Goal: Task Accomplishment & Management: Manage account settings

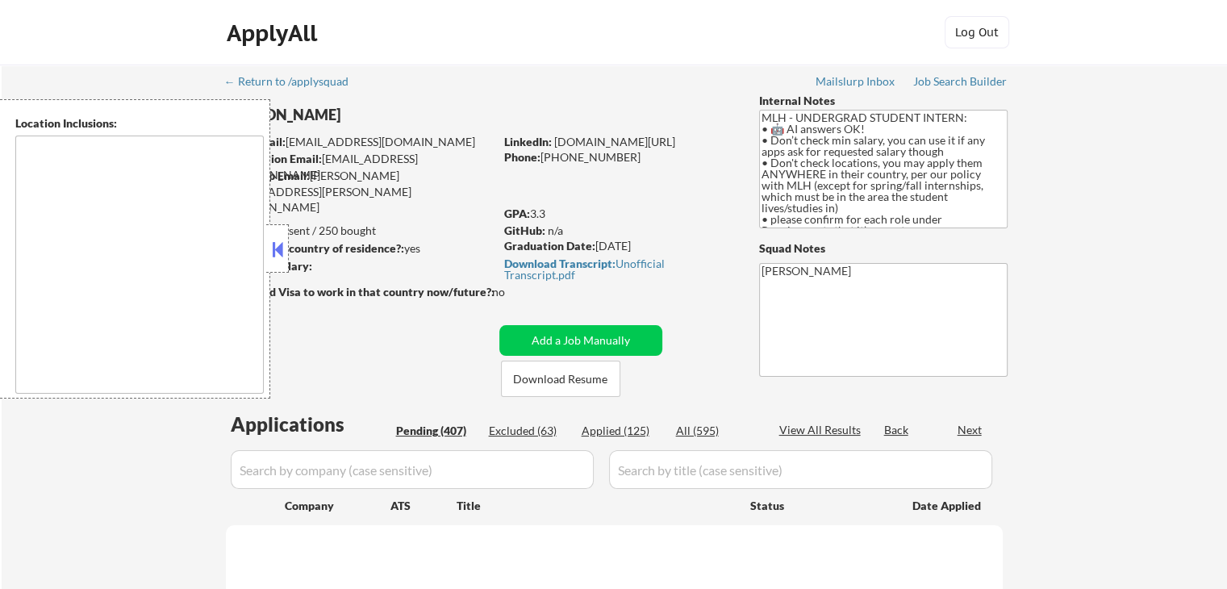
click at [283, 251] on button at bounding box center [278, 249] width 18 height 24
type textarea "country:[GEOGRAPHIC_DATA]"
select select ""pending""
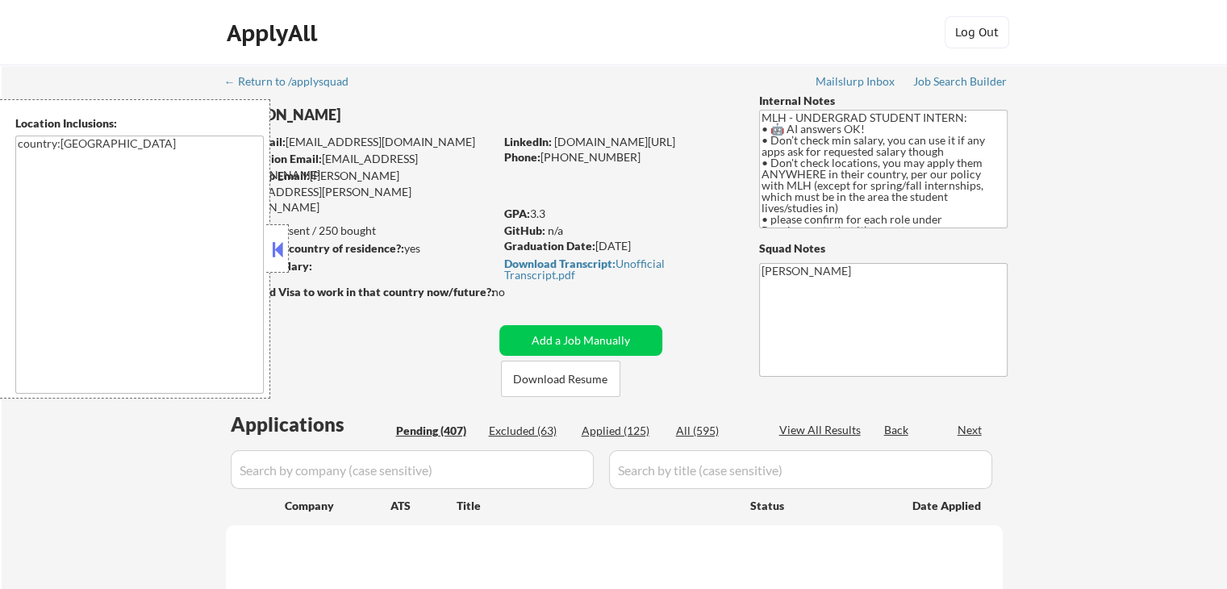
select select ""pending""
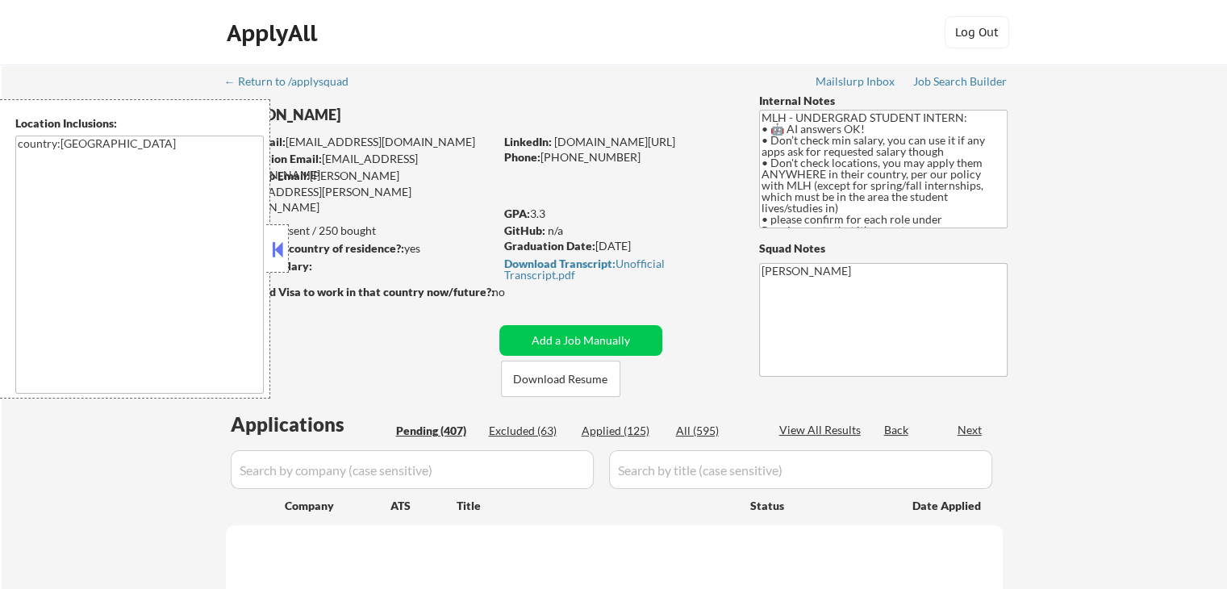
select select ""pending""
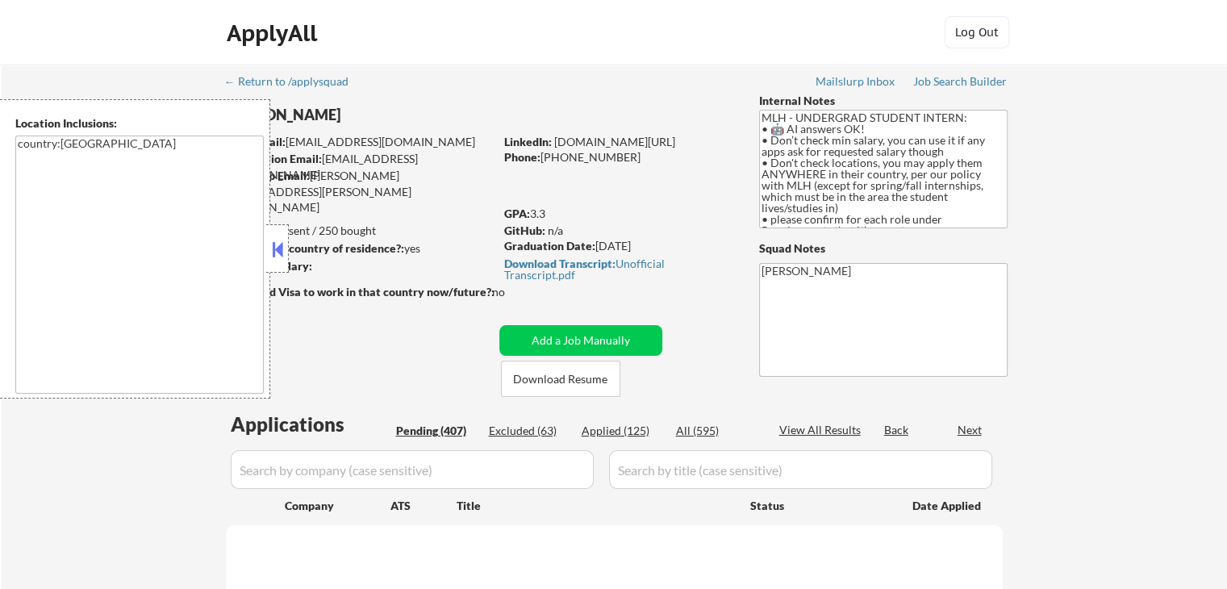
select select ""pending""
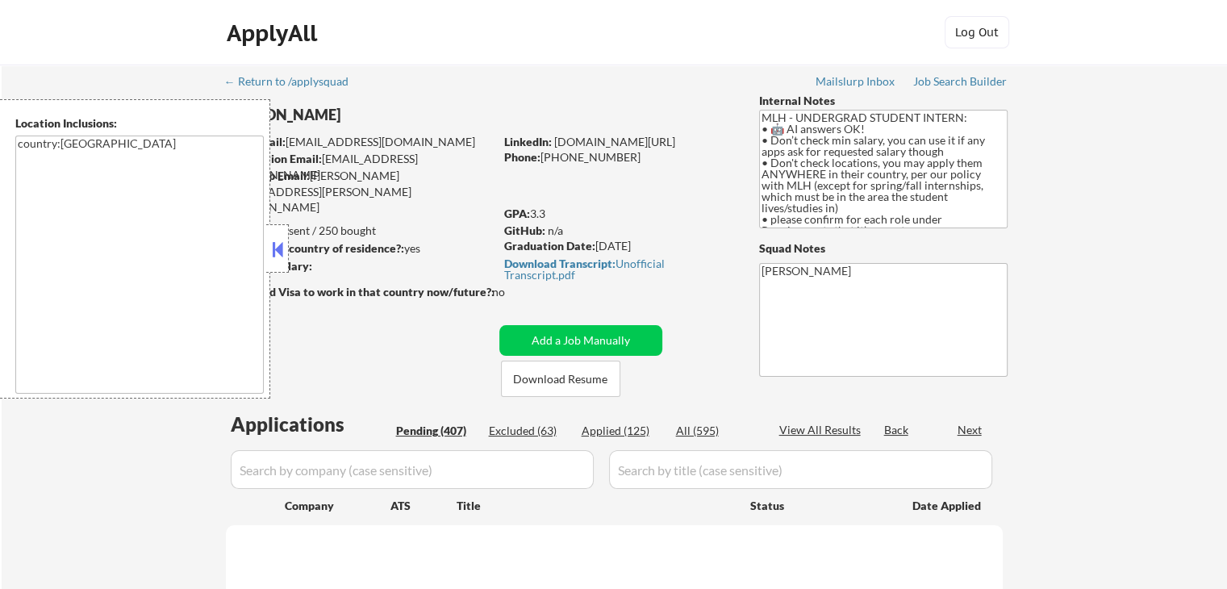
select select ""pending""
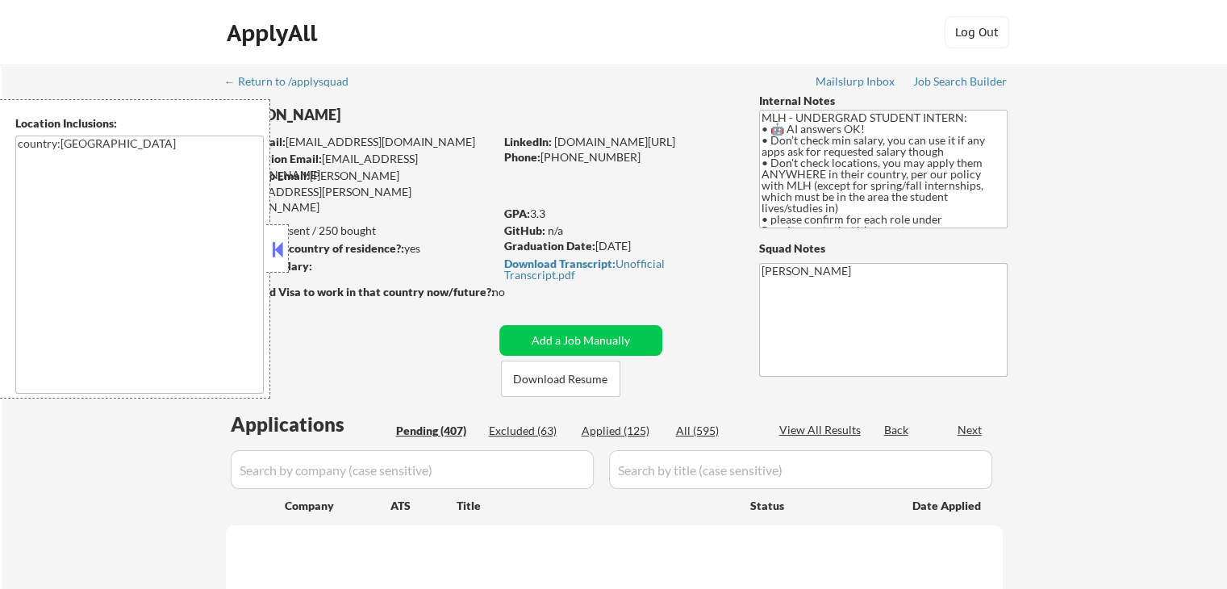
select select ""pending""
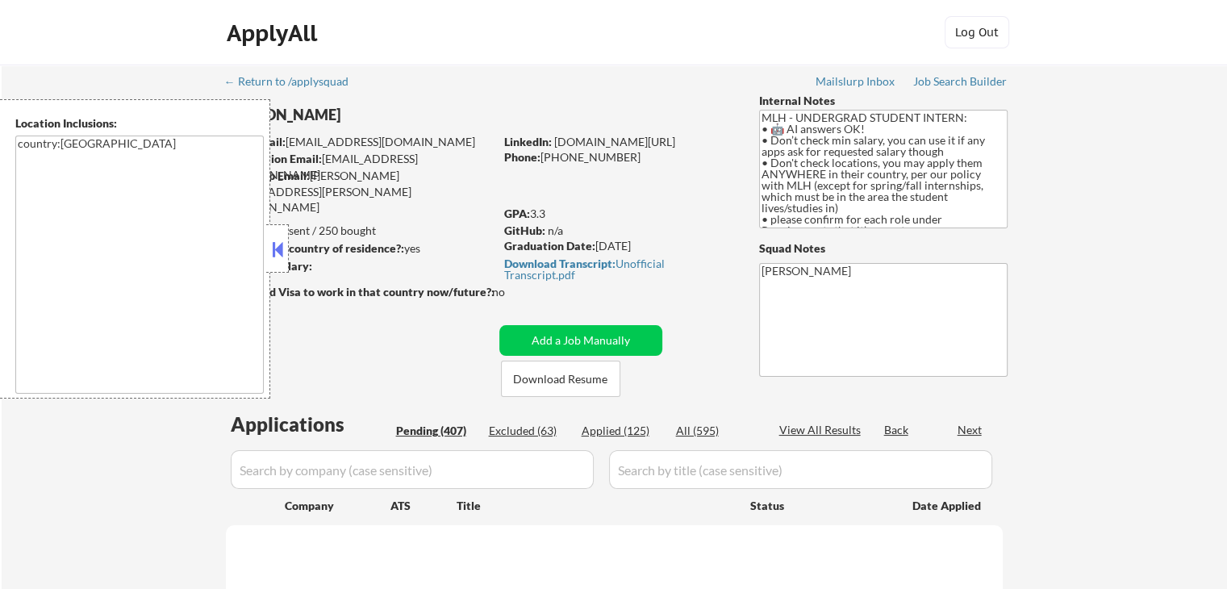
select select ""pending""
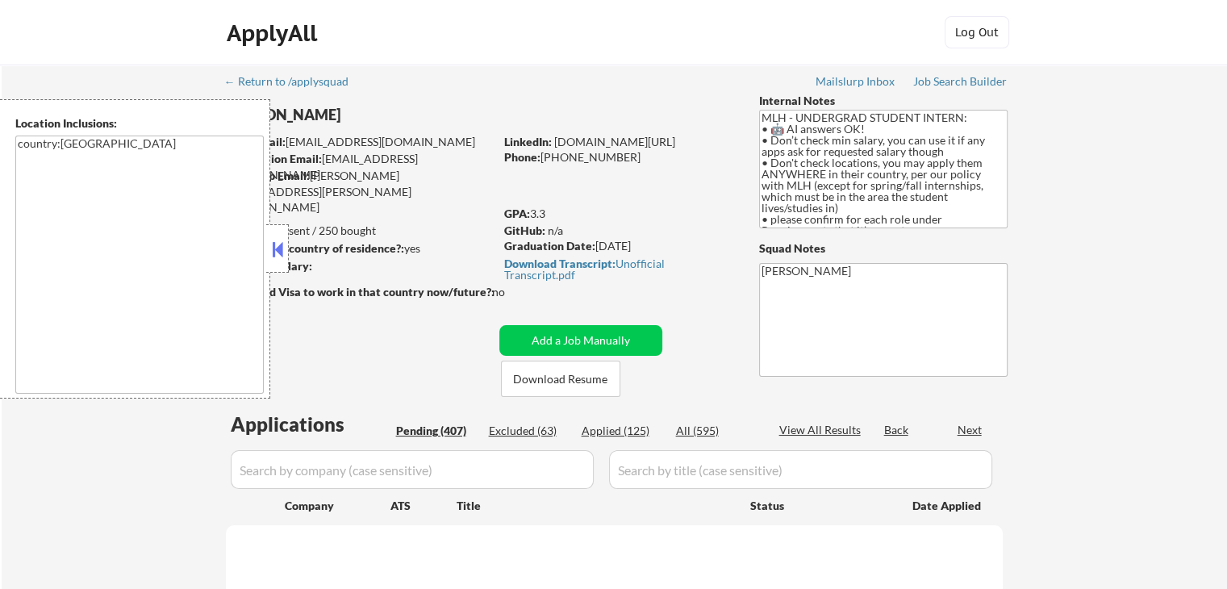
select select ""pending""
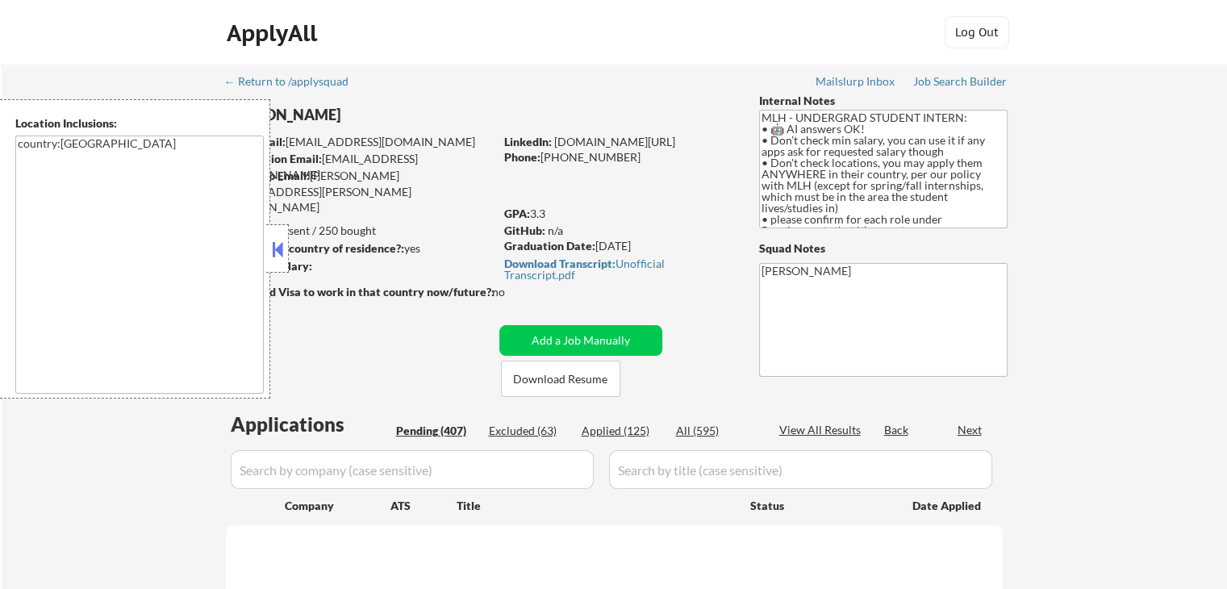
select select ""pending""
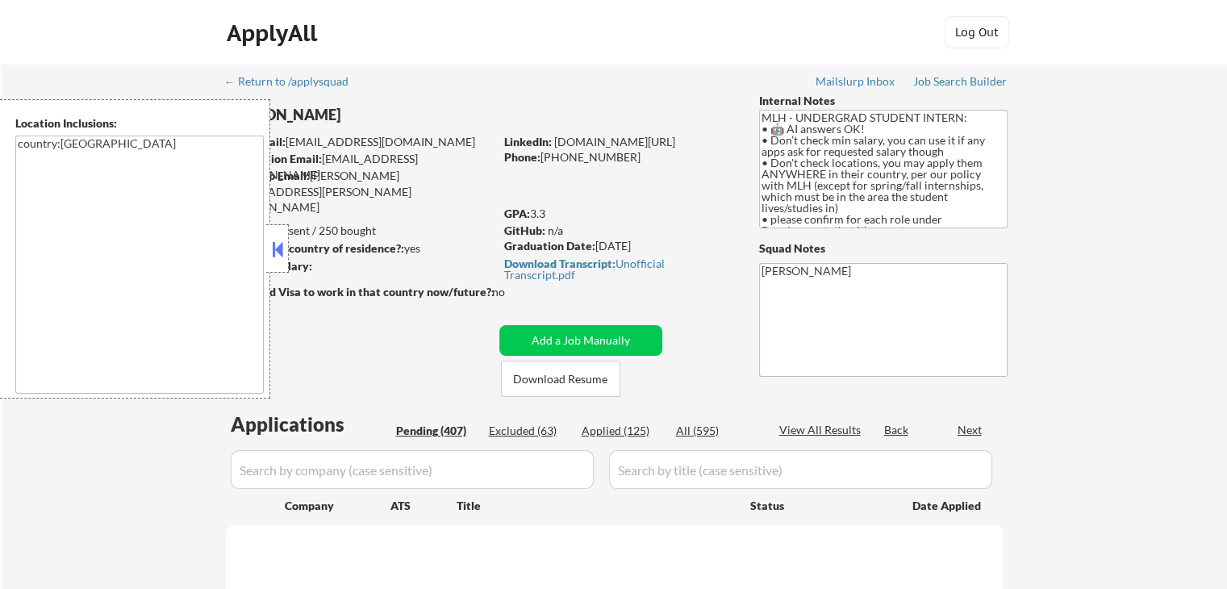
select select ""pending""
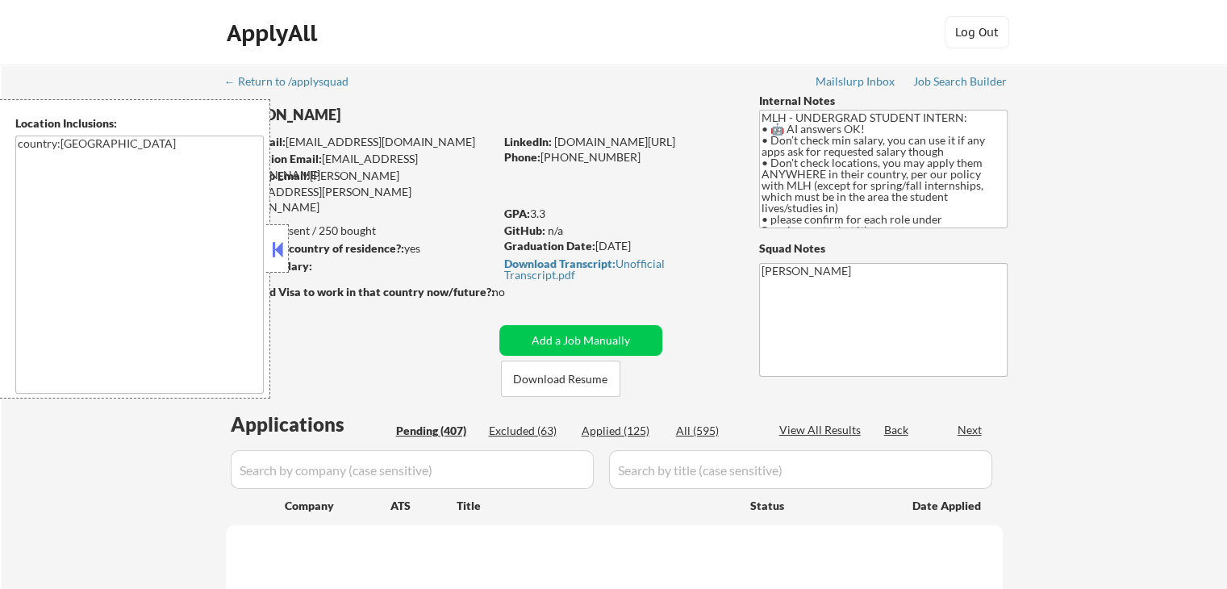
select select ""pending""
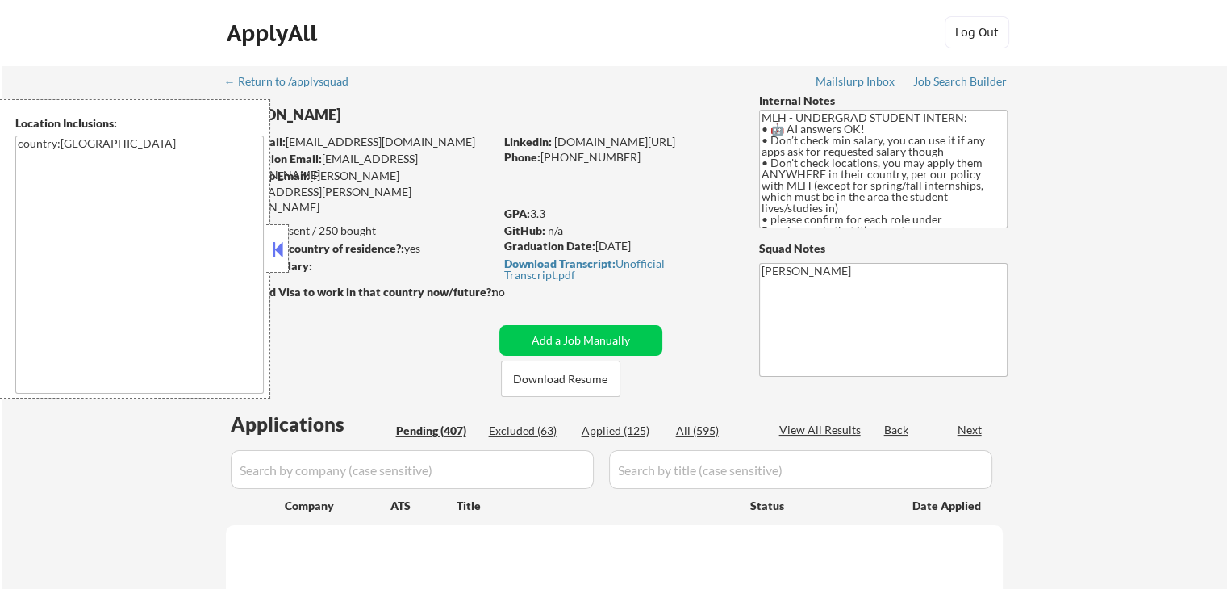
select select ""pending""
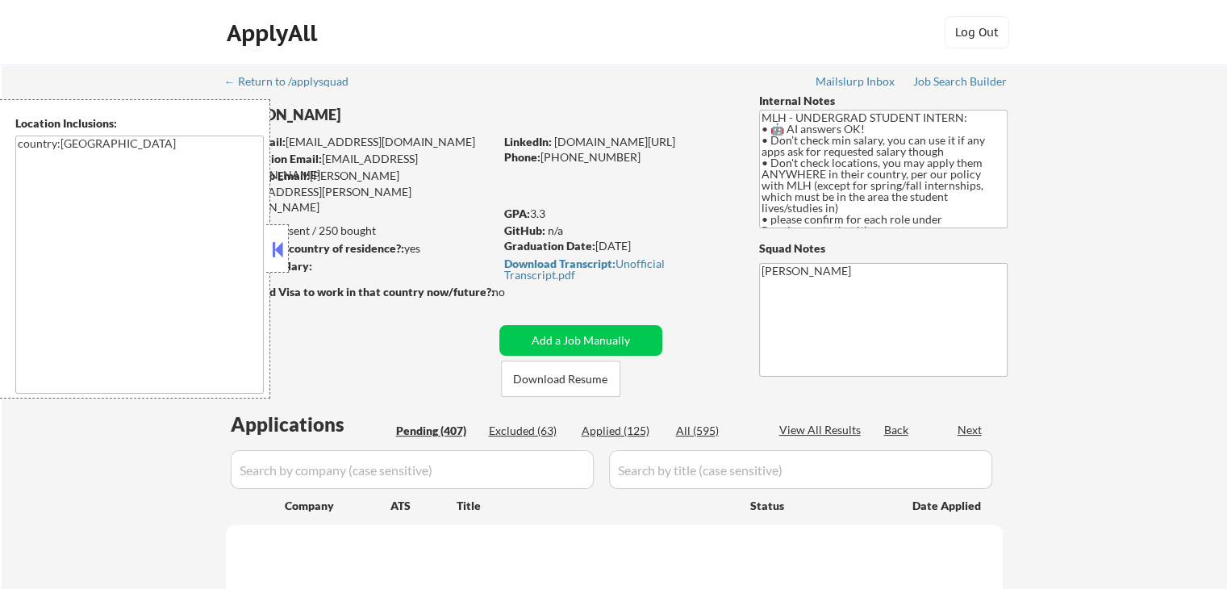
select select ""pending""
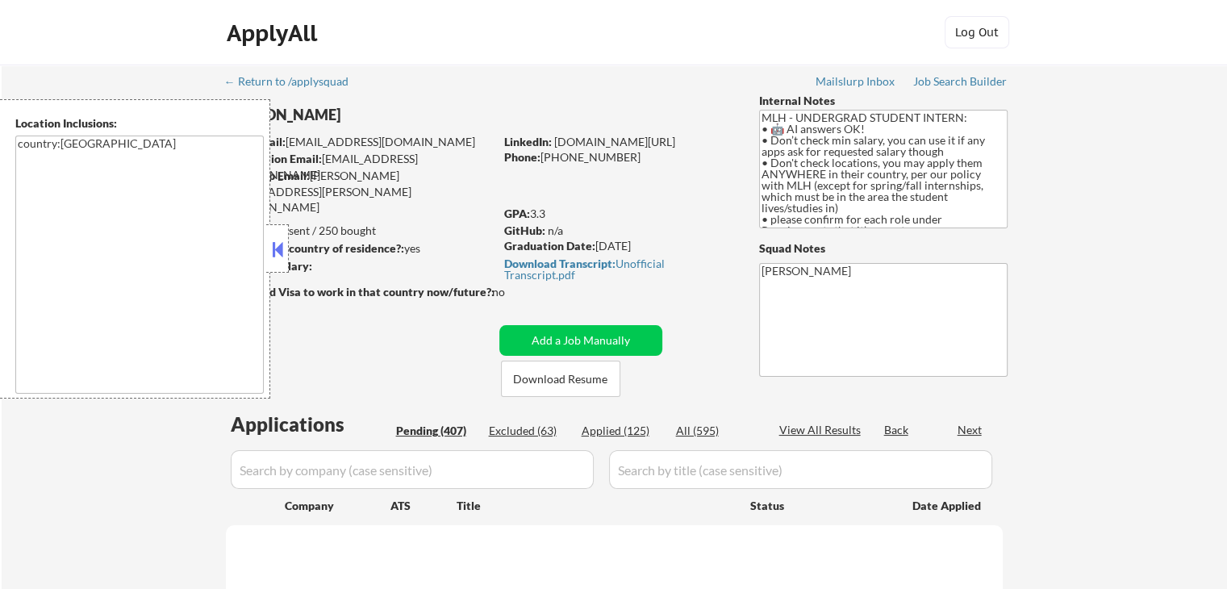
select select ""pending""
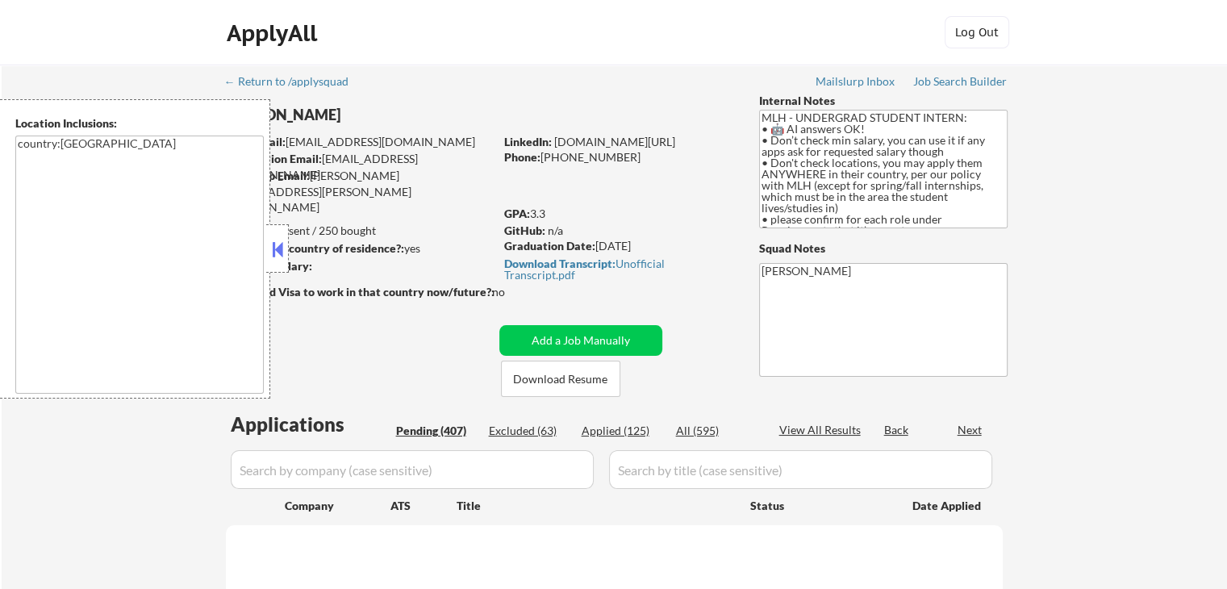
select select ""pending""
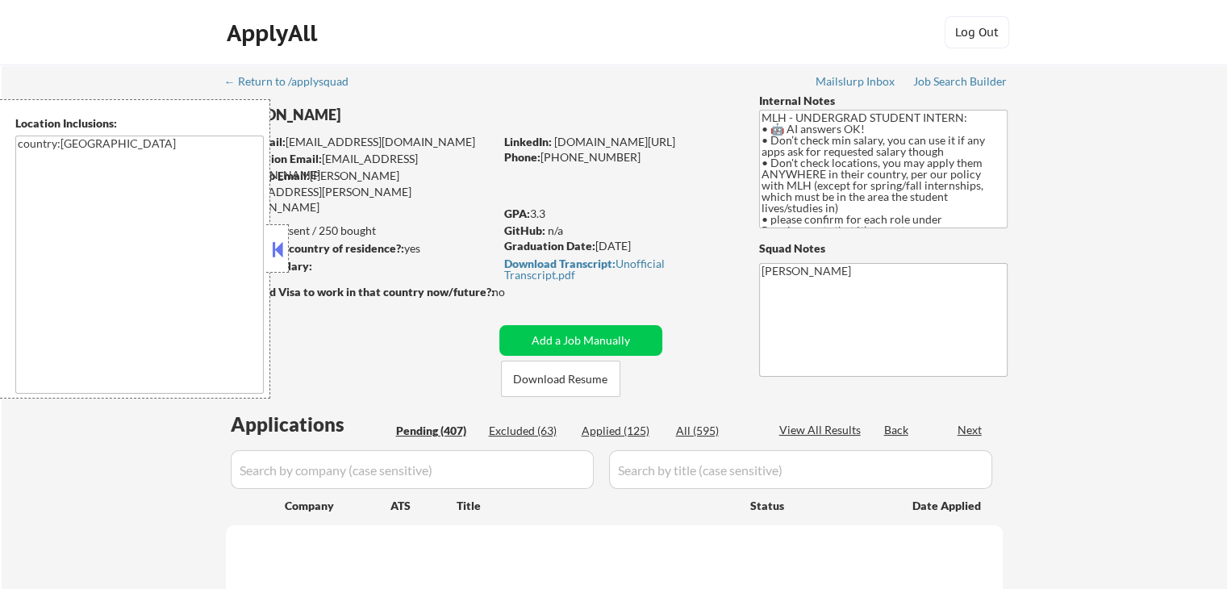
select select ""pending""
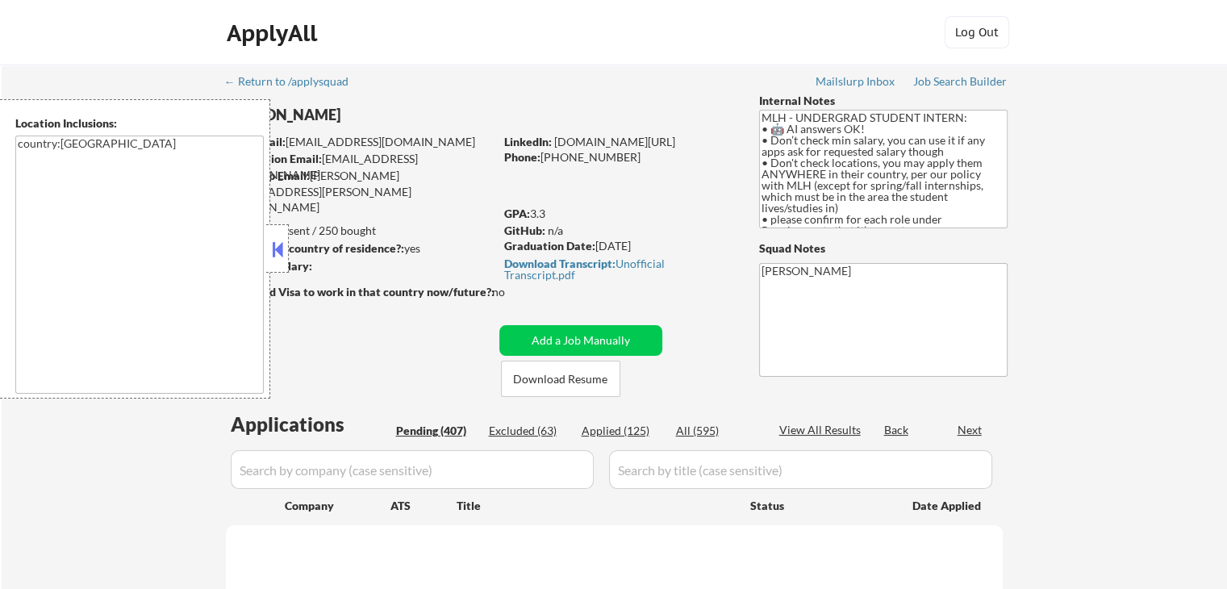
select select ""pending""
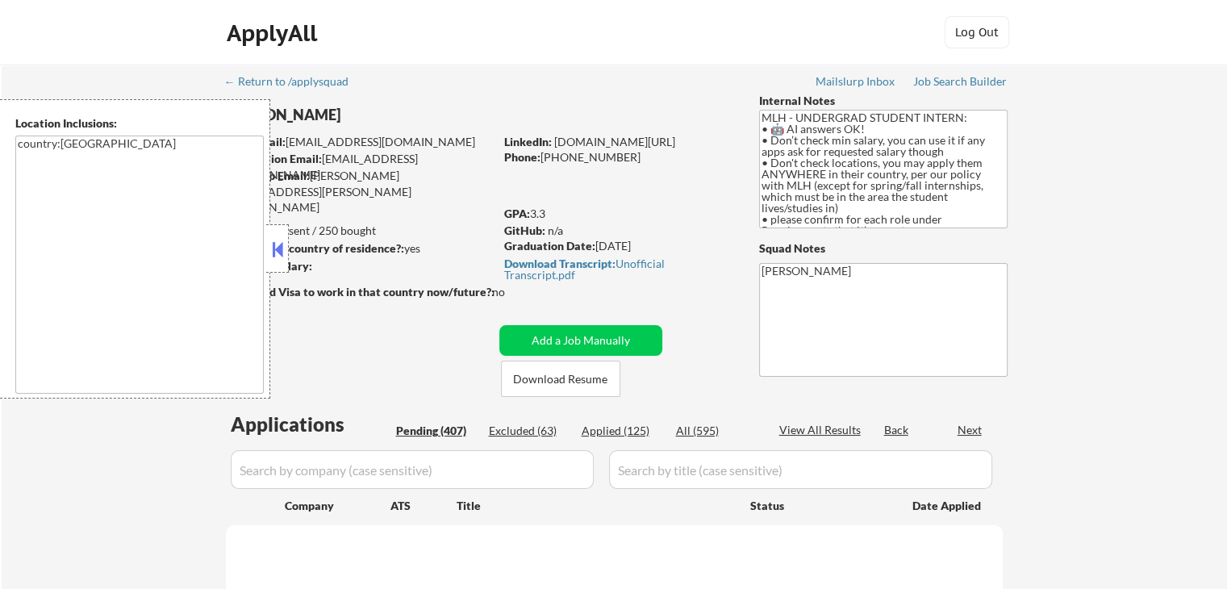
select select ""pending""
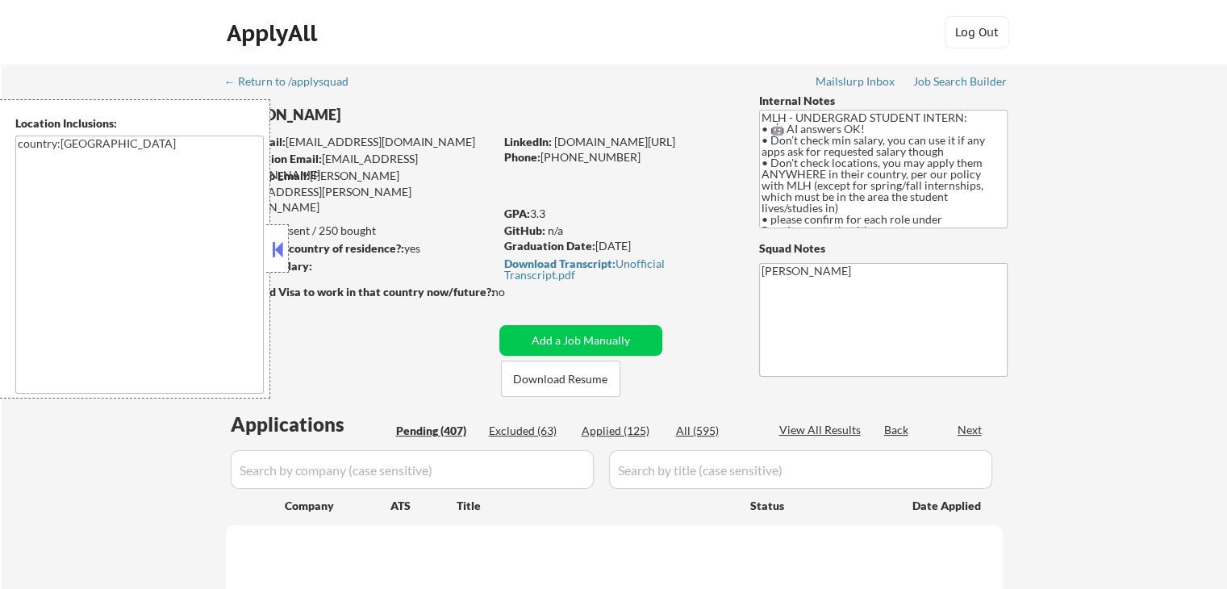
select select ""pending""
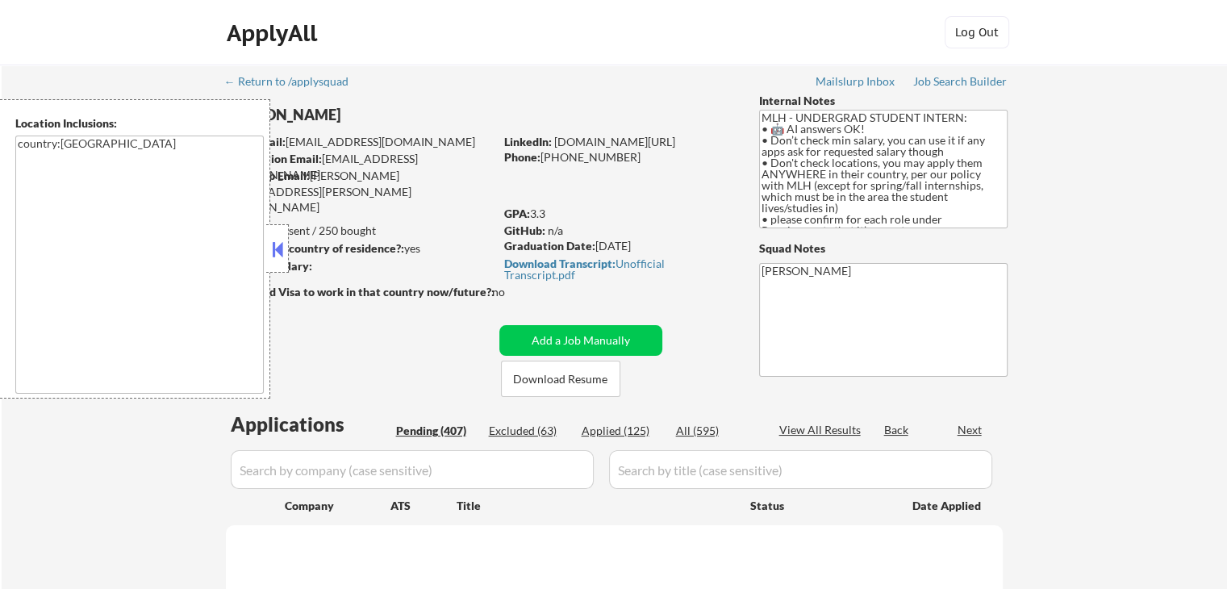
select select ""pending""
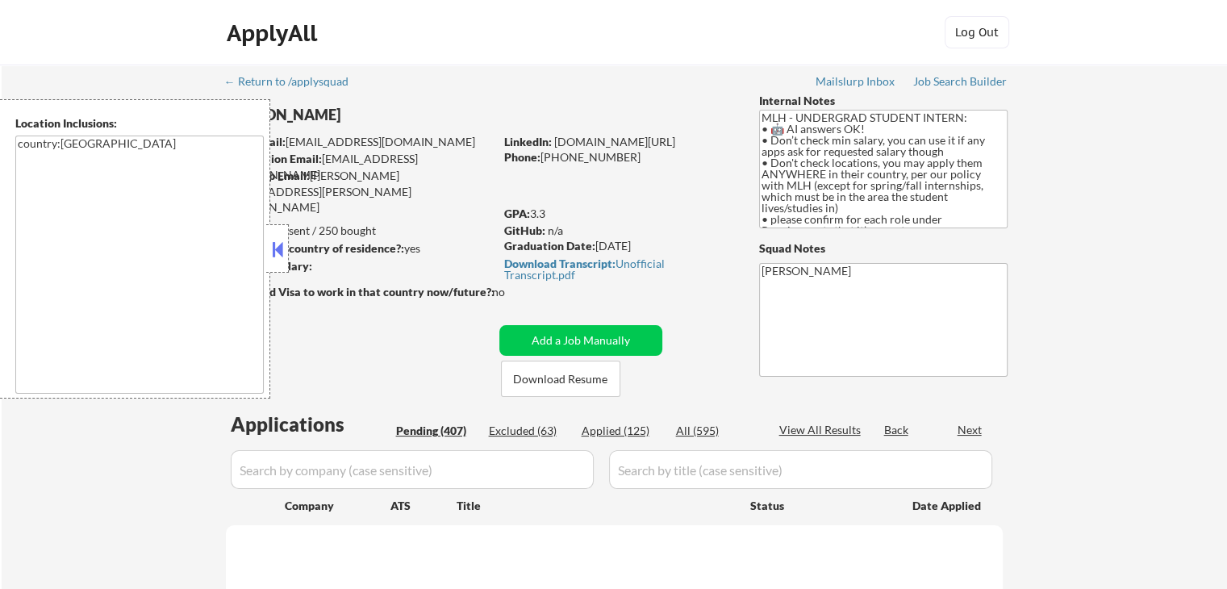
select select ""pending""
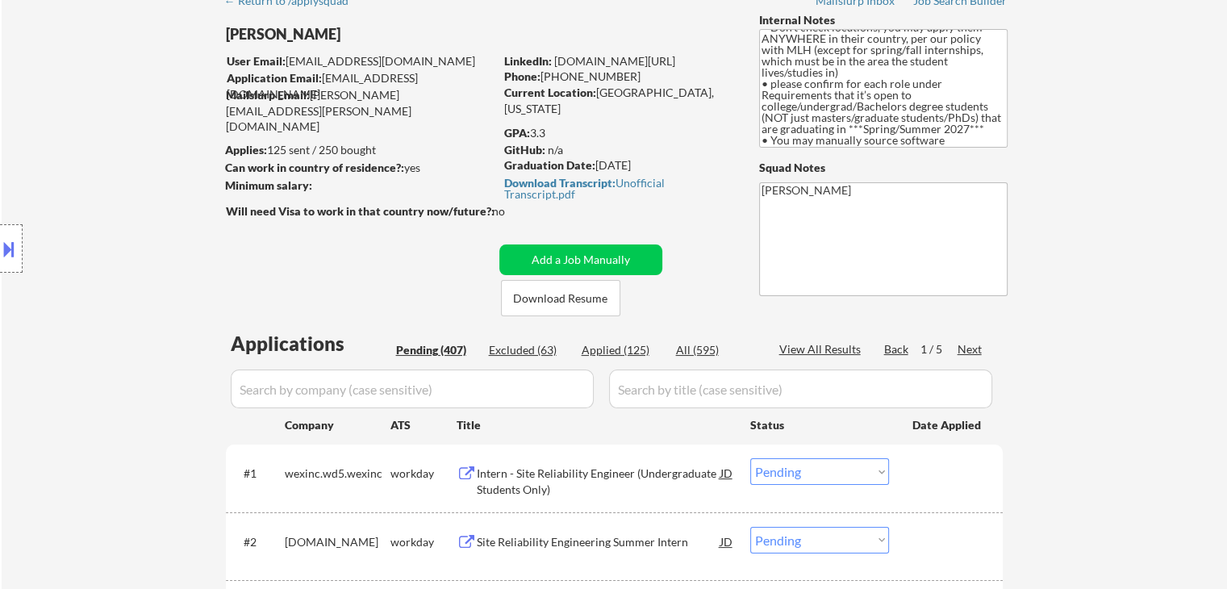
scroll to position [81, 0]
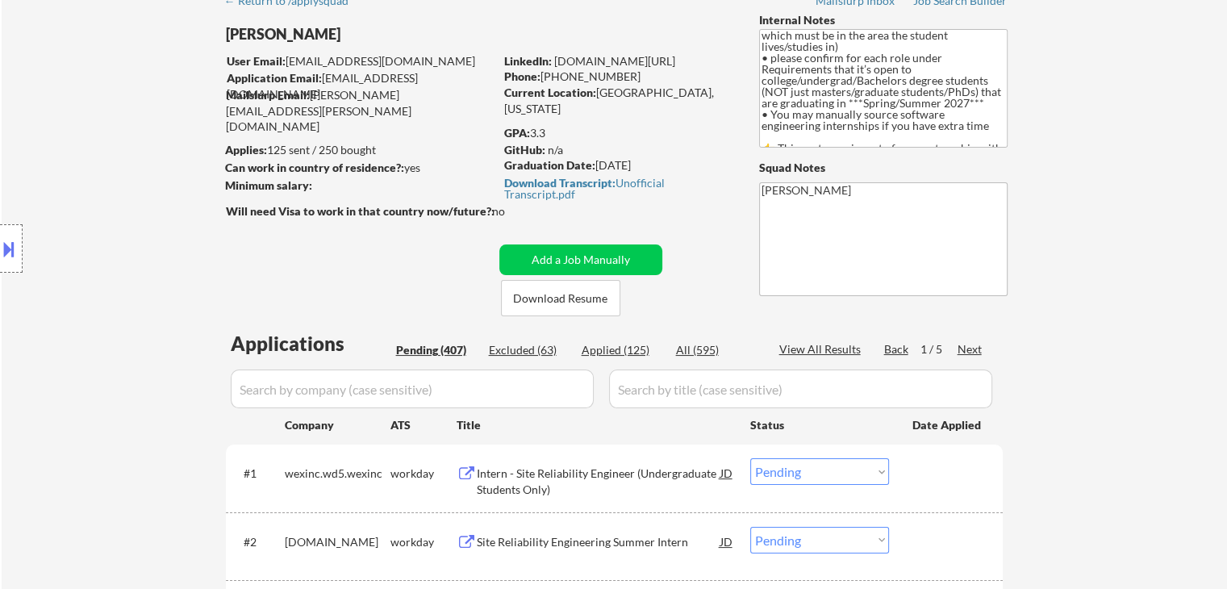
click at [854, 117] on textarea "MLH - UNDERGRAD STUDENT INTERN: • 🤖 AI answers OK! • Don’t check min salary, yo…" at bounding box center [883, 88] width 248 height 119
drag, startPoint x: 864, startPoint y: 108, endPoint x: 965, endPoint y: 138, distance: 105.1
click at [863, 108] on textarea "MLH - UNDERGRAD STUDENT INTERN: • 🤖 AI answers OK! • Don’t check min salary, yo…" at bounding box center [883, 88] width 248 height 119
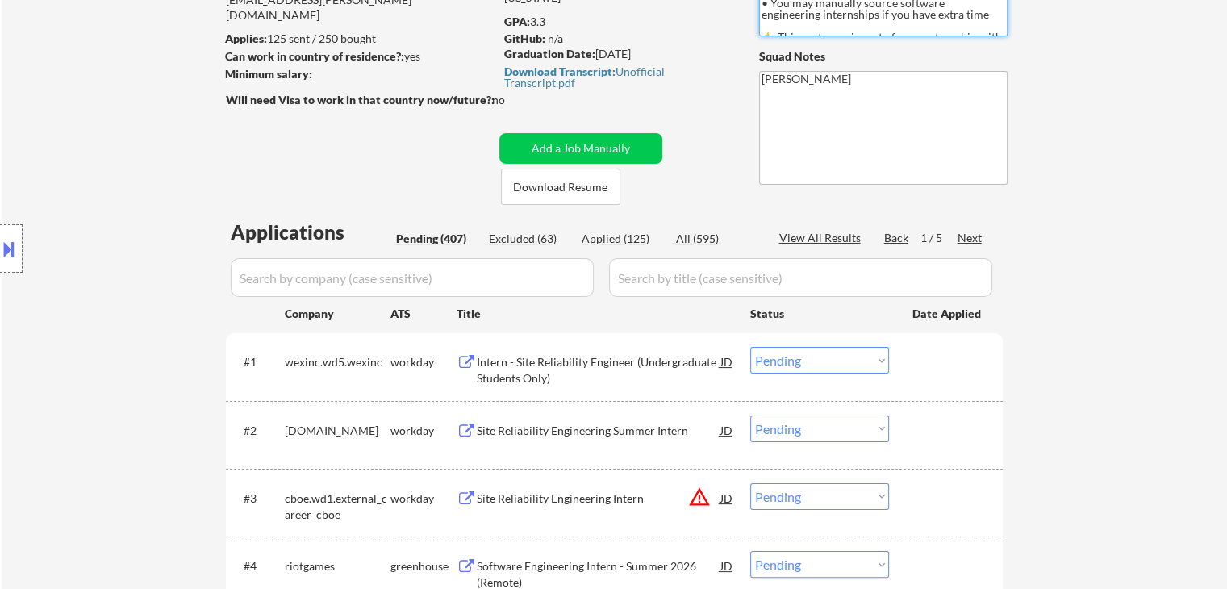
drag, startPoint x: 1161, startPoint y: 101, endPoint x: 1149, endPoint y: 146, distance: 46.6
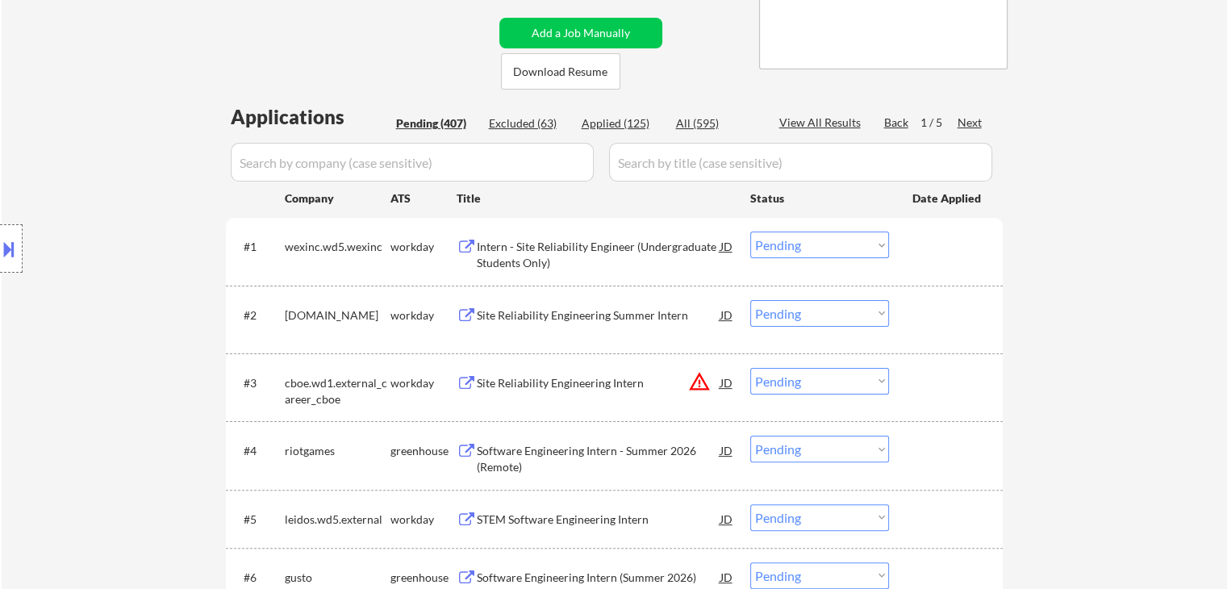
scroll to position [353, 0]
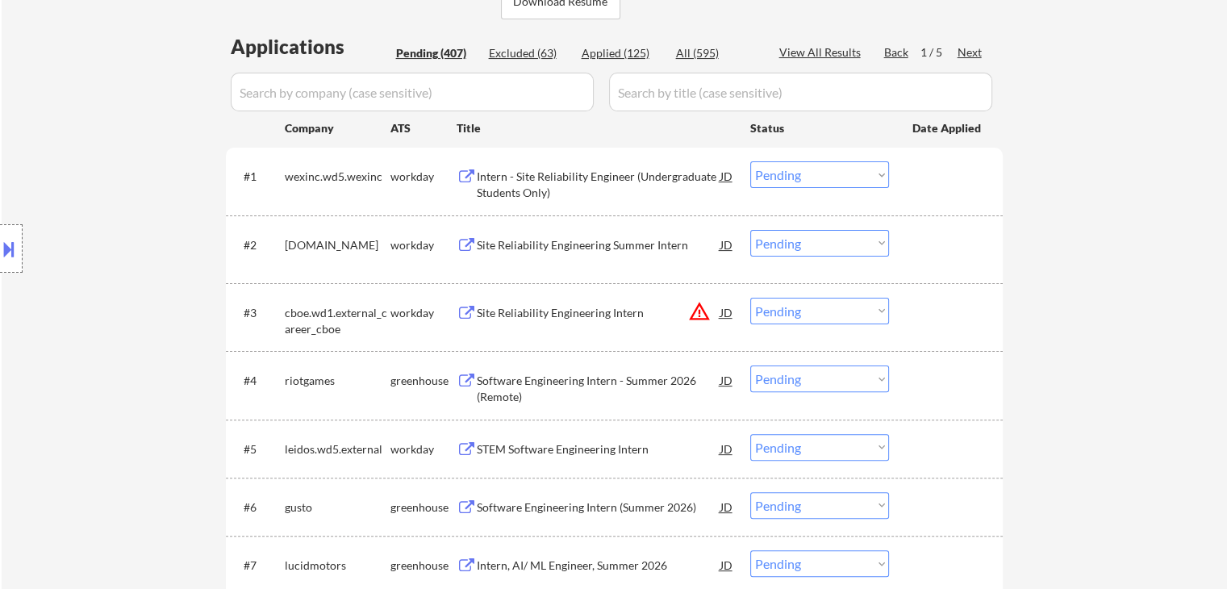
scroll to position [273, 0]
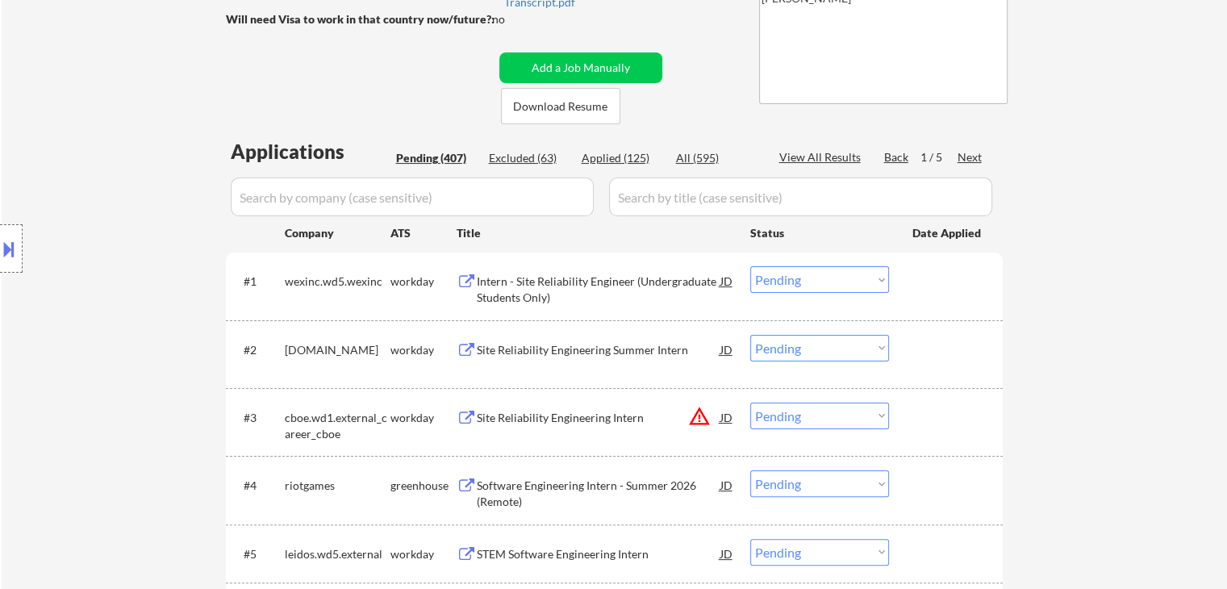
click at [976, 154] on div "Next" at bounding box center [970, 157] width 26 height 16
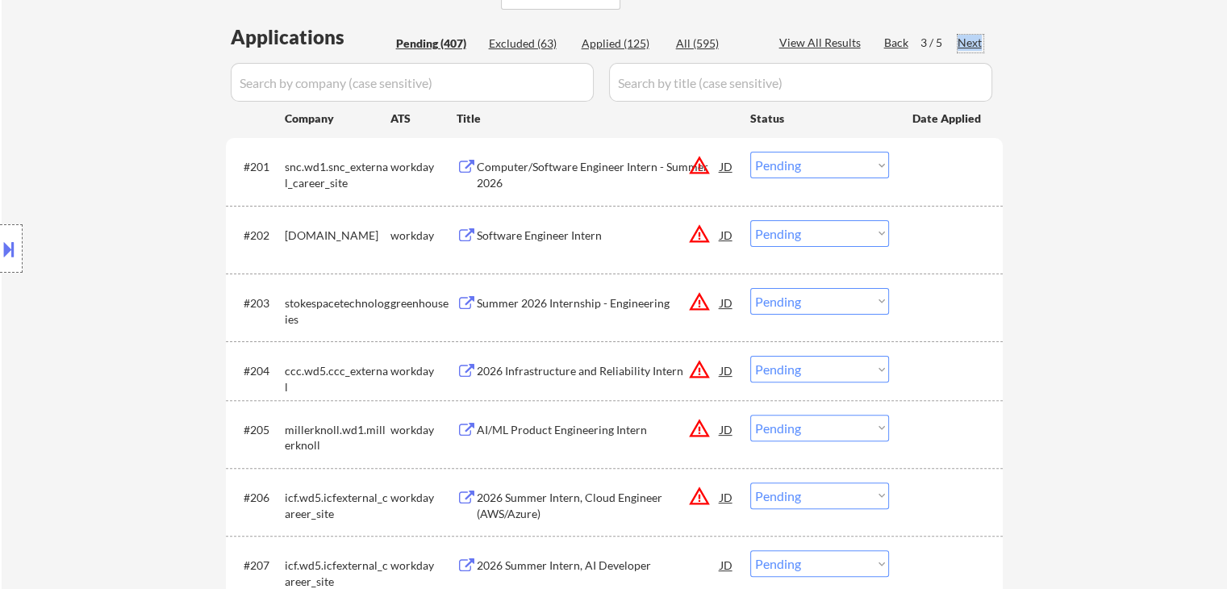
scroll to position [403, 0]
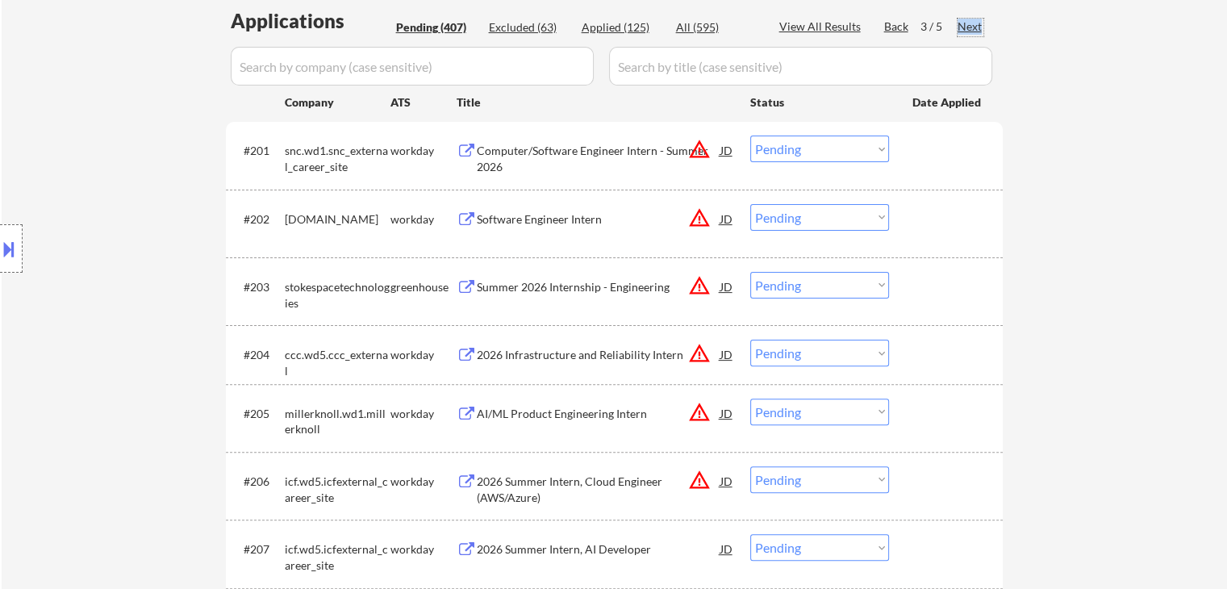
click at [973, 27] on div "Next" at bounding box center [970, 27] width 26 height 16
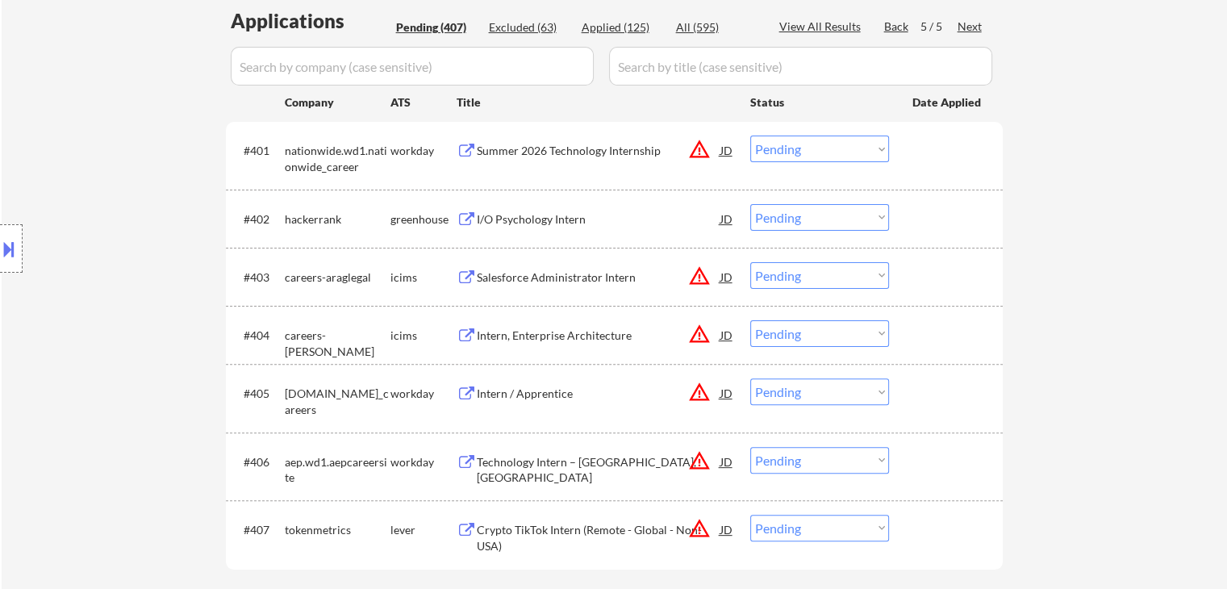
click at [565, 219] on div "I/O Psychology Intern" at bounding box center [599, 219] width 244 height 16
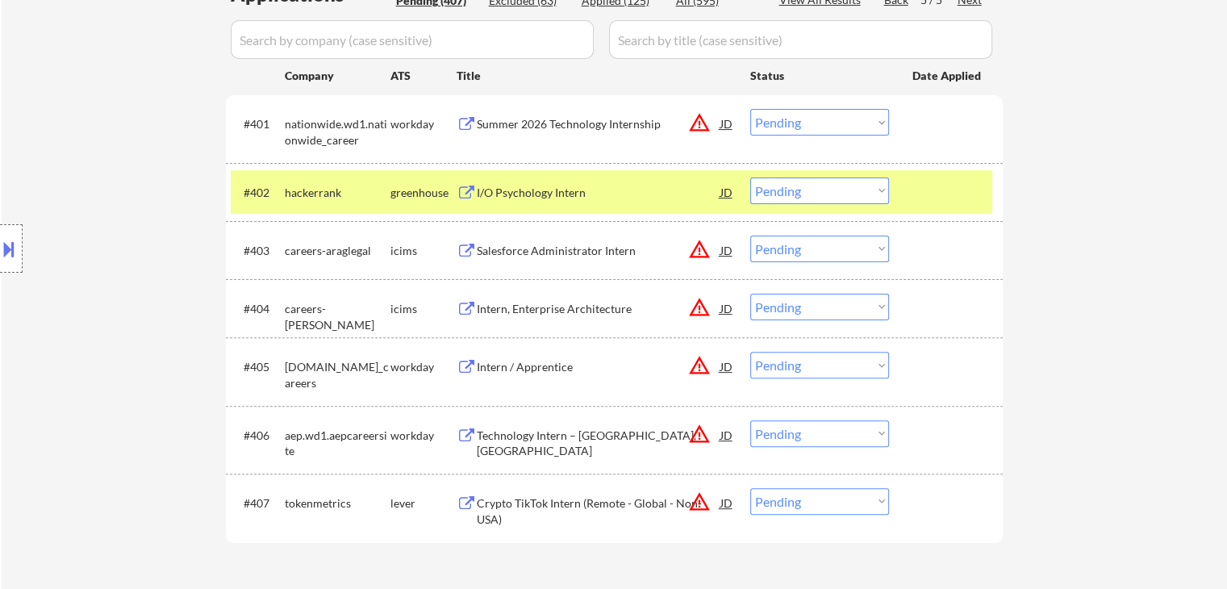
scroll to position [242, 0]
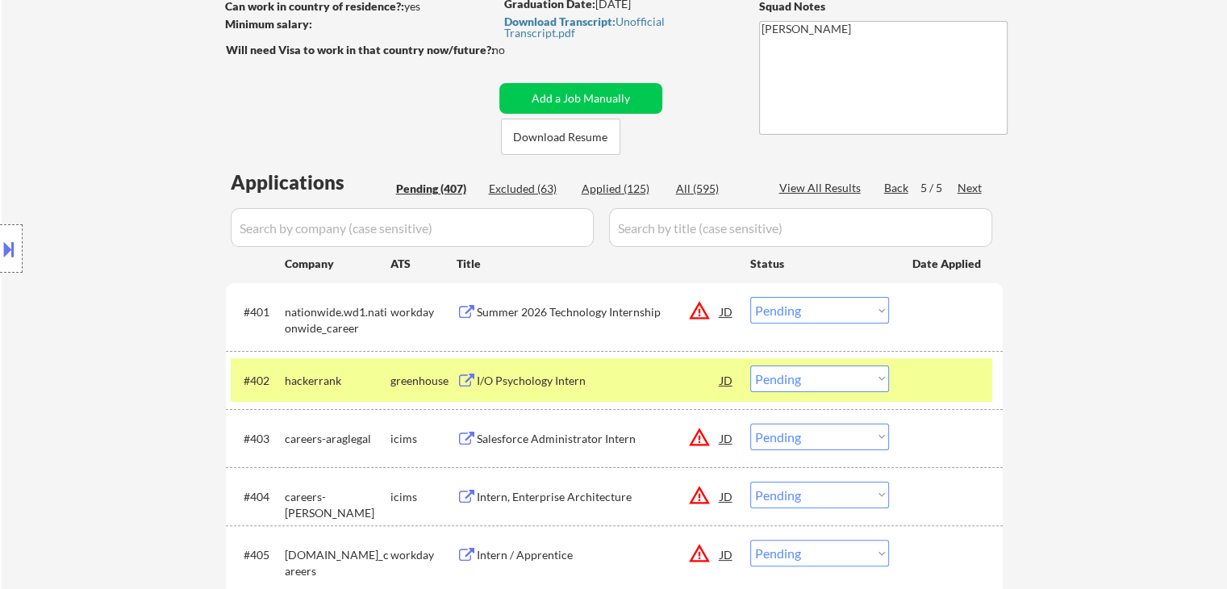
drag, startPoint x: 900, startPoint y: 185, endPoint x: 908, endPoint y: 7, distance: 177.6
click at [900, 185] on div "Back" at bounding box center [897, 188] width 26 height 16
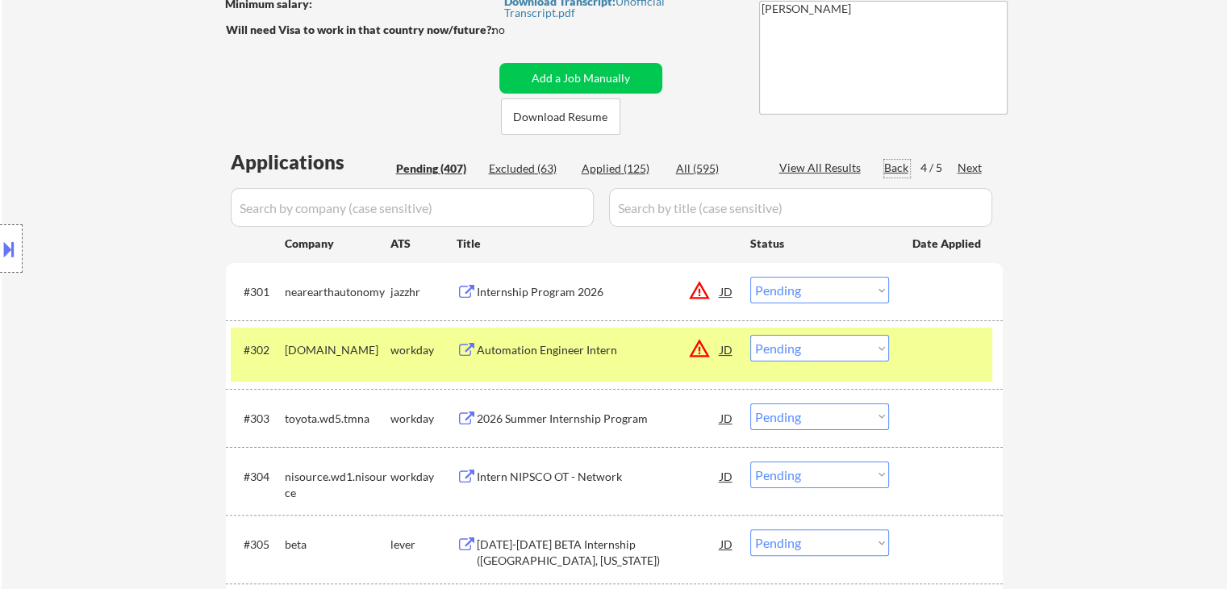
scroll to position [323, 0]
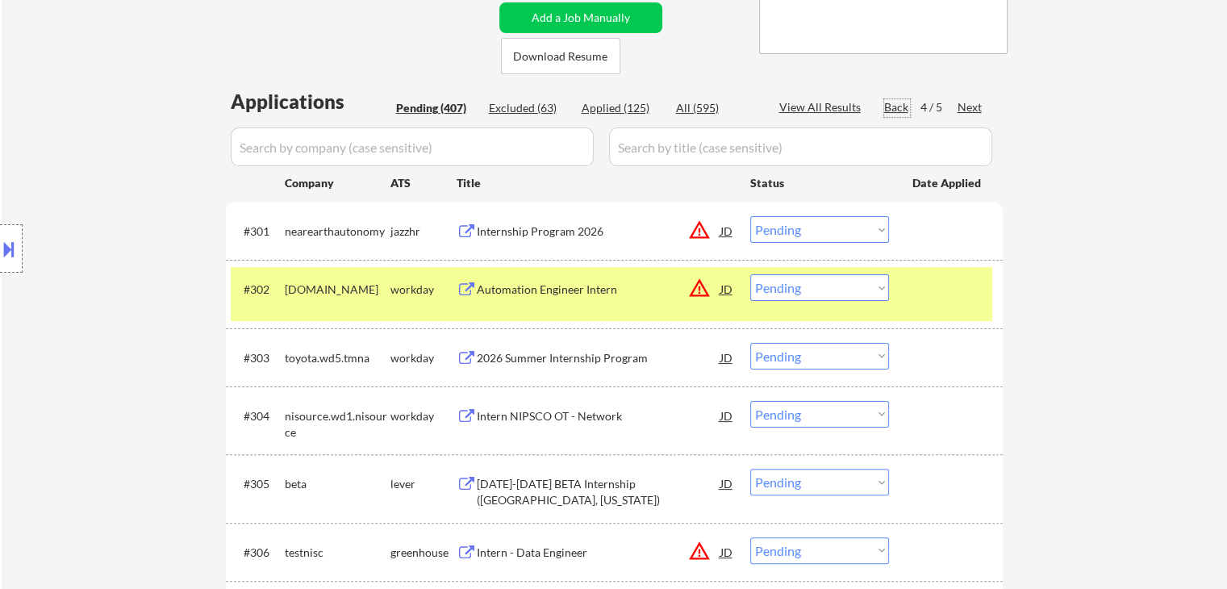
click at [527, 231] on div "Internship Program 2026" at bounding box center [599, 231] width 244 height 16
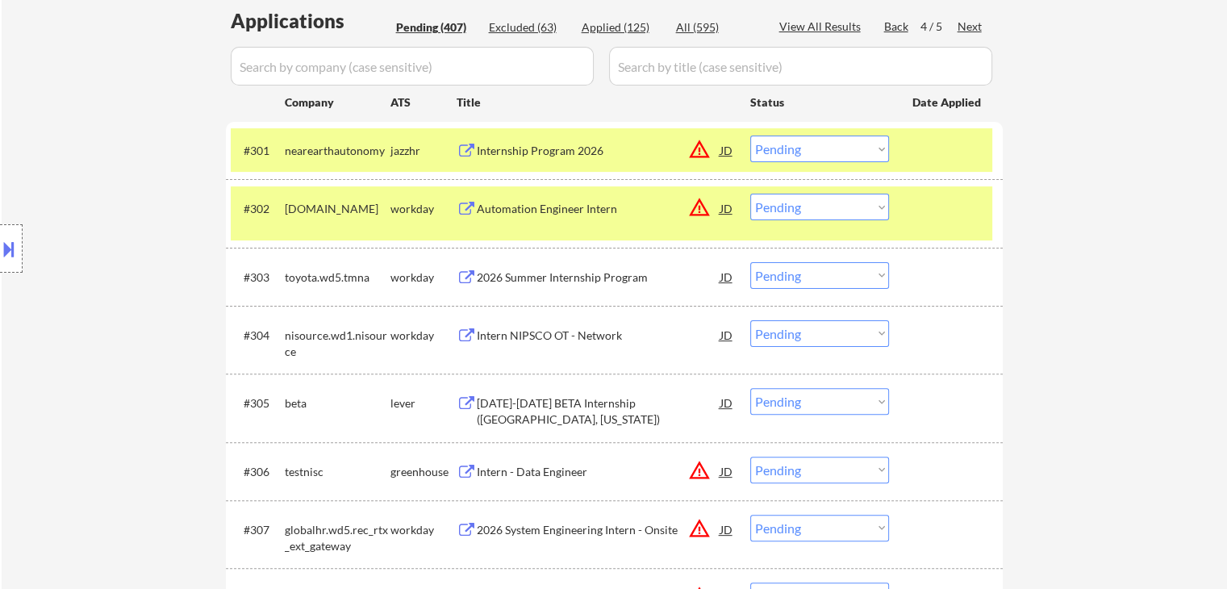
click at [519, 394] on div "[DATE]-[DATE] BETA Internship ([GEOGRAPHIC_DATA], [US_STATE])" at bounding box center [599, 407] width 244 height 39
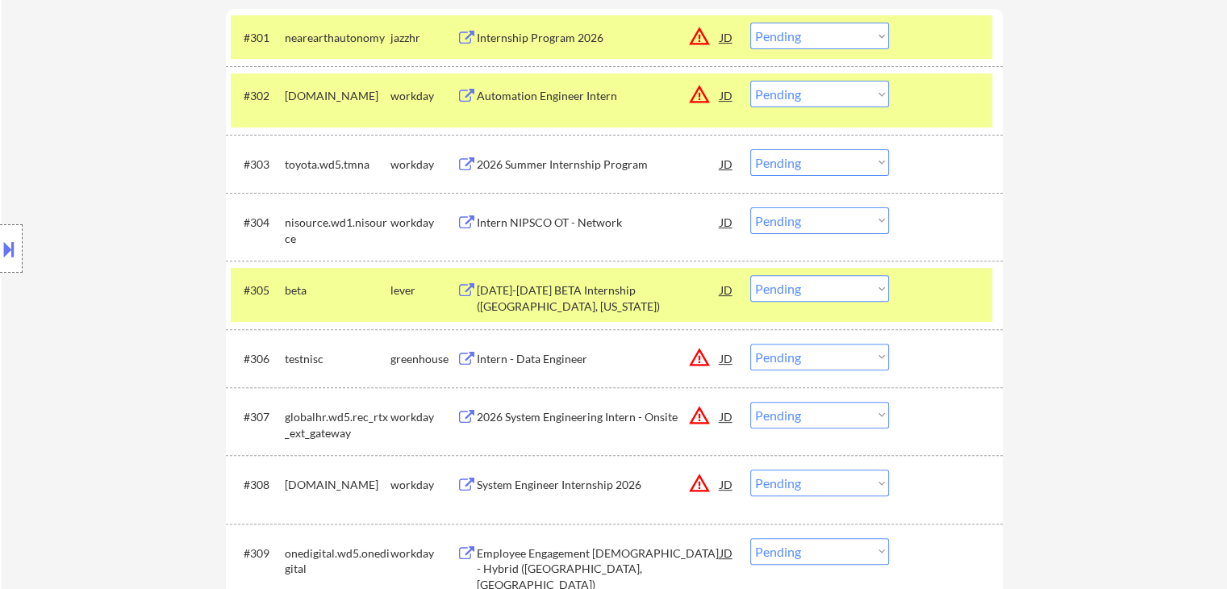
scroll to position [565, 0]
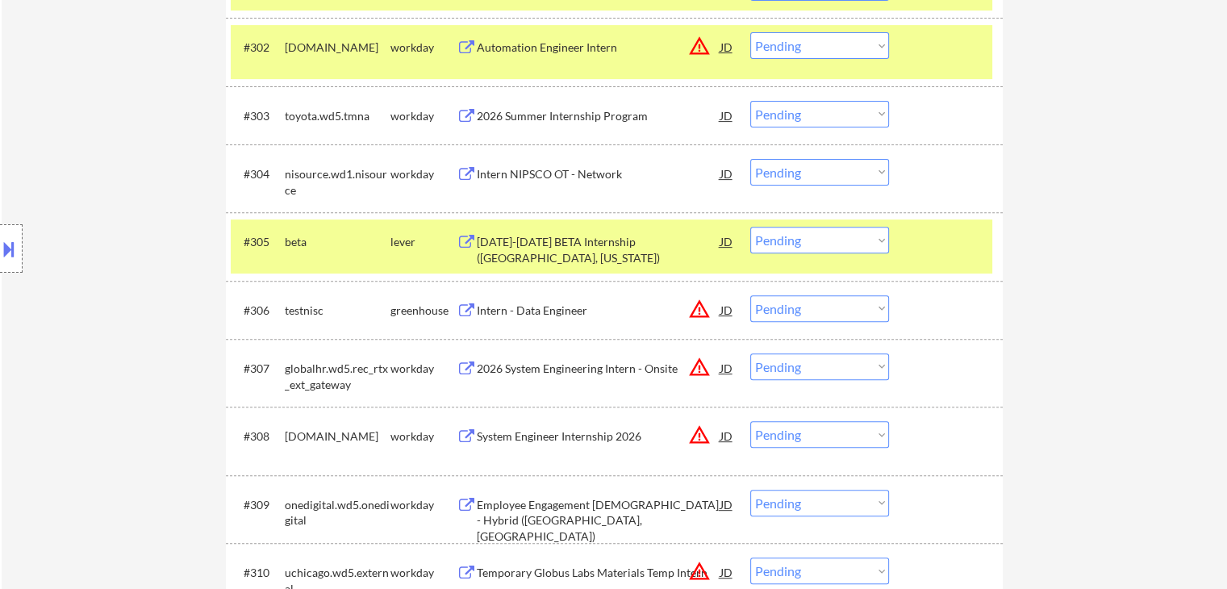
click at [525, 312] on div "Intern - Data Engineer" at bounding box center [599, 310] width 244 height 16
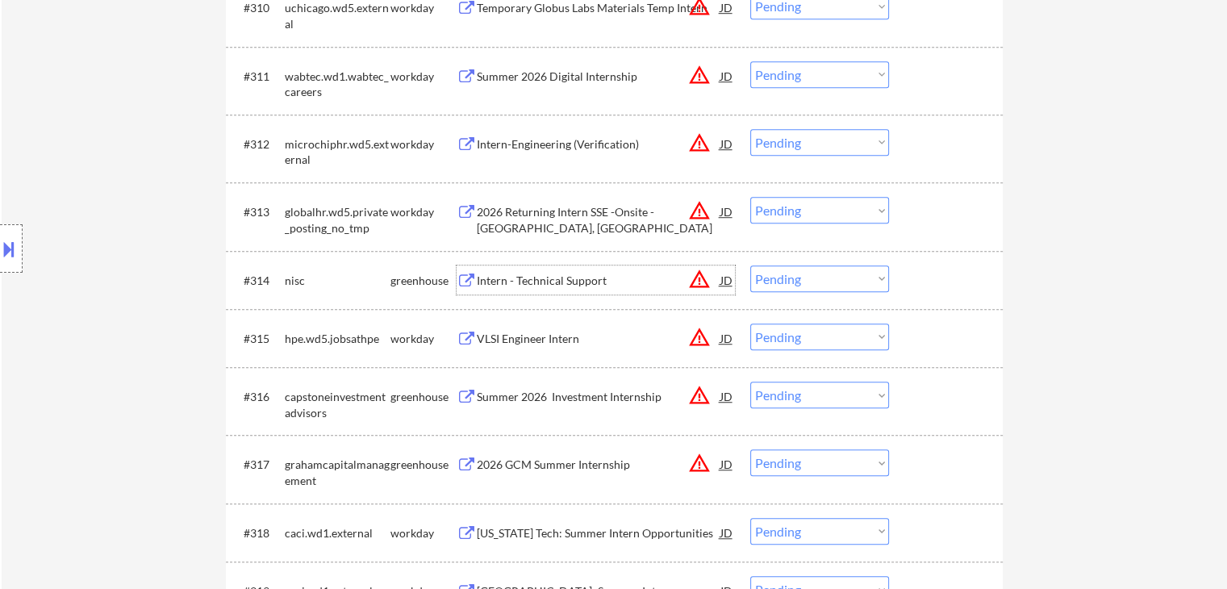
click at [504, 266] on div "Intern - Technical Support" at bounding box center [599, 279] width 244 height 29
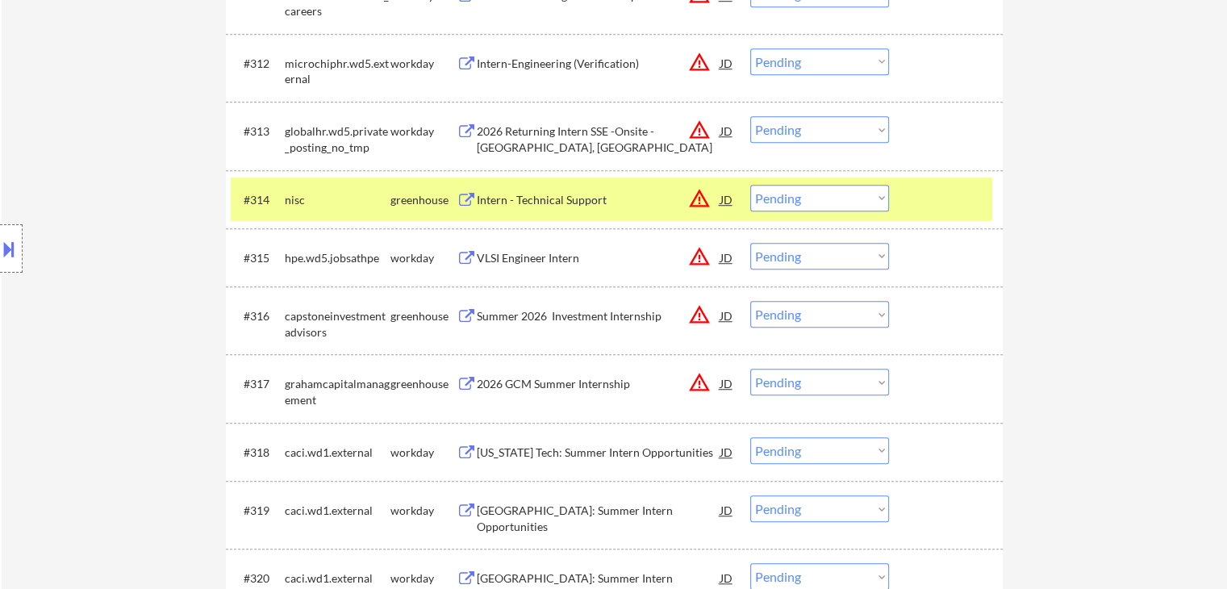
click at [532, 310] on div "Summer 2026 Investment Internship" at bounding box center [599, 316] width 244 height 16
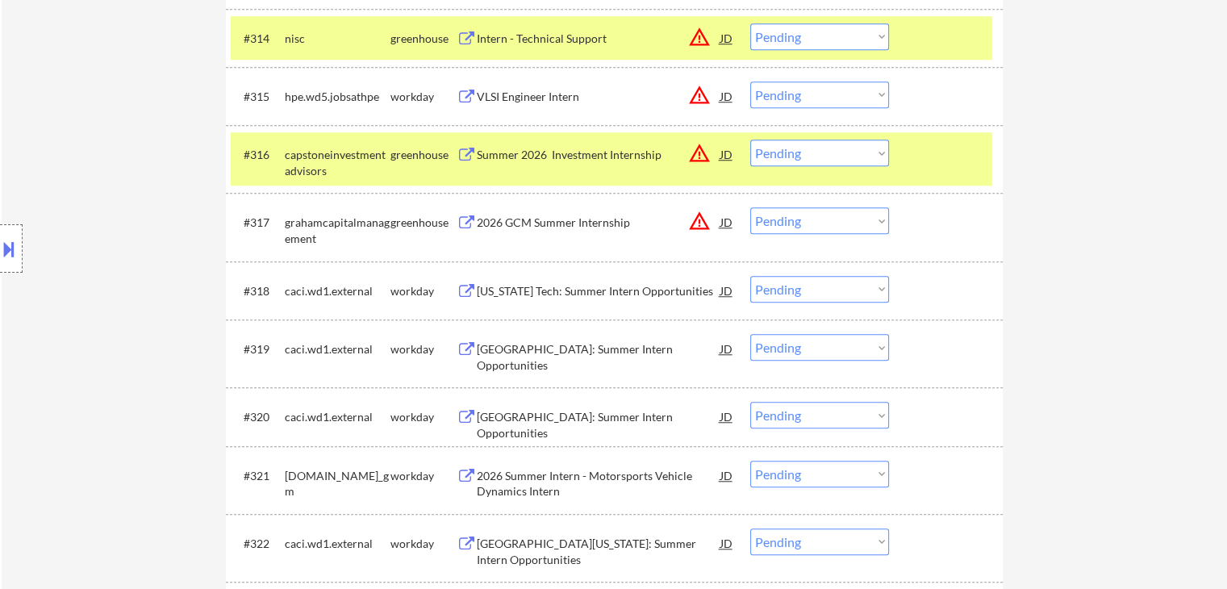
click at [519, 220] on div "2026 GCM Summer Internship" at bounding box center [599, 223] width 244 height 16
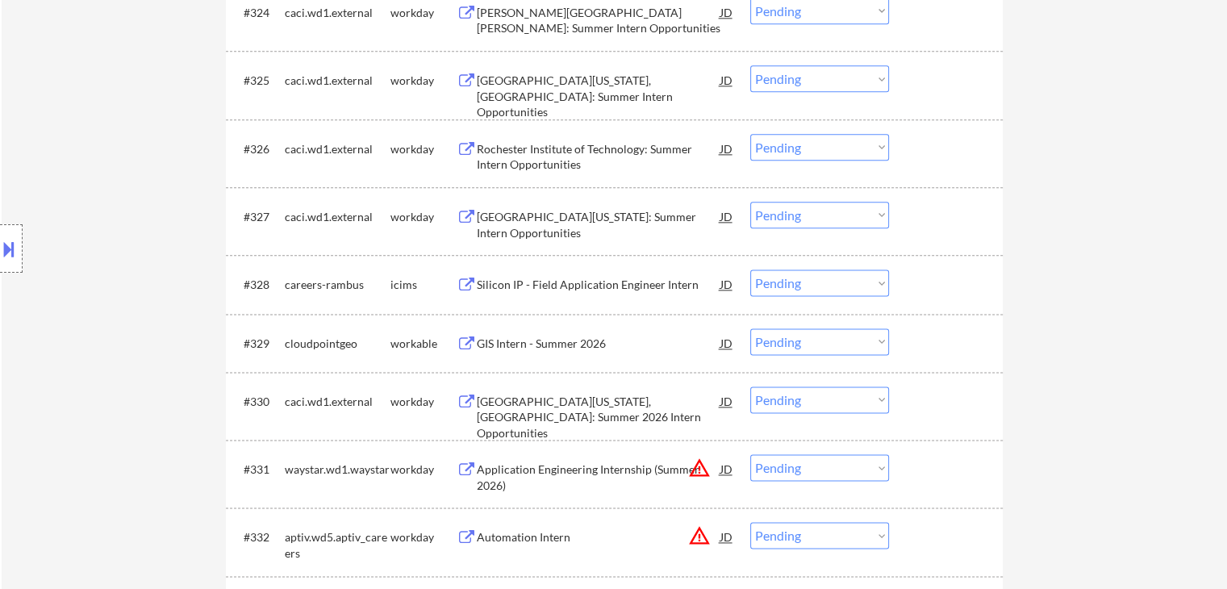
scroll to position [2097, 0]
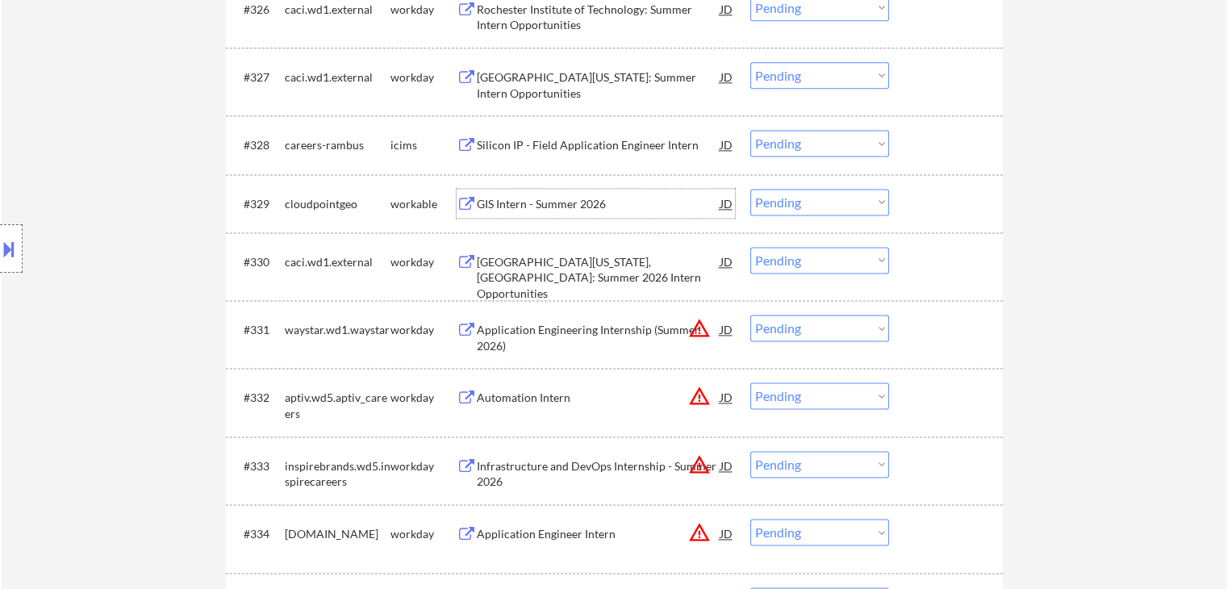
click at [515, 200] on div "GIS Intern - Summer 2026" at bounding box center [599, 204] width 244 height 16
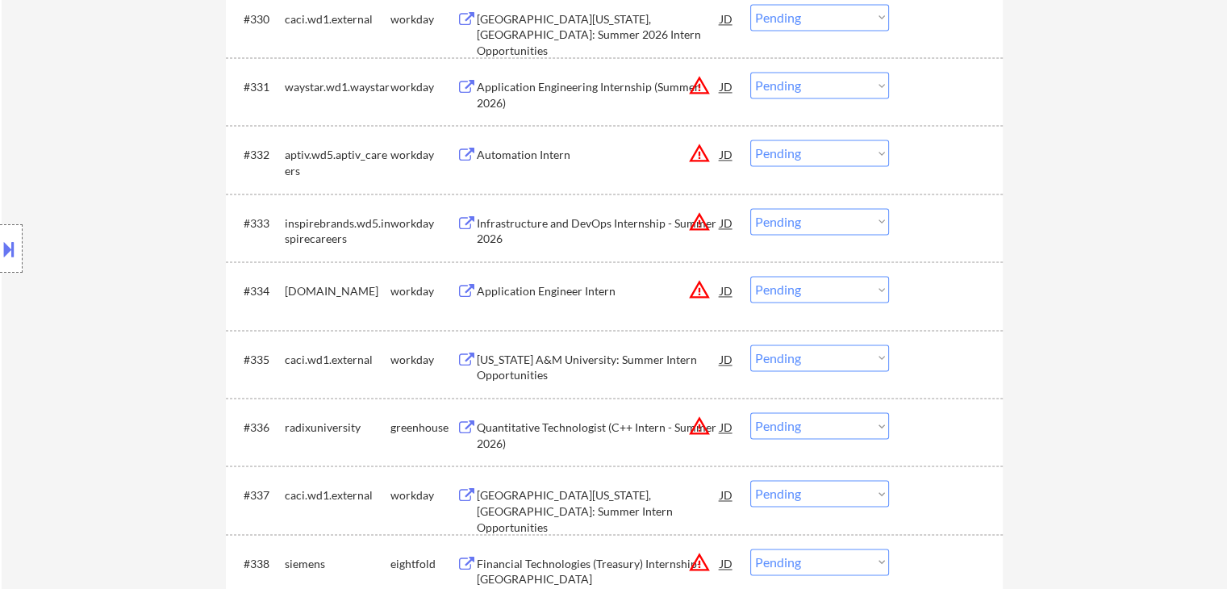
scroll to position [2581, 0]
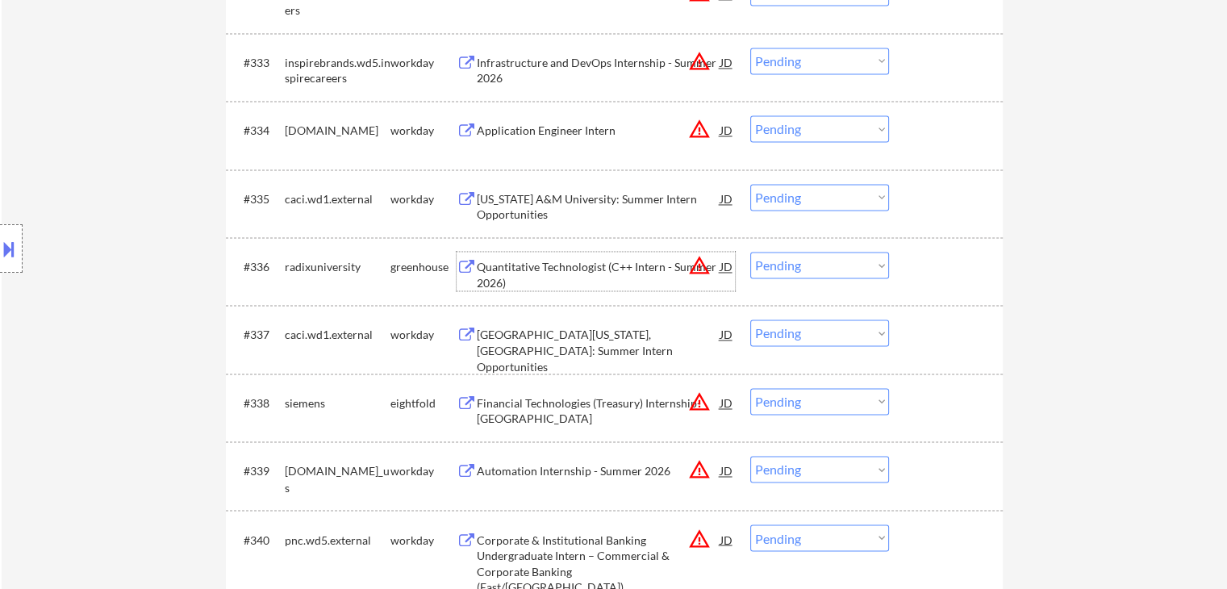
click at [513, 259] on div "Quantitative Technologist (C++ Intern - Summer 2026)" at bounding box center [599, 274] width 244 height 31
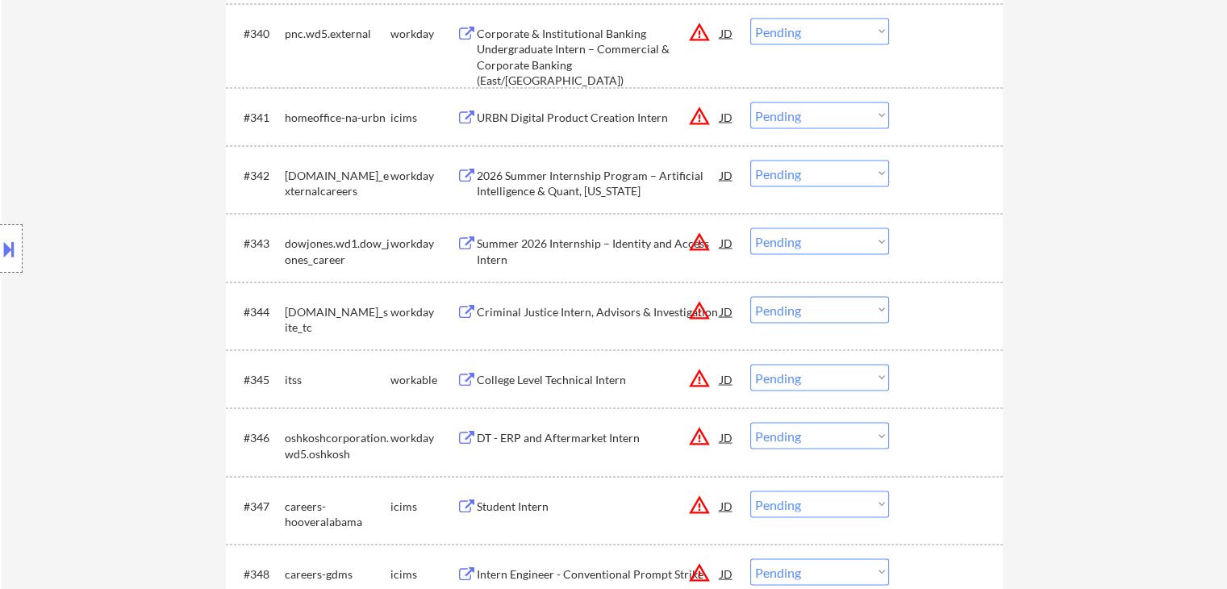
scroll to position [3145, 0]
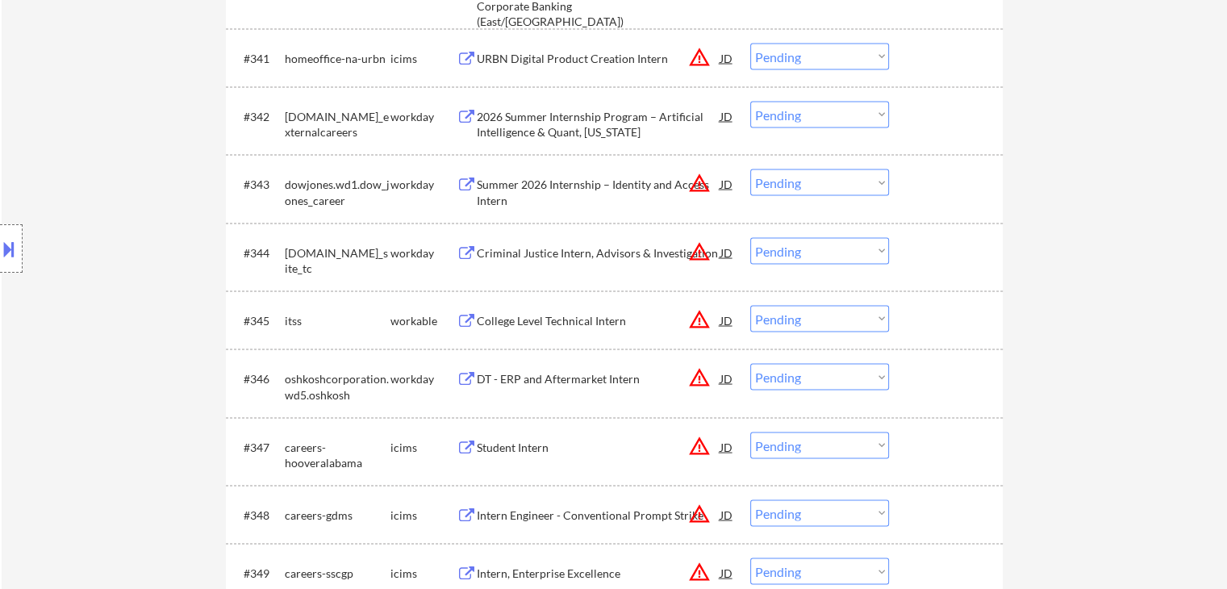
click at [516, 319] on div "College Level Technical Intern" at bounding box center [599, 321] width 244 height 16
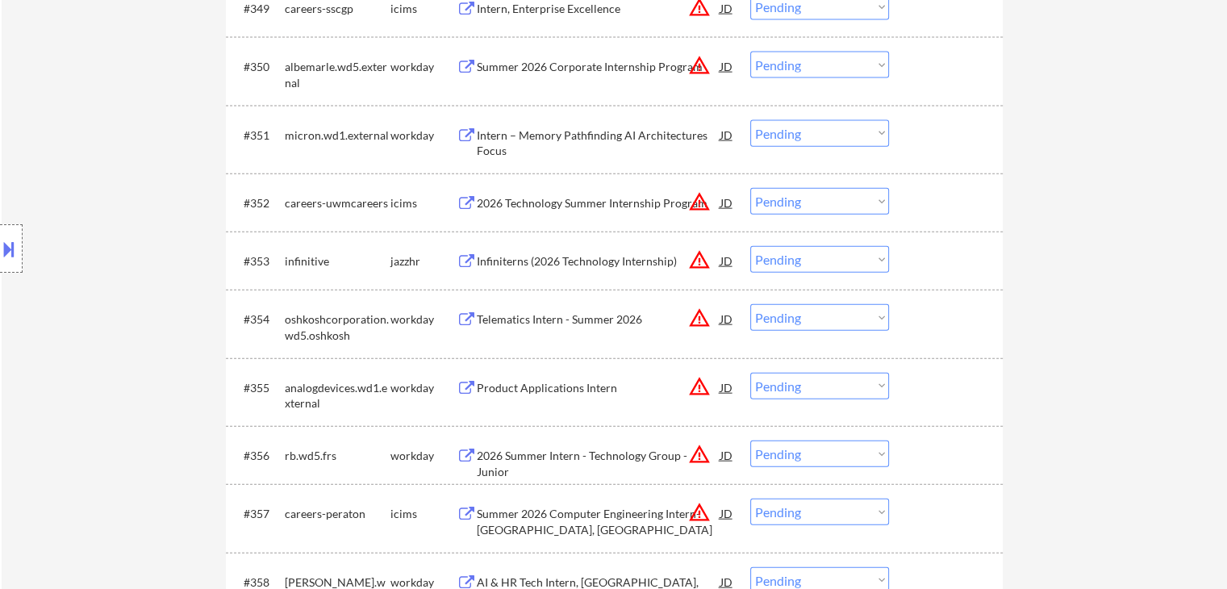
click at [524, 256] on div "Infiniterns (2026 Technology Internship)" at bounding box center [599, 261] width 244 height 16
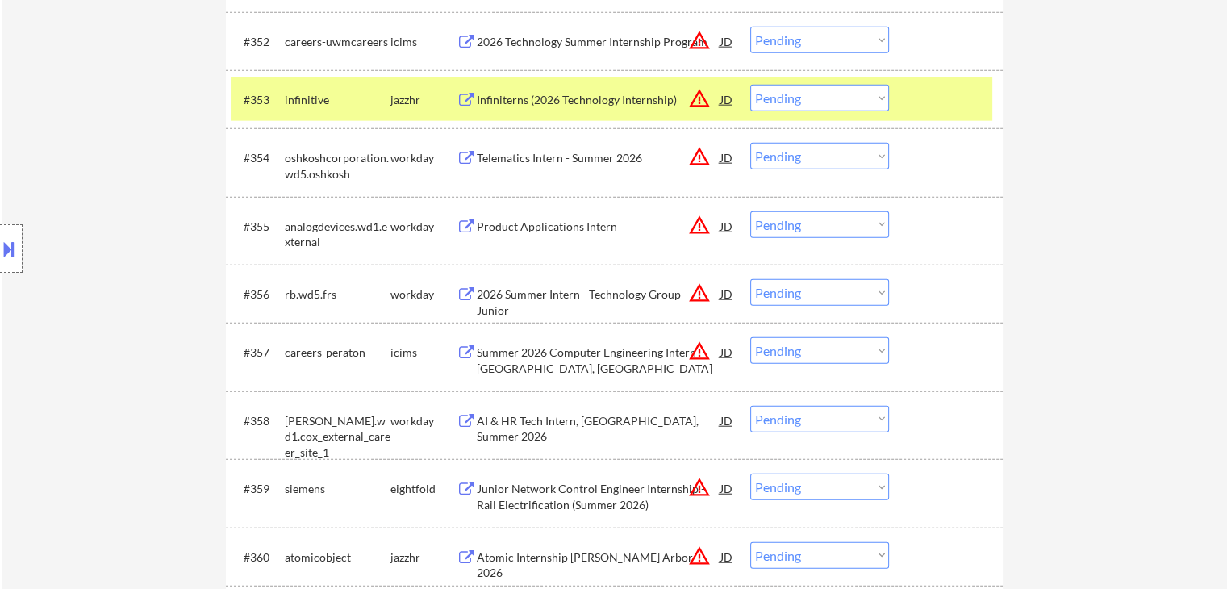
scroll to position [4113, 0]
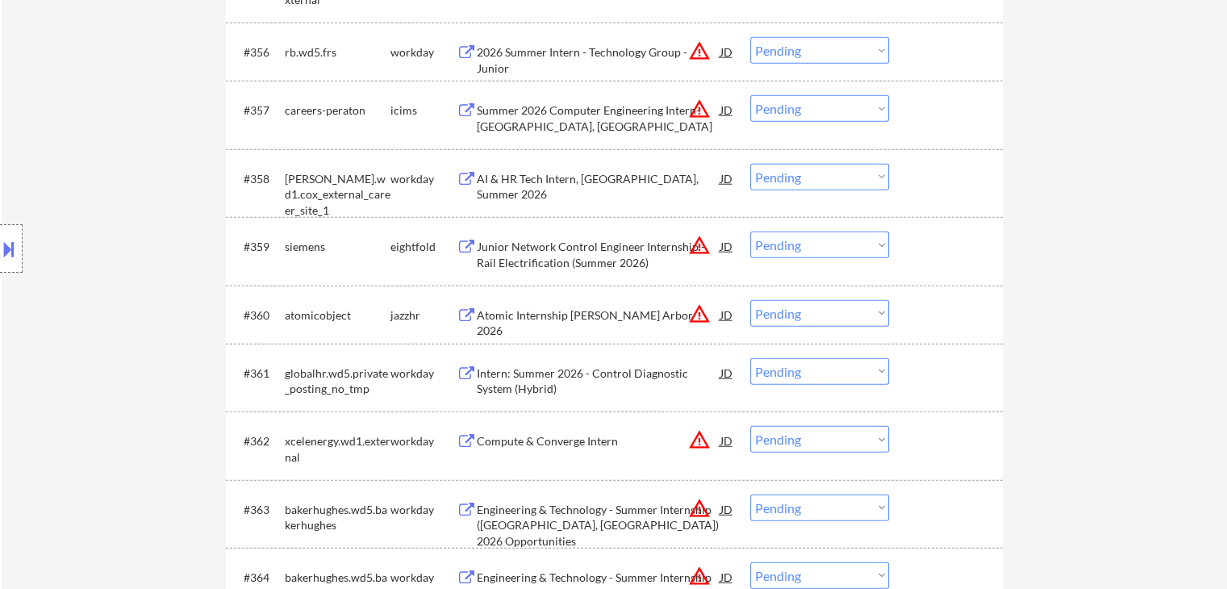
click at [529, 303] on div "Atomic Internship [PERSON_NAME] Arbor 2026" at bounding box center [599, 314] width 244 height 29
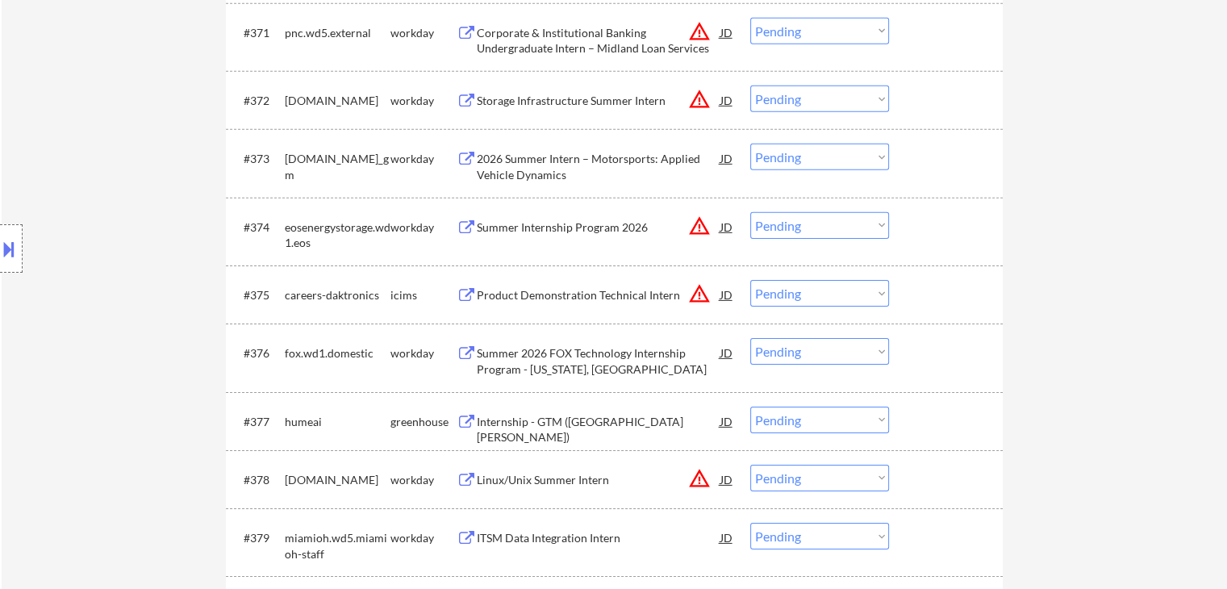
scroll to position [5162, 0]
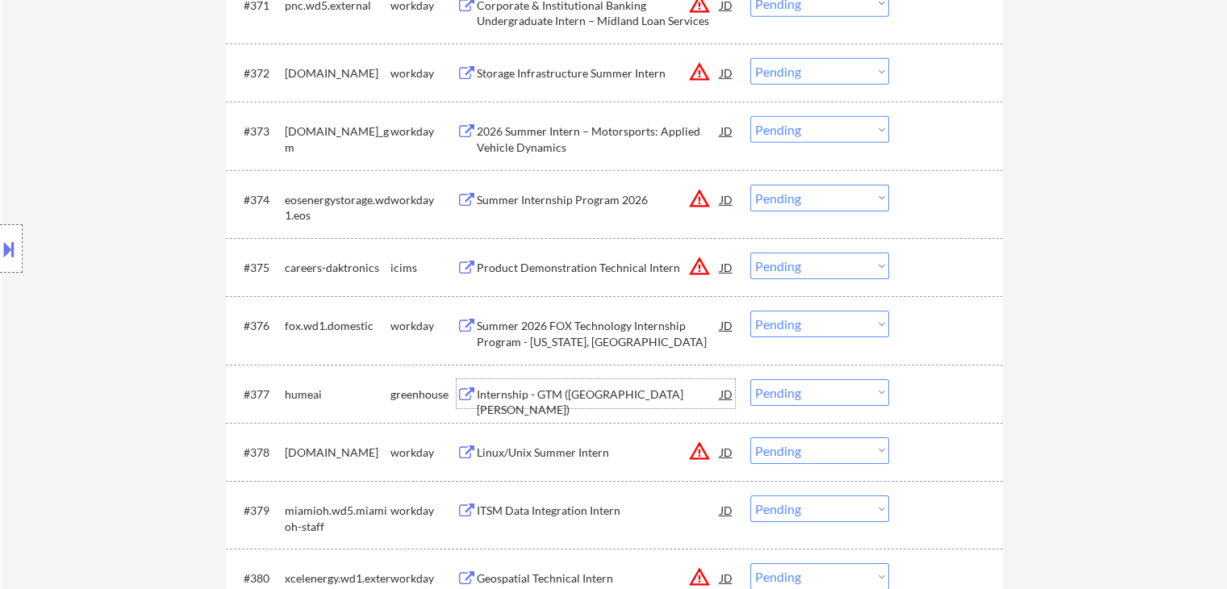
click at [522, 386] on div "Internship - GTM ([GEOGRAPHIC_DATA][PERSON_NAME])" at bounding box center [599, 401] width 244 height 31
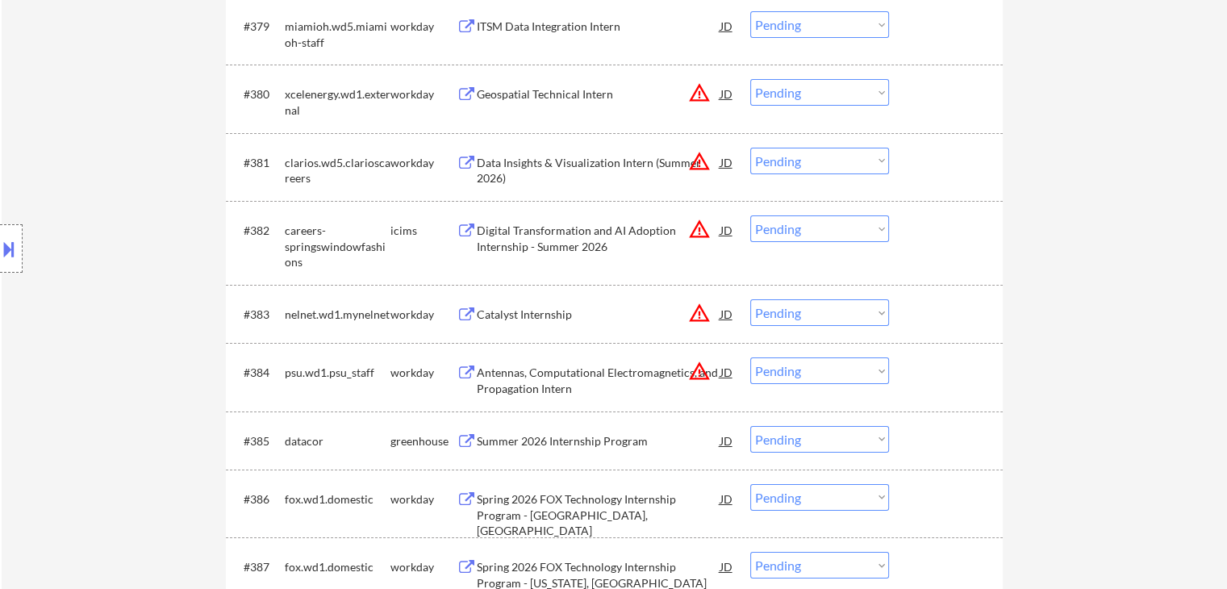
scroll to position [5807, 0]
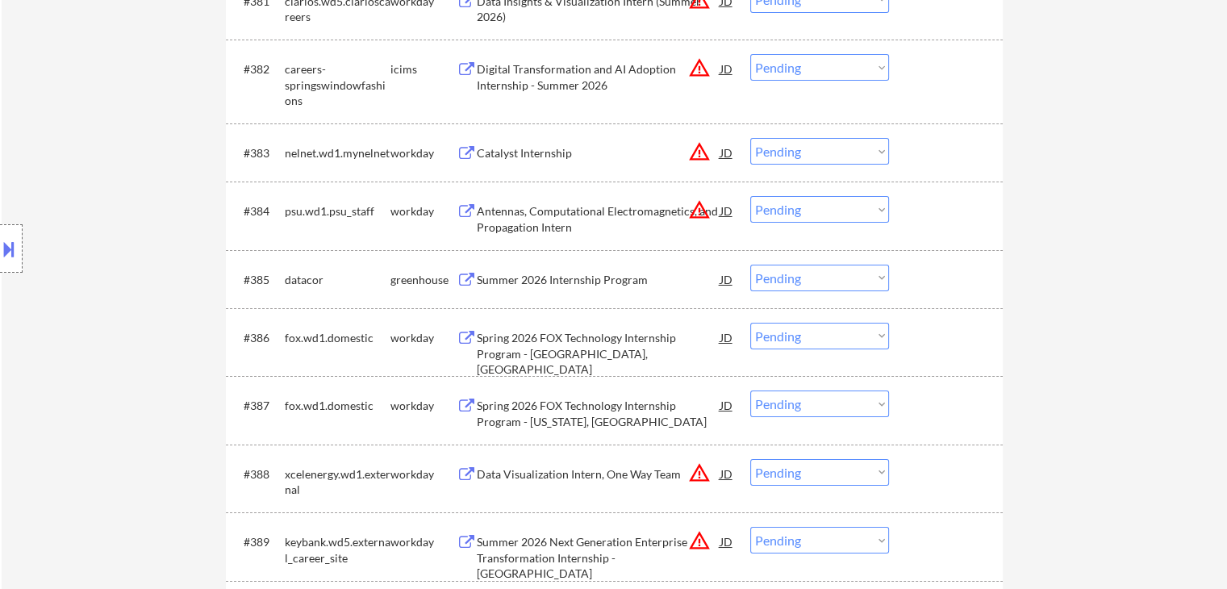
click at [521, 279] on div "Summer 2026 Internship Program" at bounding box center [599, 280] width 244 height 16
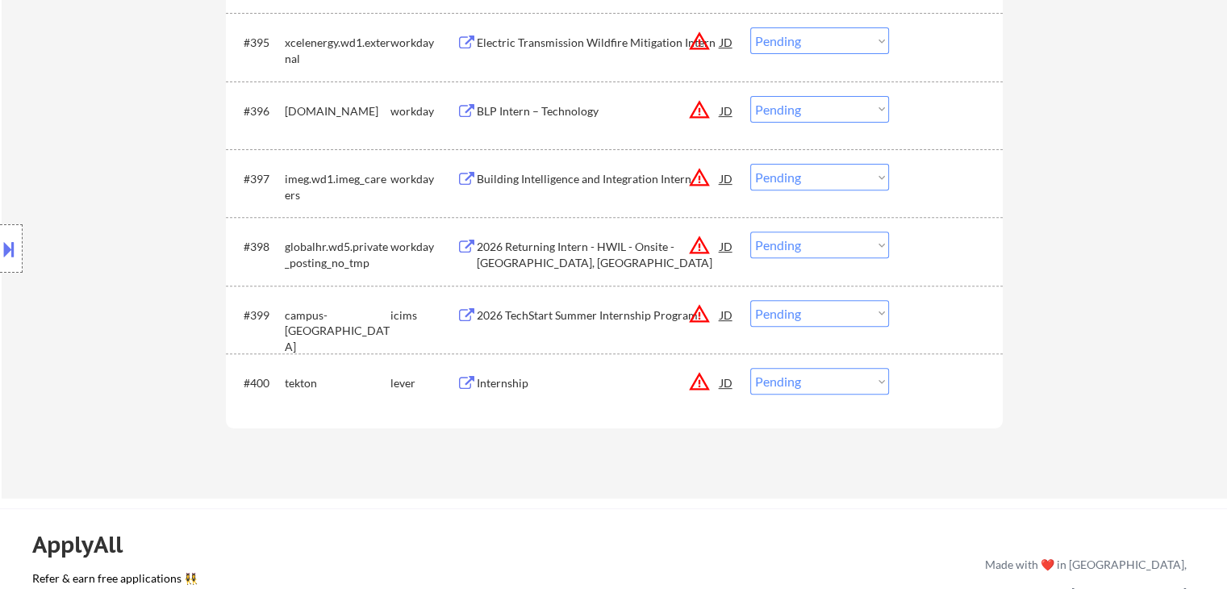
scroll to position [6775, 0]
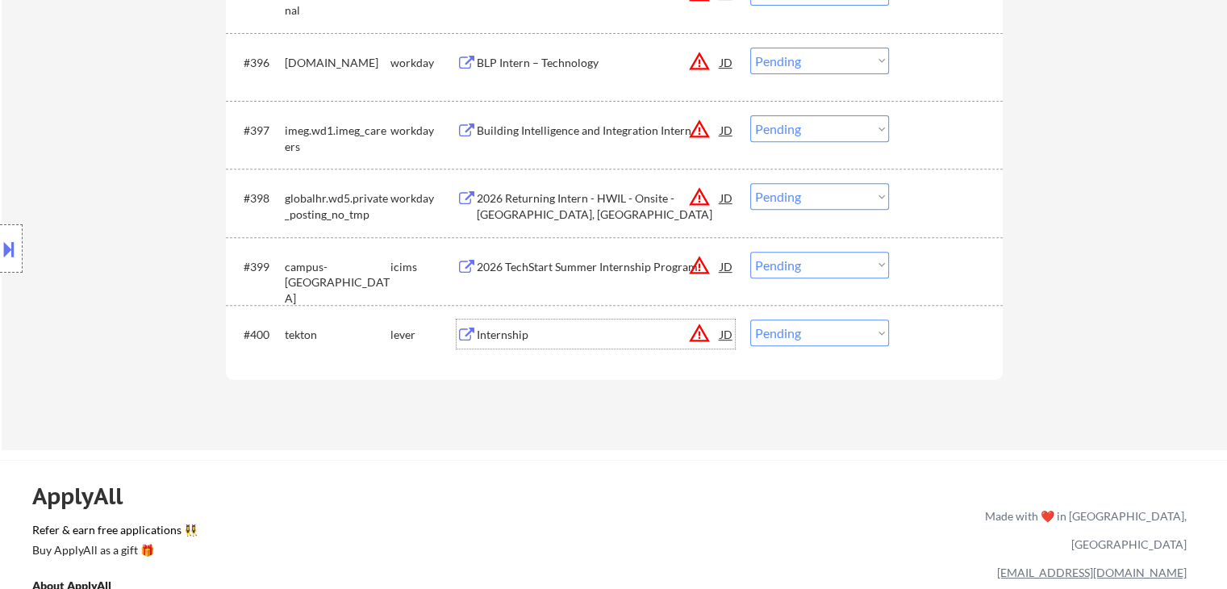
click at [509, 341] on div "Internship" at bounding box center [599, 335] width 244 height 16
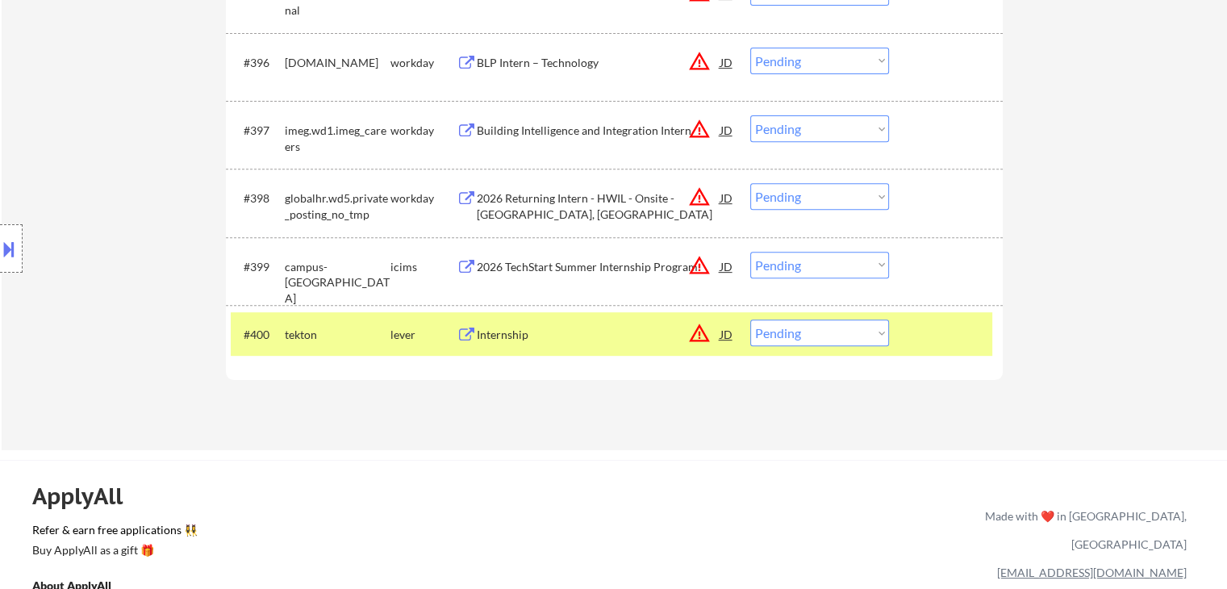
scroll to position [259, 0]
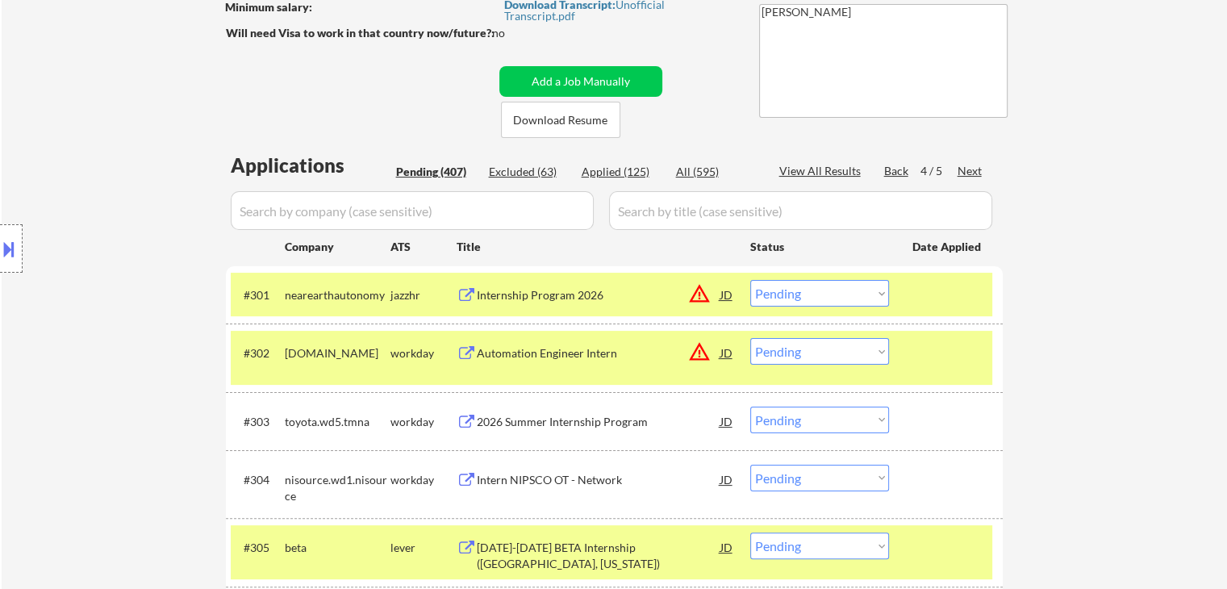
drag, startPoint x: 802, startPoint y: 290, endPoint x: 802, endPoint y: 303, distance: 13.7
click at [802, 303] on select "Choose an option... Pending Applied Excluded (Questions) Excluded (Expired) Exc…" at bounding box center [819, 293] width 139 height 27
click at [750, 280] on select "Choose an option... Pending Applied Excluded (Questions) Excluded (Expired) Exc…" at bounding box center [819, 293] width 139 height 27
select select ""pending""
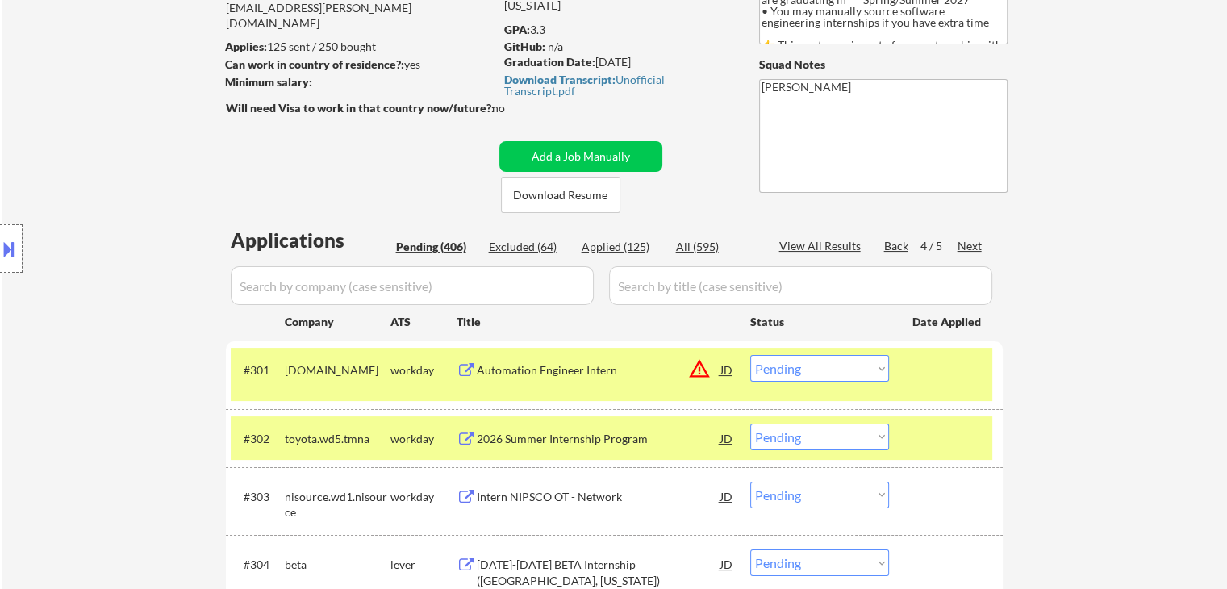
scroll to position [17, 0]
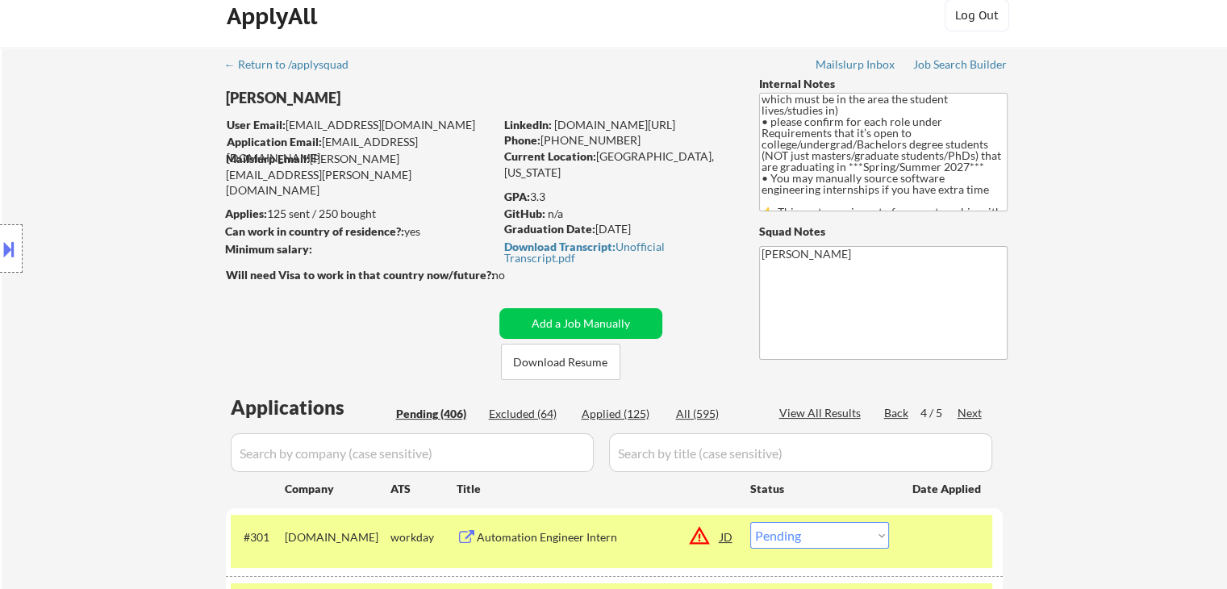
click at [100, 149] on div "Location Inclusions: country:[GEOGRAPHIC_DATA]" at bounding box center [144, 248] width 289 height 299
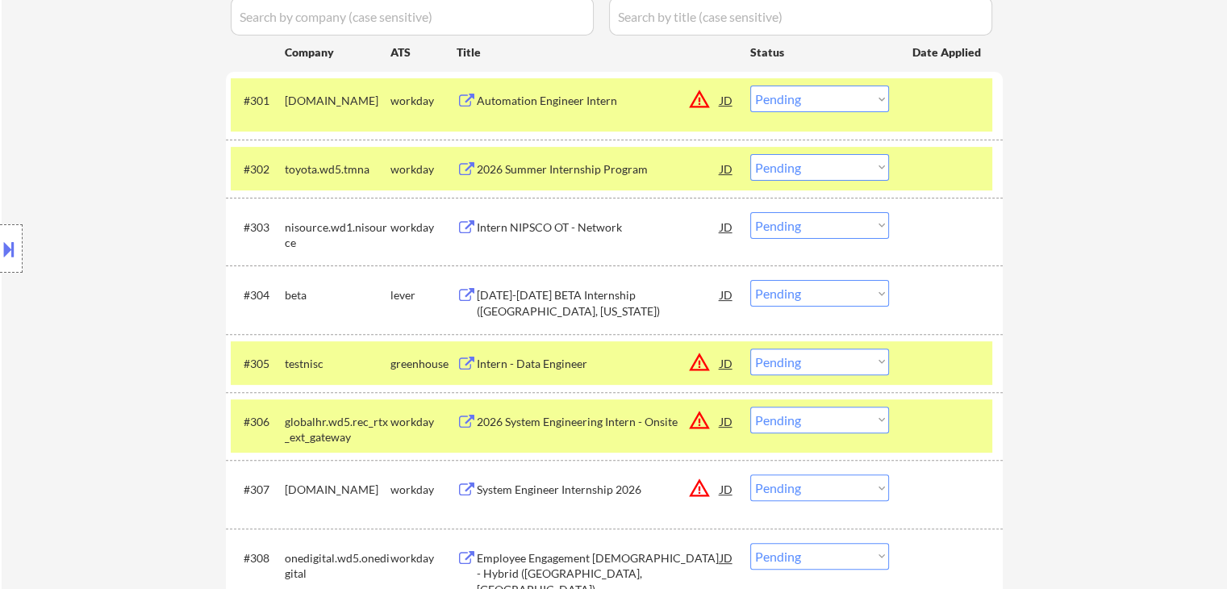
click at [777, 293] on select "Choose an option... Pending Applied Excluded (Questions) Excluded (Expired) Exc…" at bounding box center [819, 293] width 139 height 27
click at [750, 280] on select "Choose an option... Pending Applied Excluded (Questions) Excluded (Expired) Exc…" at bounding box center [819, 293] width 139 height 27
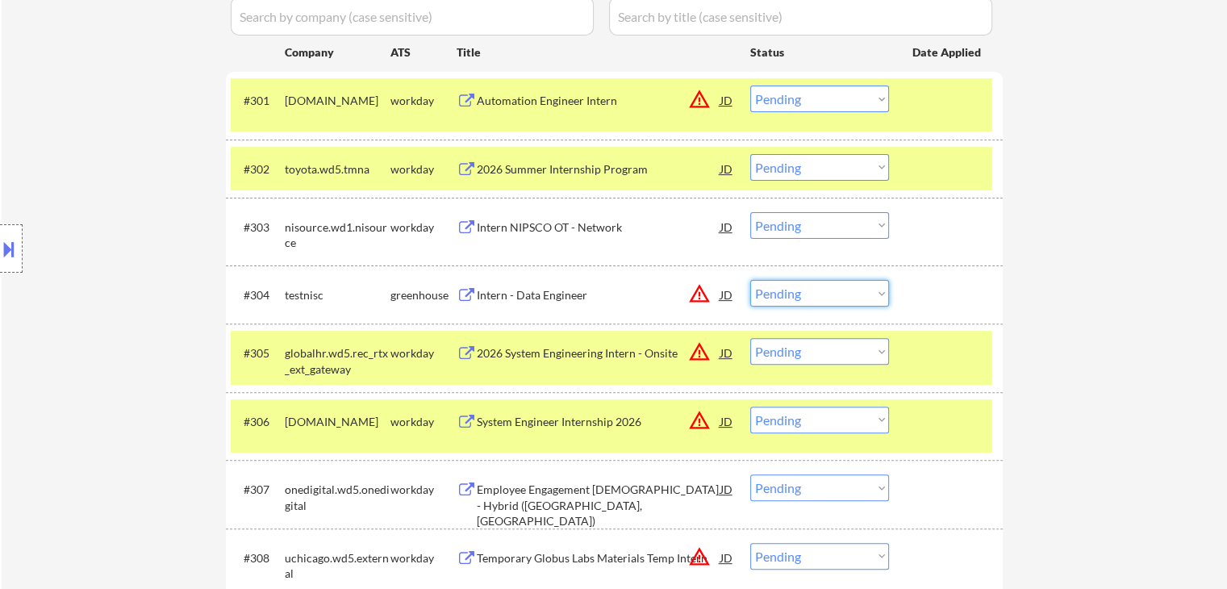
click at [798, 295] on select "Choose an option... Pending Applied Excluded (Questions) Excluded (Expired) Exc…" at bounding box center [819, 293] width 139 height 27
click at [750, 280] on select "Choose an option... Pending Applied Excluded (Questions) Excluded (Expired) Exc…" at bounding box center [819, 293] width 139 height 27
select select ""pending""
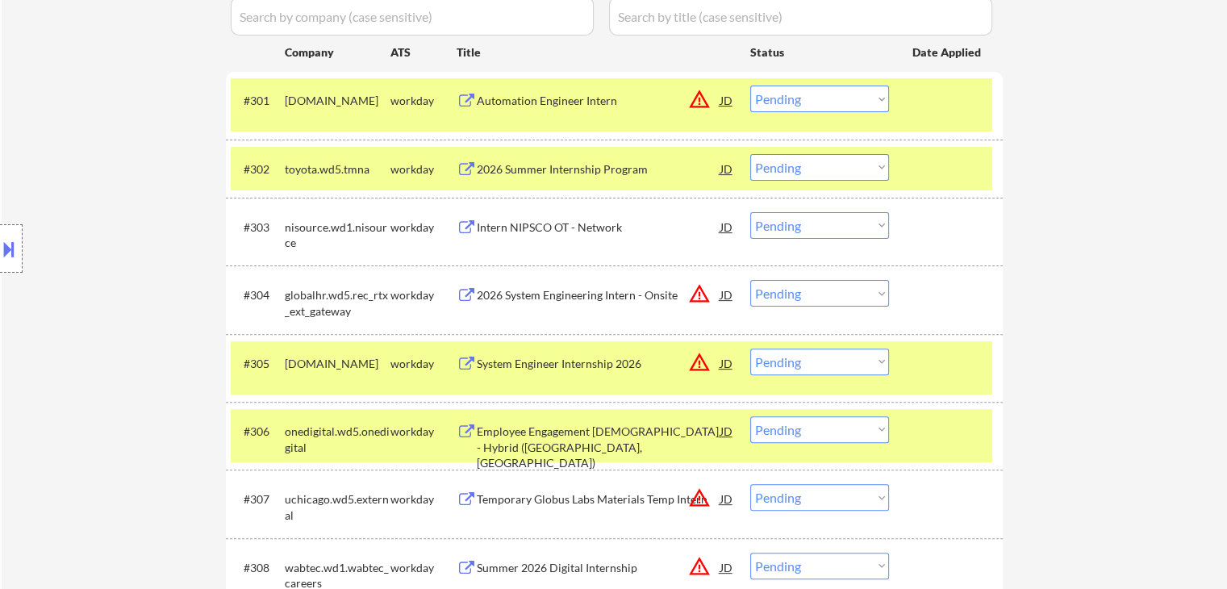
click at [159, 206] on div "Location Inclusions: country:[GEOGRAPHIC_DATA]" at bounding box center [144, 248] width 289 height 299
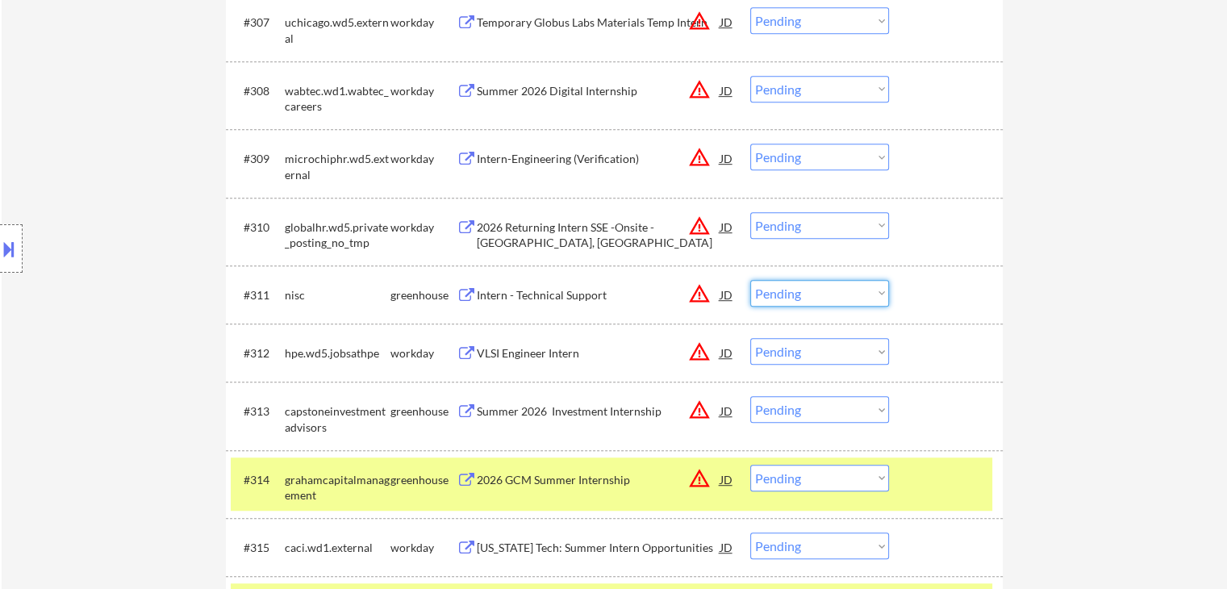
click at [783, 298] on select "Choose an option... Pending Applied Excluded (Questions) Excluded (Expired) Exc…" at bounding box center [819, 293] width 139 height 27
click at [750, 280] on select "Choose an option... Pending Applied Excluded (Questions) Excluded (Expired) Exc…" at bounding box center [819, 293] width 139 height 27
select select ""pending""
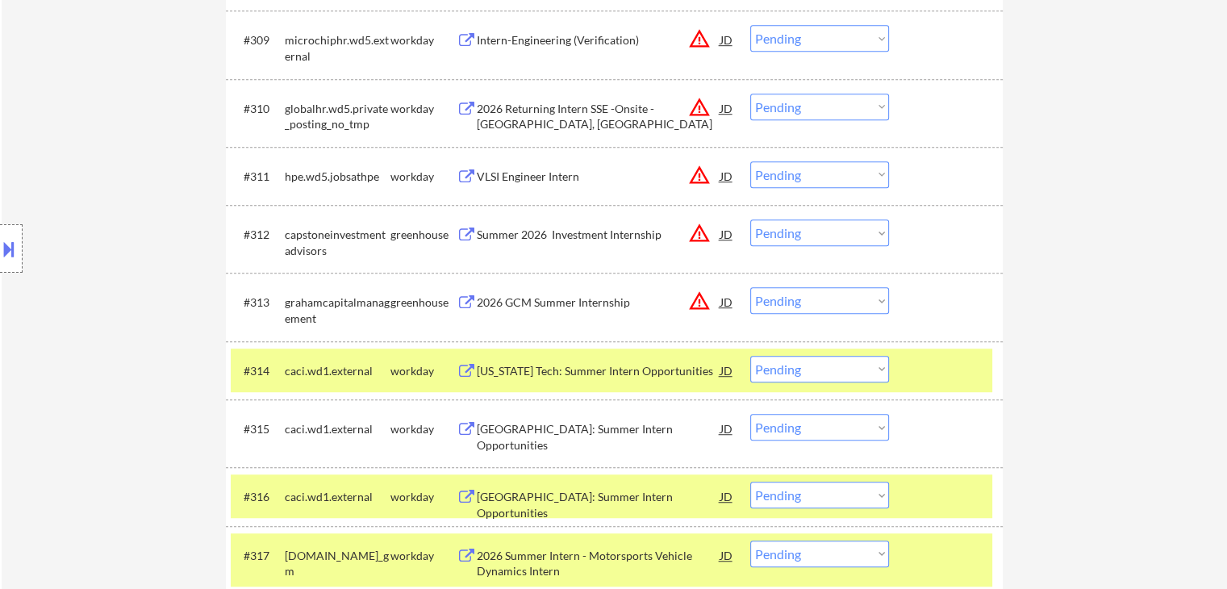
scroll to position [1077, 0]
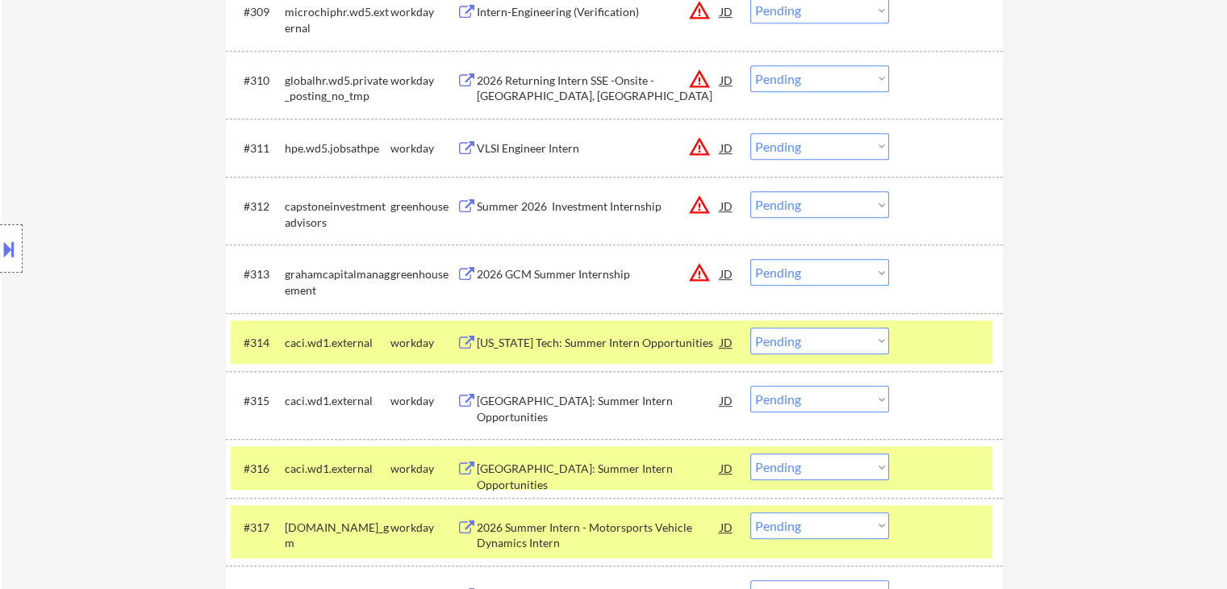
drag, startPoint x: 809, startPoint y: 190, endPoint x: 816, endPoint y: 236, distance: 47.3
click at [809, 191] on div "#312 capstoneinvestmentadvisors greenhouse Summer 2026 Investment Internship JD…" at bounding box center [611, 210] width 761 height 53
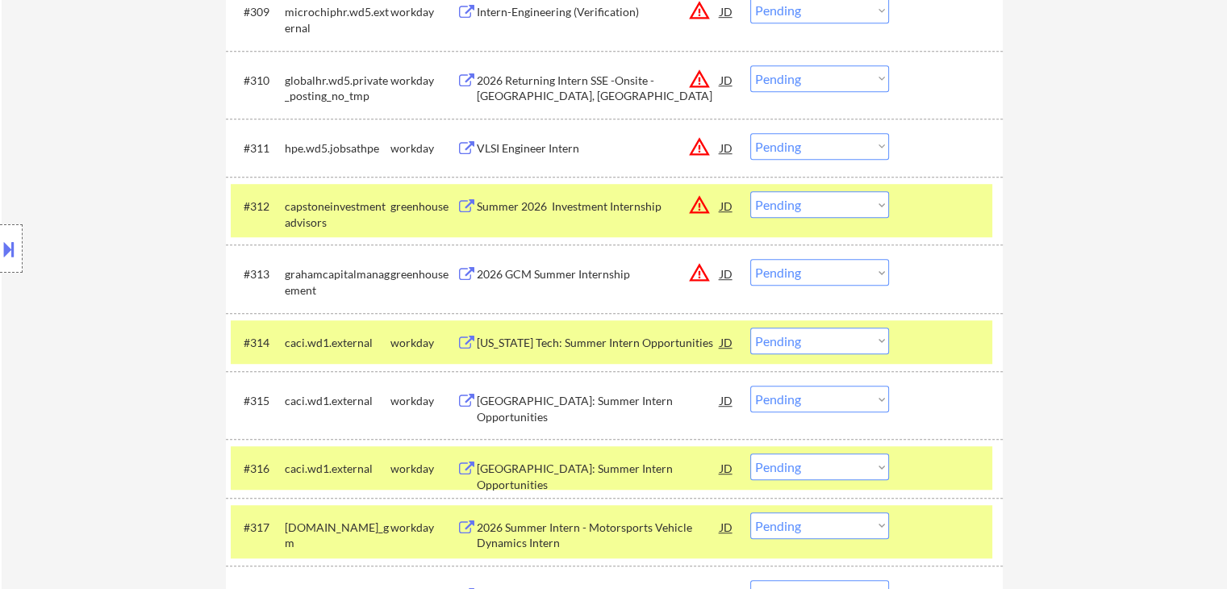
click at [816, 206] on select "Choose an option... Pending Applied Excluded (Questions) Excluded (Expired) Exc…" at bounding box center [819, 204] width 139 height 27
click at [750, 191] on select "Choose an option... Pending Applied Excluded (Questions) Excluded (Expired) Exc…" at bounding box center [819, 204] width 139 height 27
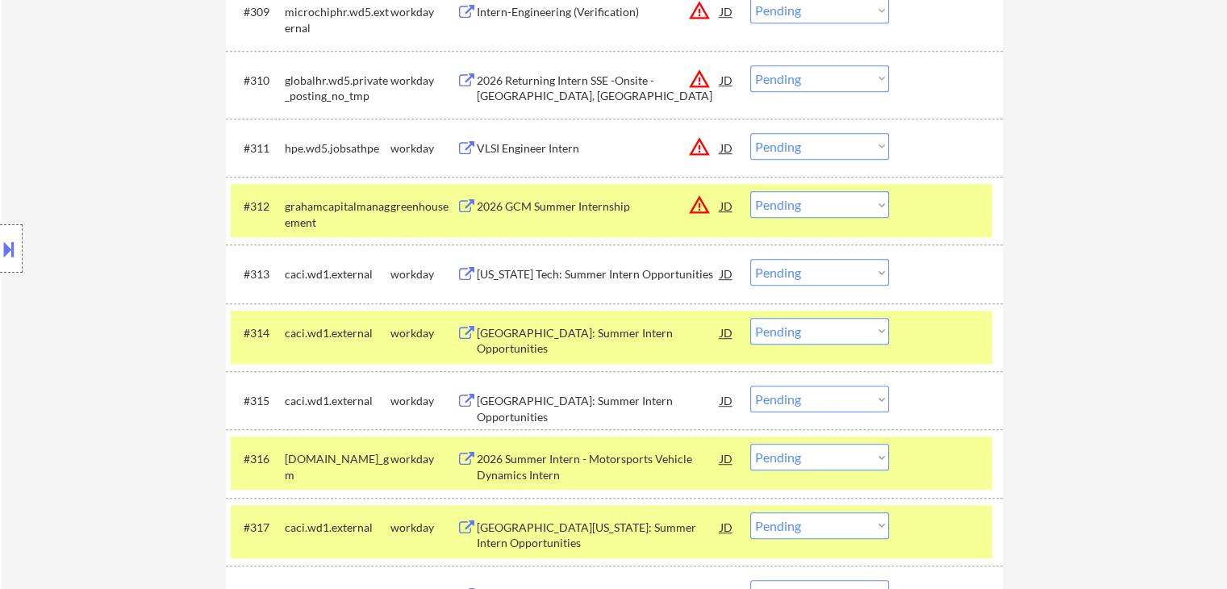
click at [782, 206] on select "Choose an option... Pending Applied Excluded (Questions) Excluded (Expired) Exc…" at bounding box center [819, 204] width 139 height 27
click at [750, 191] on select "Choose an option... Pending Applied Excluded (Questions) Excluded (Expired) Exc…" at bounding box center [819, 204] width 139 height 27
select select ""pending""
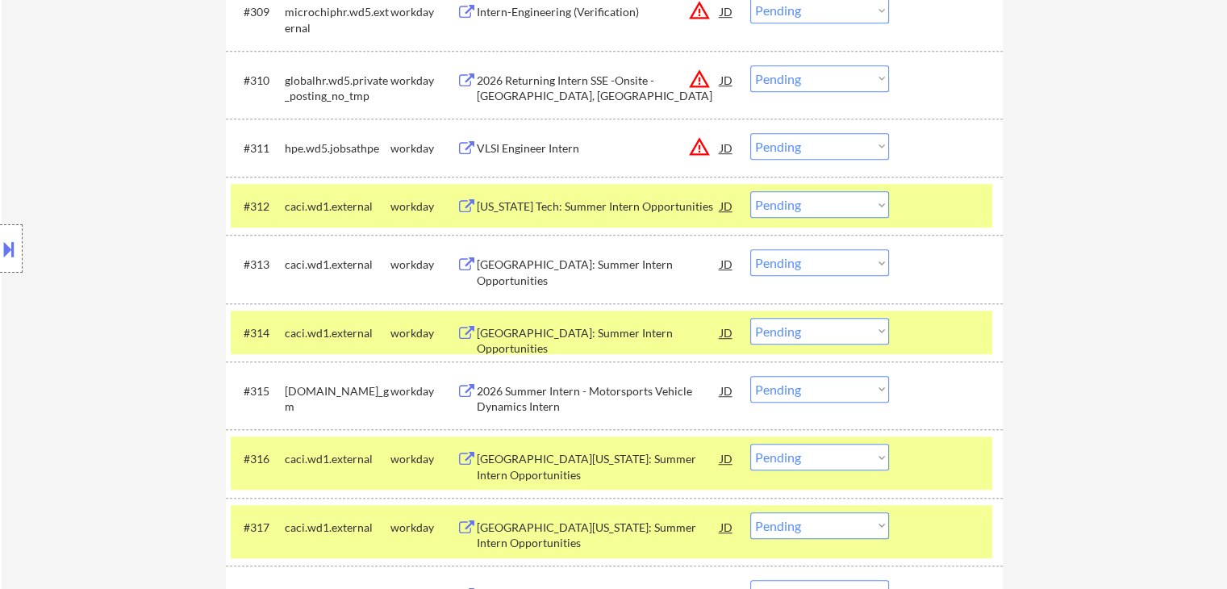
scroll to position [1707, 0]
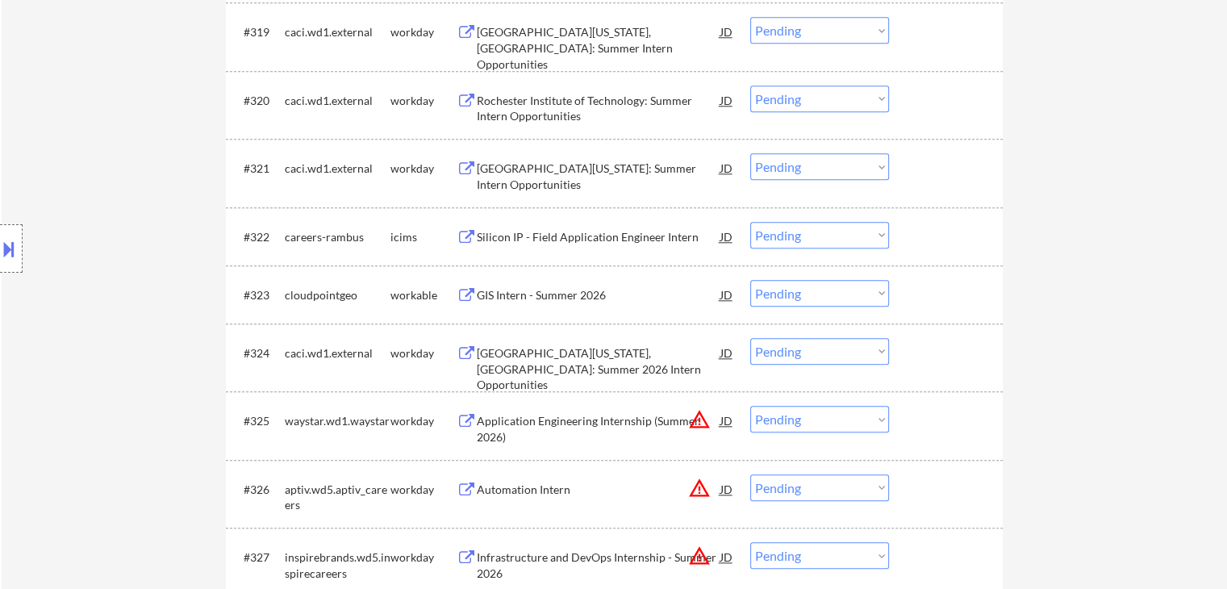
click at [823, 295] on select "Choose an option... Pending Applied Excluded (Questions) Excluded (Expired) Exc…" at bounding box center [819, 293] width 139 height 27
click at [750, 280] on select "Choose an option... Pending Applied Excluded (Questions) Excluded (Expired) Exc…" at bounding box center [819, 293] width 139 height 27
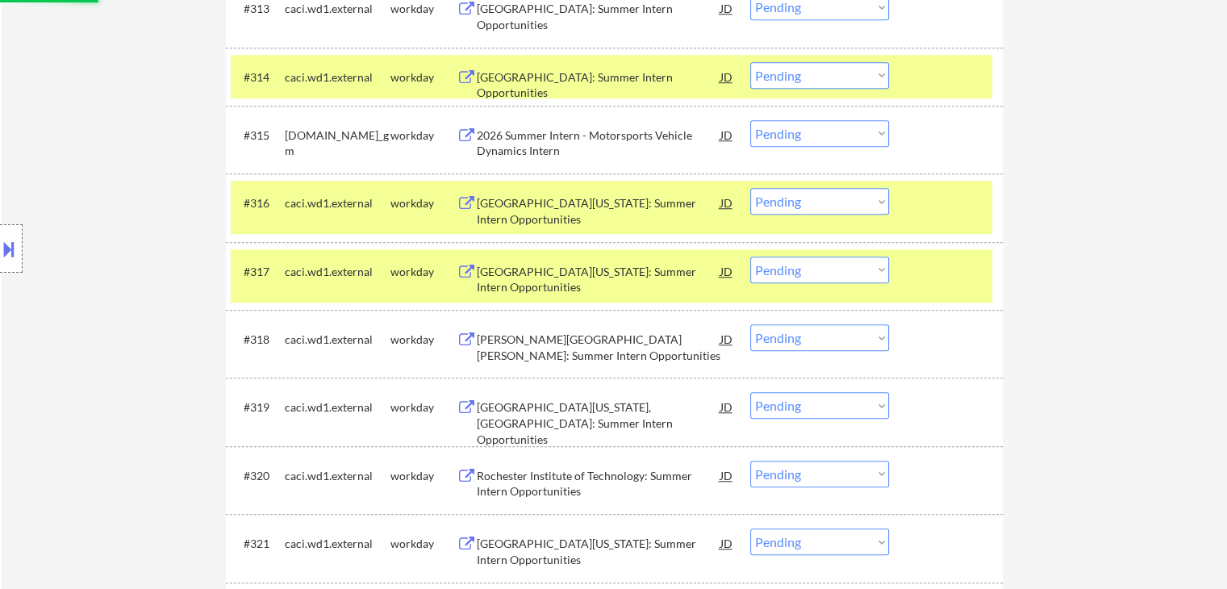
scroll to position [1223, 0]
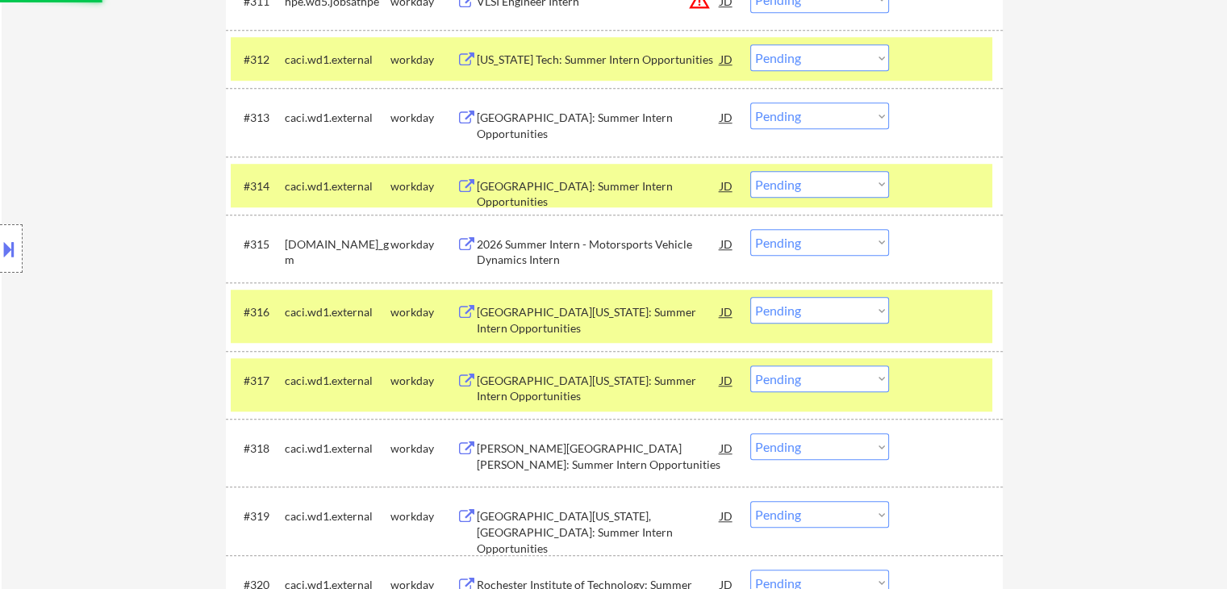
select select ""pending""
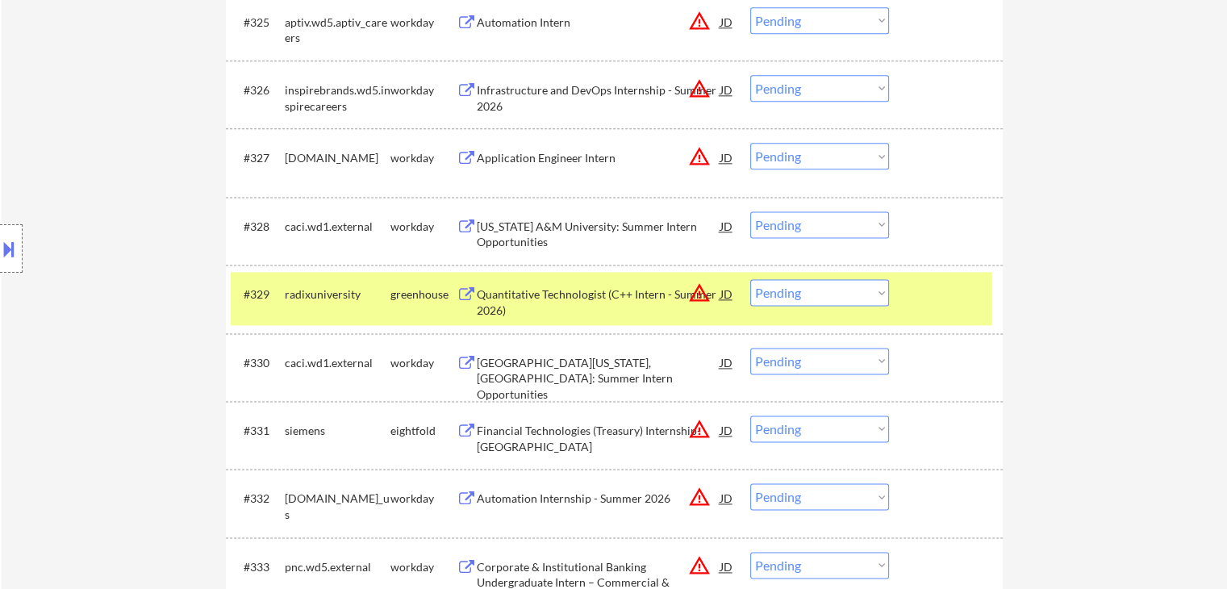
click at [844, 300] on select "Choose an option... Pending Applied Excluded (Questions) Excluded (Expired) Exc…" at bounding box center [819, 292] width 139 height 27
click at [750, 279] on select "Choose an option... Pending Applied Excluded (Questions) Excluded (Expired) Exc…" at bounding box center [819, 292] width 139 height 27
select select ""pending""
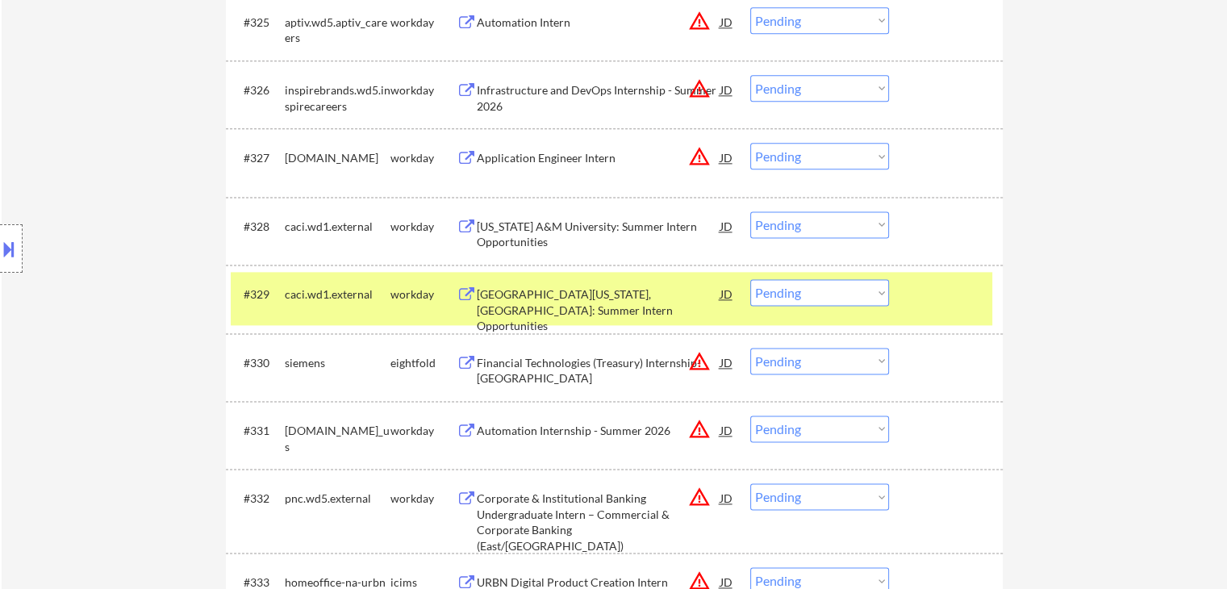
scroll to position [3171, 0]
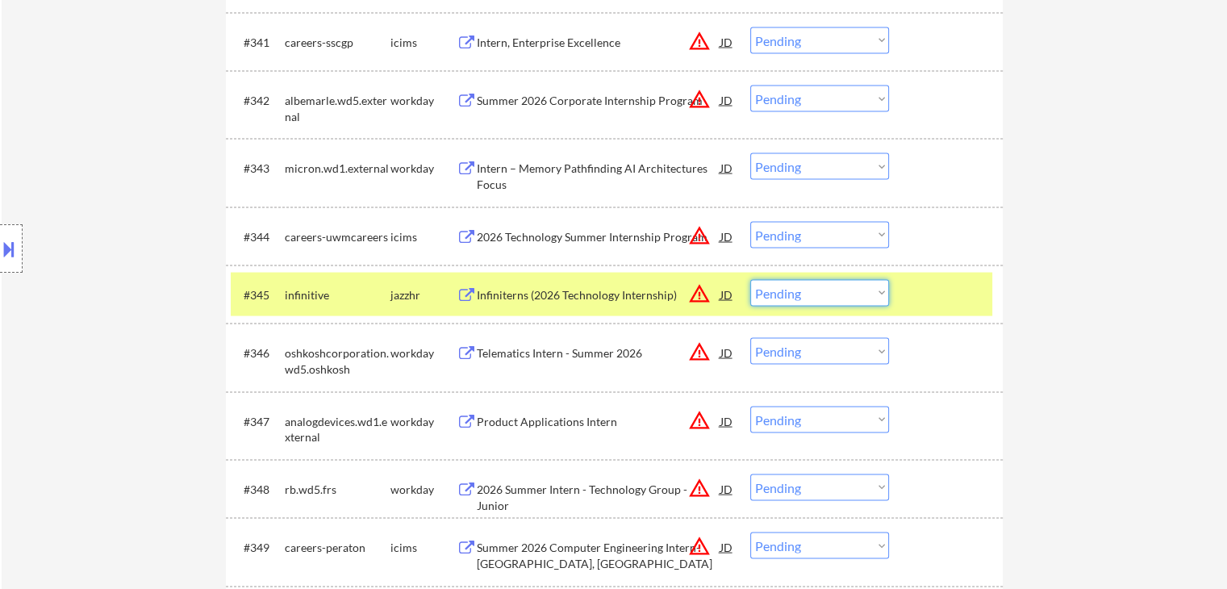
click at [803, 295] on select "Choose an option... Pending Applied Excluded (Questions) Excluded (Expired) Exc…" at bounding box center [819, 293] width 139 height 27
click at [750, 280] on select "Choose an option... Pending Applied Excluded (Questions) Excluded (Expired) Exc…" at bounding box center [819, 293] width 139 height 27
select select ""pending""
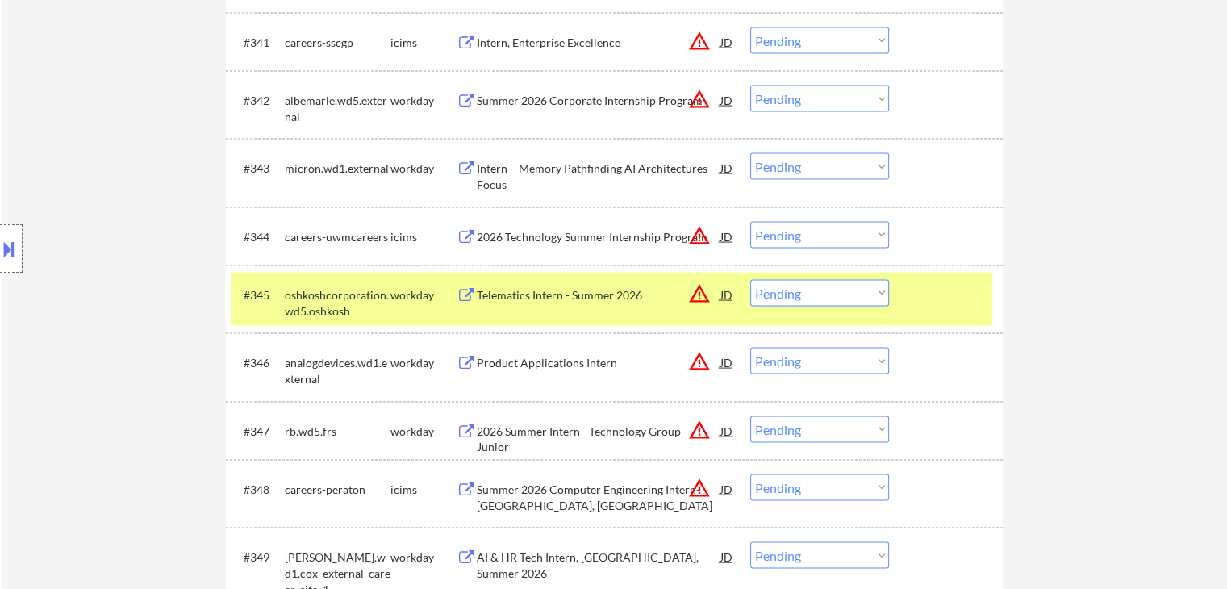
scroll to position [2666, 0]
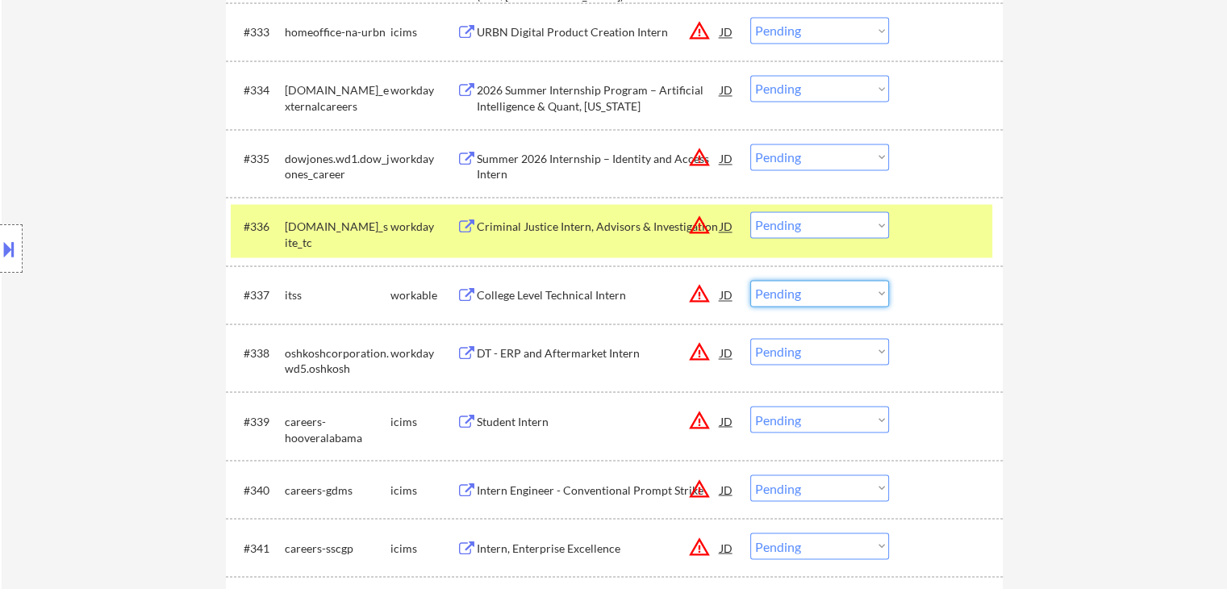
drag, startPoint x: 804, startPoint y: 286, endPoint x: 806, endPoint y: 303, distance: 17.0
click at [804, 286] on select "Choose an option... Pending Applied Excluded (Questions) Excluded (Expired) Exc…" at bounding box center [819, 293] width 139 height 27
click at [750, 280] on select "Choose an option... Pending Applied Excluded (Questions) Excluded (Expired) Exc…" at bounding box center [819, 293] width 139 height 27
select select ""pending""
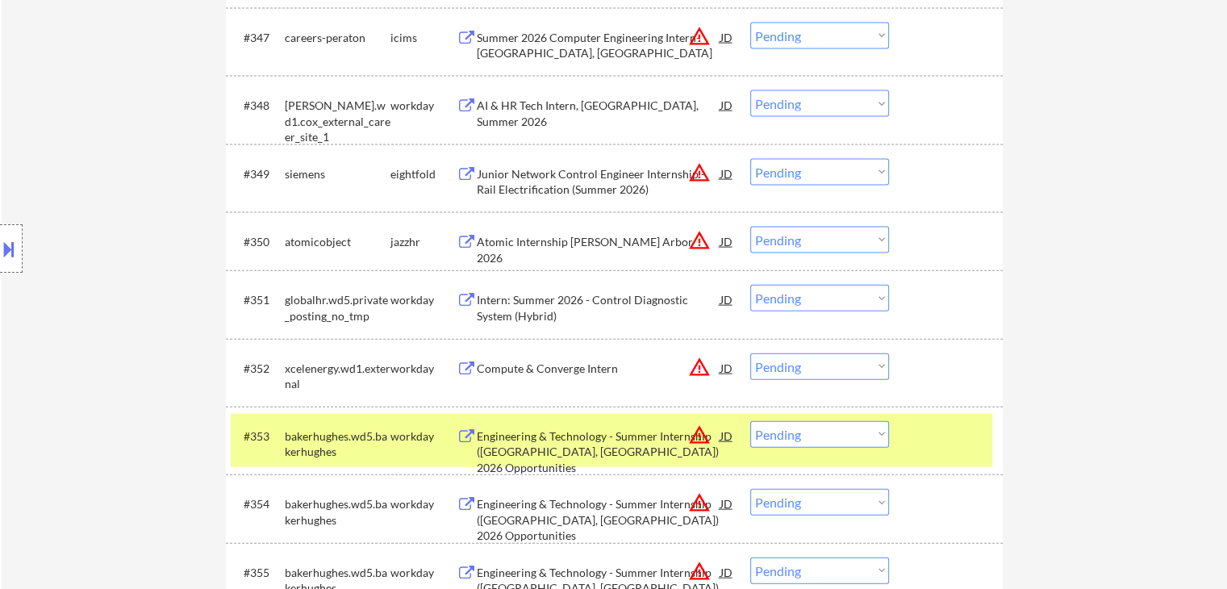
scroll to position [3592, 0]
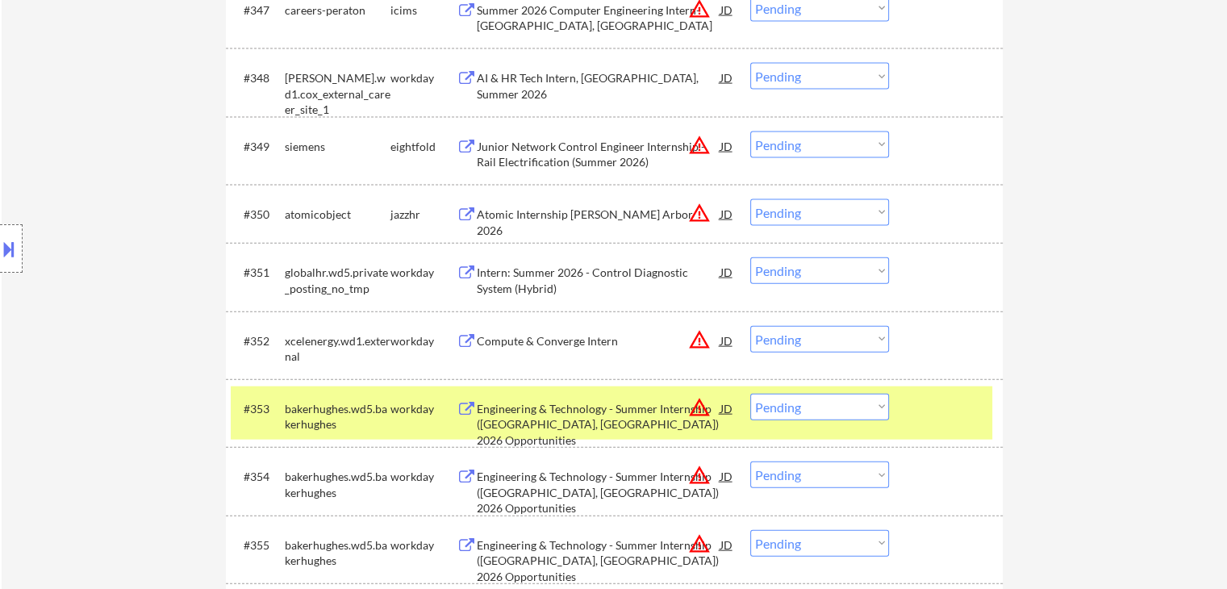
click at [792, 218] on select "Choose an option... Pending Applied Excluded (Questions) Excluded (Expired) Exc…" at bounding box center [819, 212] width 139 height 27
click at [750, 199] on select "Choose an option... Pending Applied Excluded (Questions) Excluded (Expired) Exc…" at bounding box center [819, 212] width 139 height 27
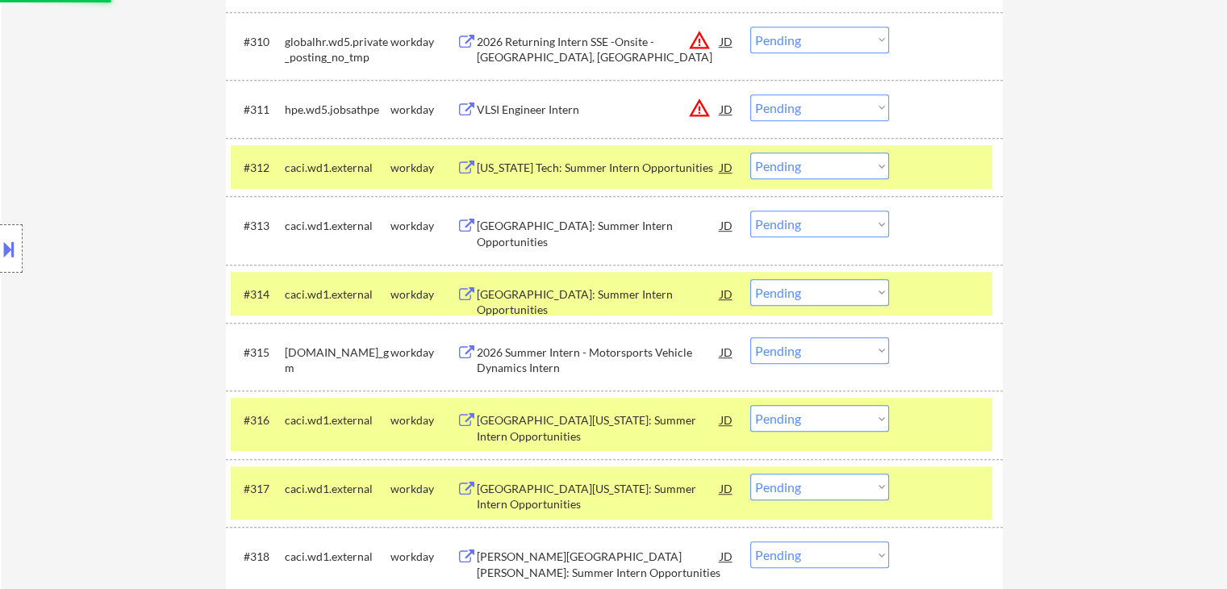
scroll to position [0, 0]
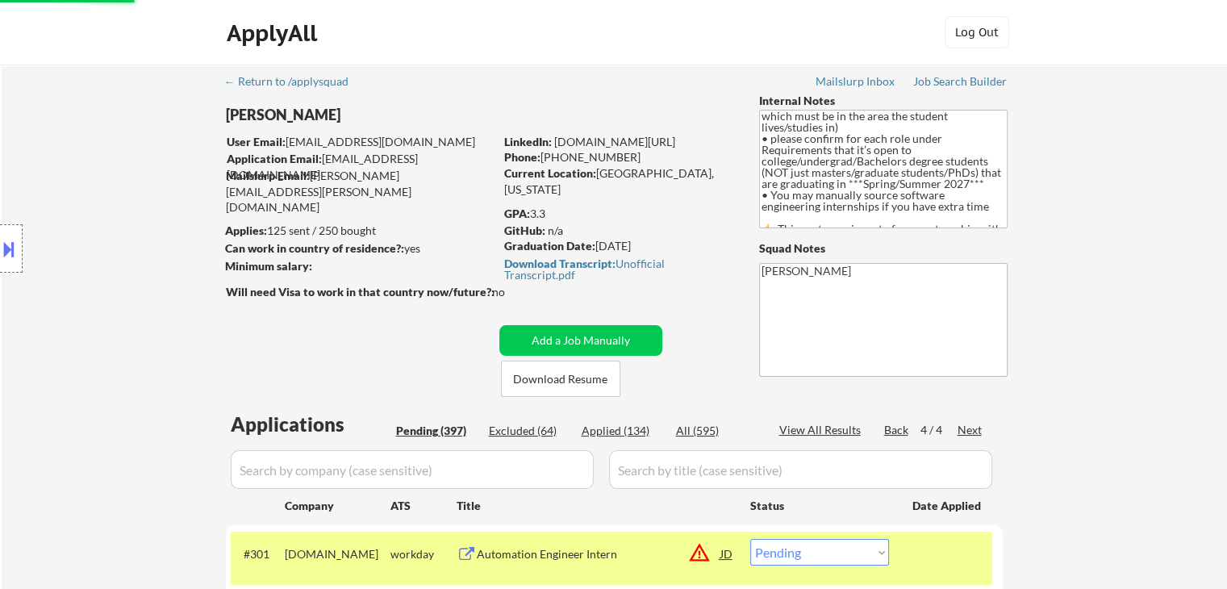
select select ""pending""
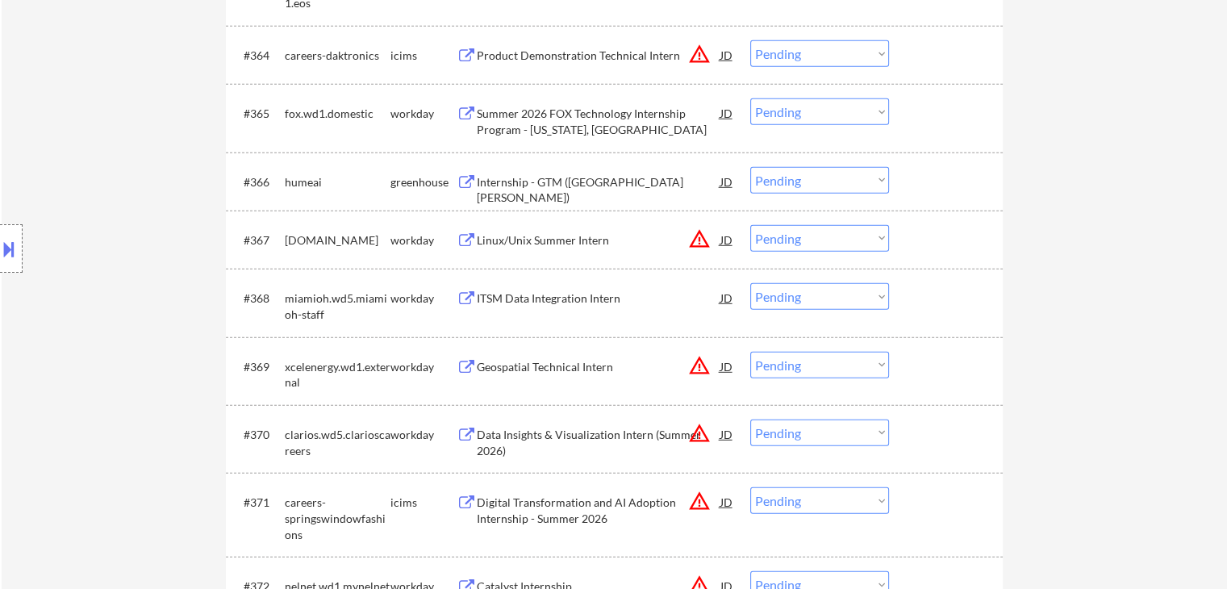
scroll to position [4742, 0]
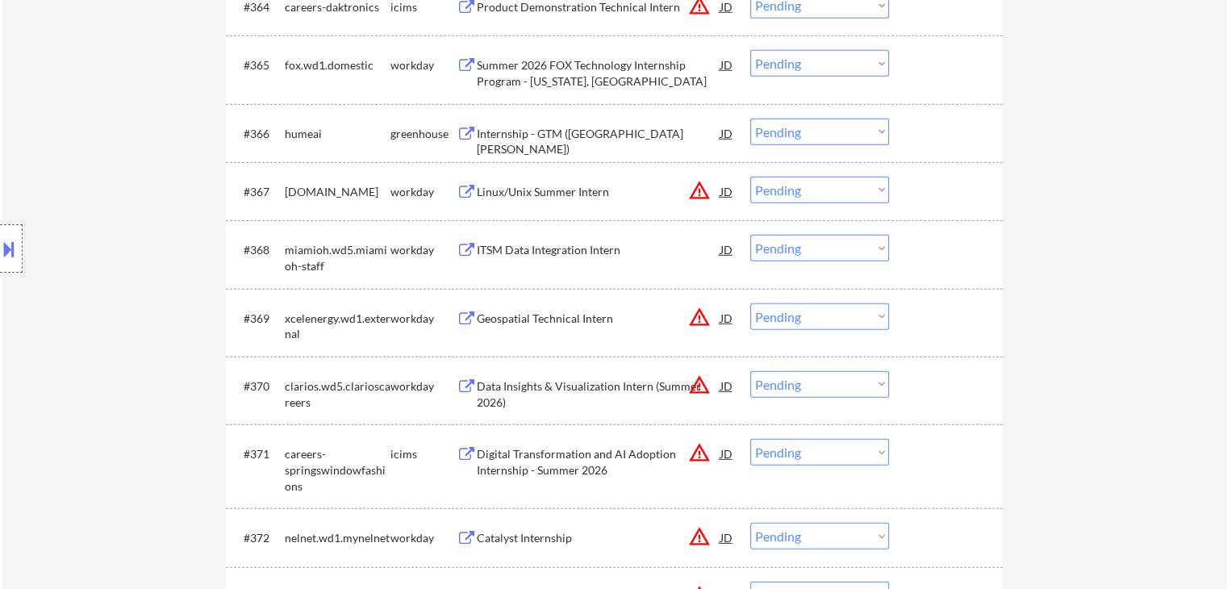
click at [782, 140] on select "Choose an option... Pending Applied Excluded (Questions) Excluded (Expired) Exc…" at bounding box center [819, 132] width 139 height 27
drag, startPoint x: 802, startPoint y: 133, endPoint x: 802, endPoint y: 143, distance: 9.7
click at [802, 133] on select "Choose an option... Pending Applied Excluded (Questions) Excluded (Expired) Exc…" at bounding box center [819, 132] width 139 height 27
click at [750, 119] on select "Choose an option... Pending Applied Excluded (Questions) Excluded (Expired) Exc…" at bounding box center [819, 132] width 139 height 27
select select ""pending""
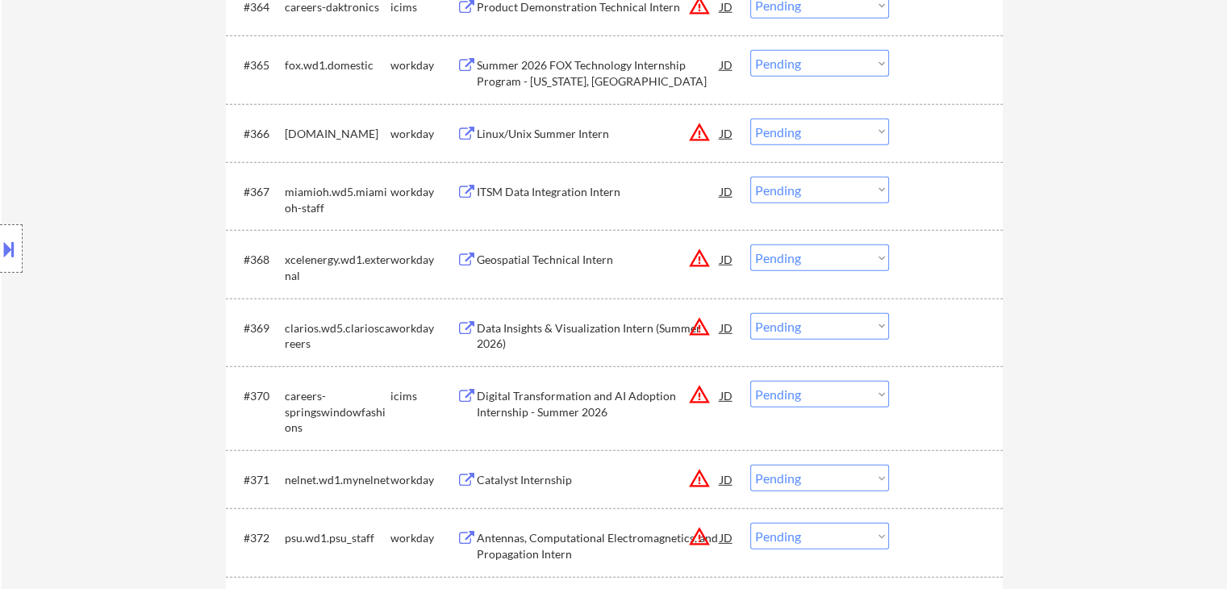
scroll to position [6204, 0]
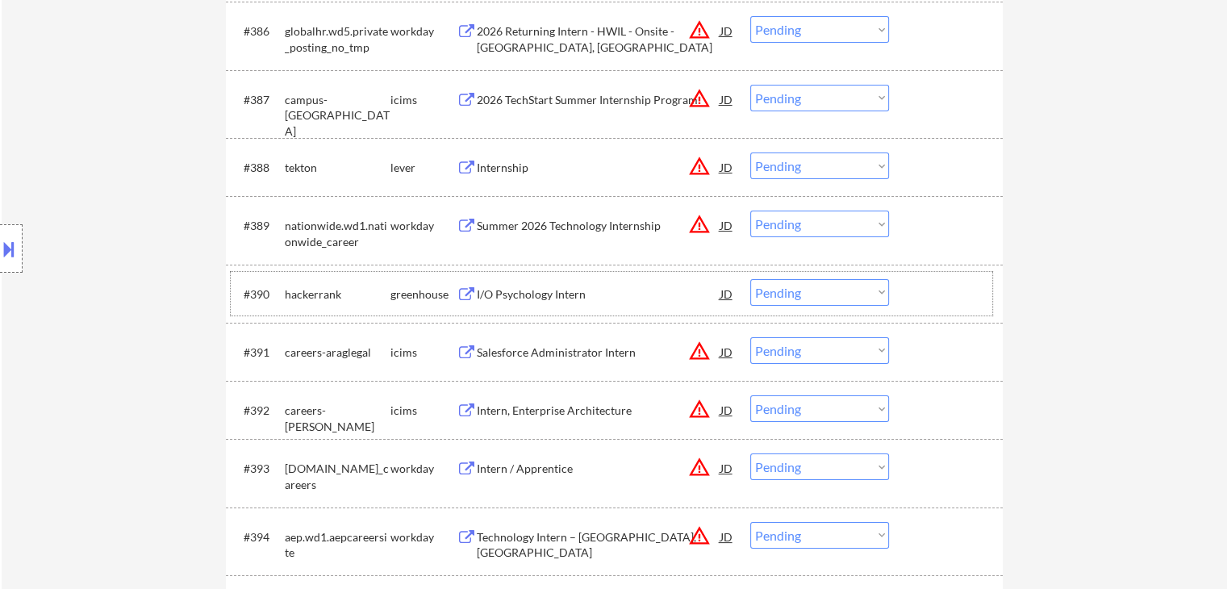
click at [798, 306] on div "#390 hackerrank greenhouse I/O Psychology Intern JD warning_amber Choose an opt…" at bounding box center [611, 294] width 761 height 44
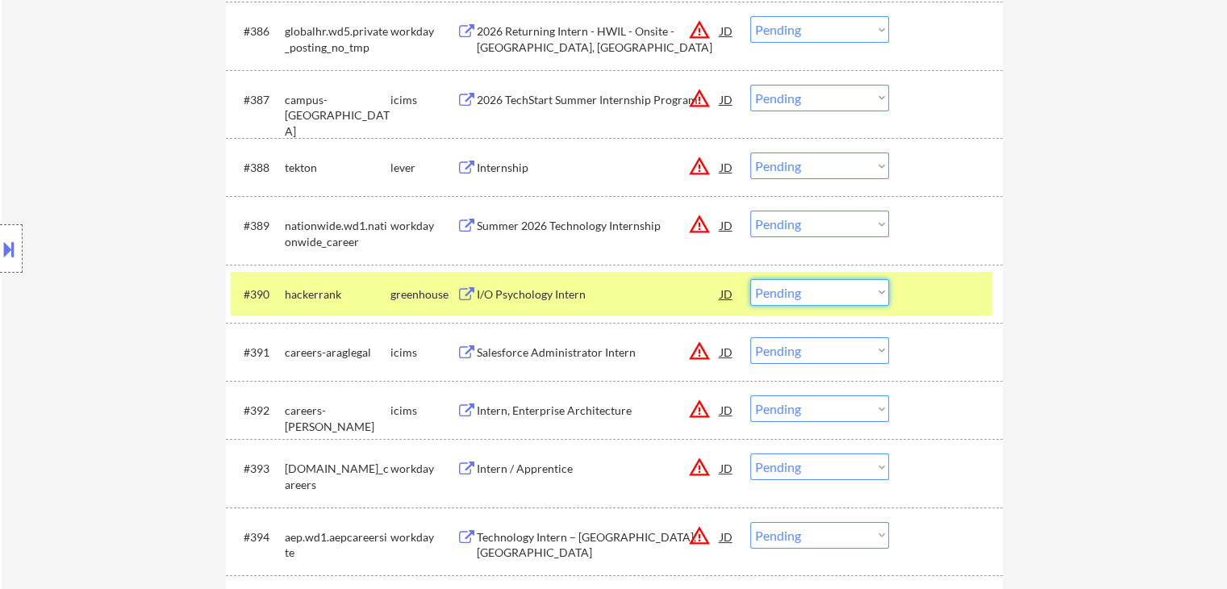
click at [820, 294] on select "Choose an option... Pending Applied Excluded (Questions) Excluded (Expired) Exc…" at bounding box center [819, 292] width 139 height 27
click at [750, 279] on select "Choose an option... Pending Applied Excluded (Questions) Excluded (Expired) Exc…" at bounding box center [819, 292] width 139 height 27
select select ""pending""
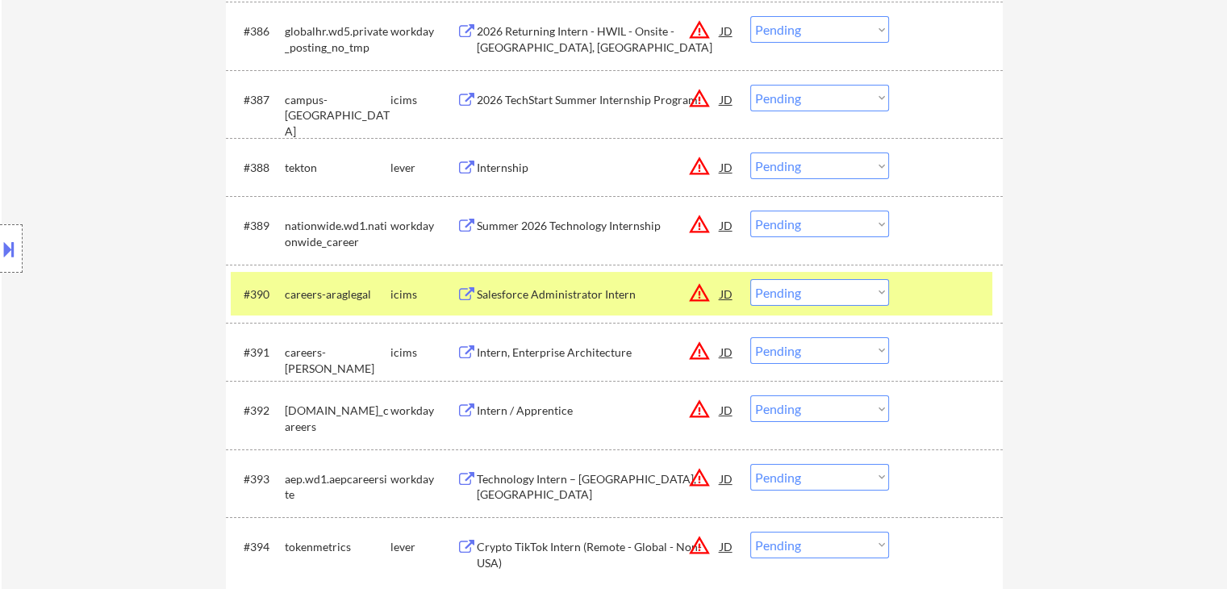
scroll to position [5054, 0]
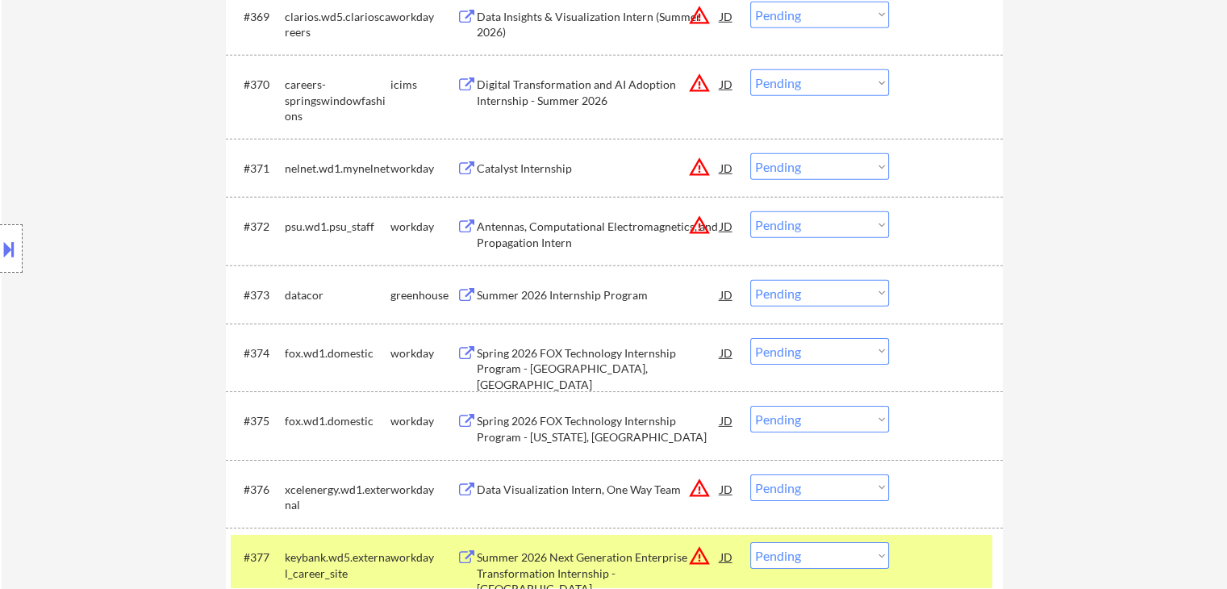
click at [841, 299] on select "Choose an option... Pending Applied Excluded (Questions) Excluded (Expired) Exc…" at bounding box center [819, 293] width 139 height 27
click at [750, 280] on select "Choose an option... Pending Applied Excluded (Questions) Excluded (Expired) Exc…" at bounding box center [819, 293] width 139 height 27
select select ""pending""
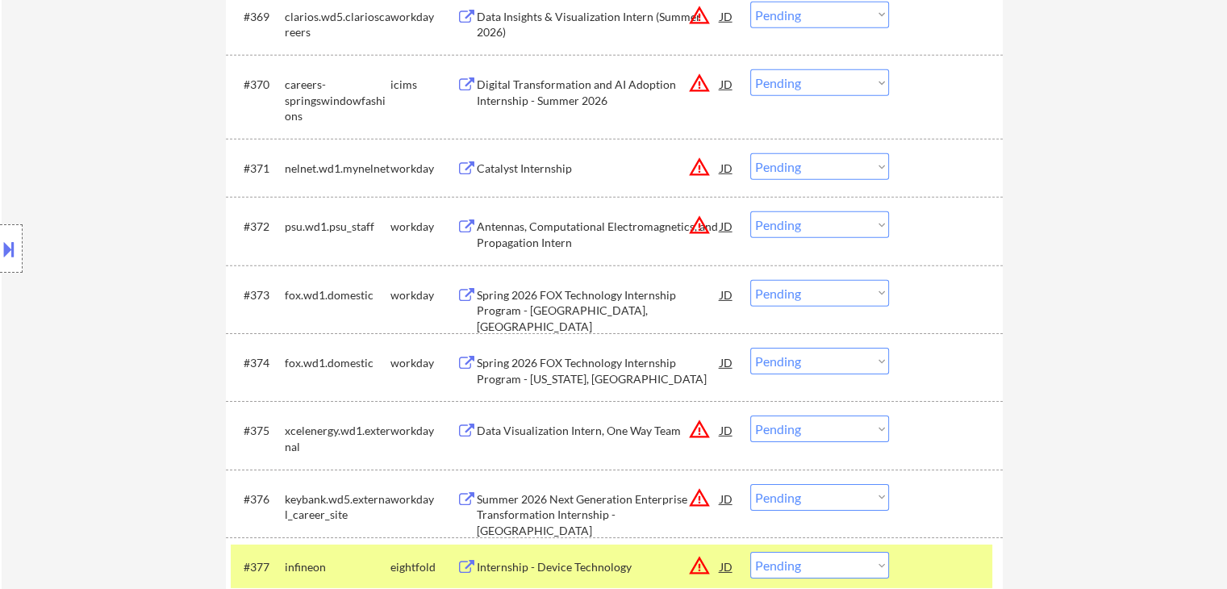
scroll to position [6019, 0]
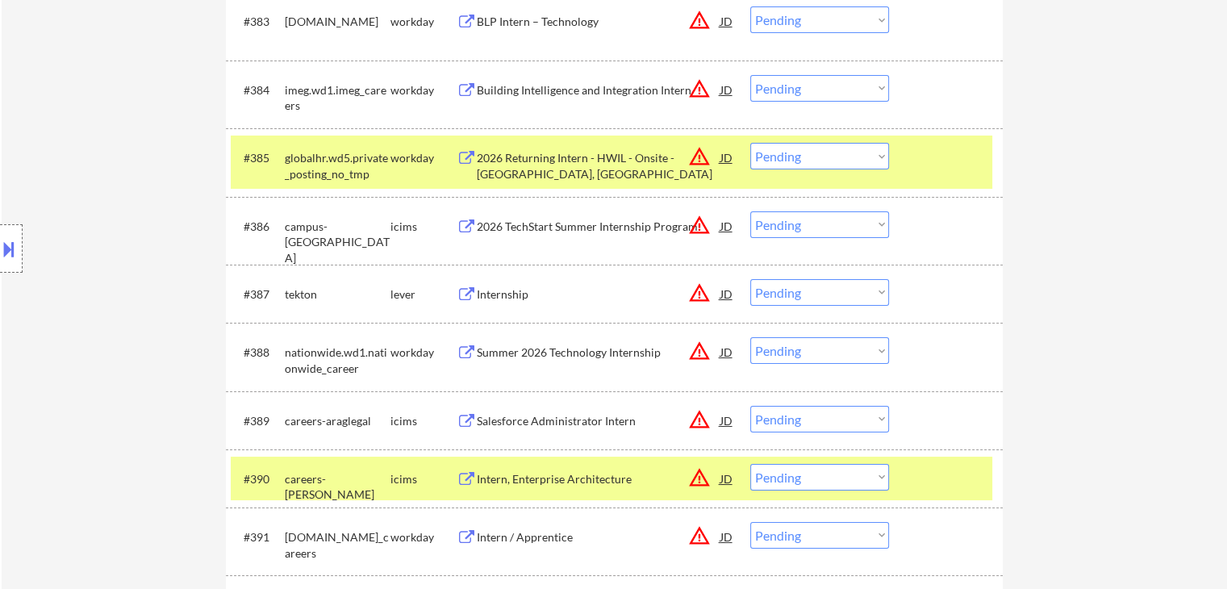
click at [816, 300] on select "Choose an option... Pending Applied Excluded (Questions) Excluded (Expired) Exc…" at bounding box center [819, 292] width 139 height 27
click at [750, 279] on select "Choose an option... Pending Applied Excluded (Questions) Excluded (Expired) Exc…" at bounding box center [819, 292] width 139 height 27
select select ""pending""
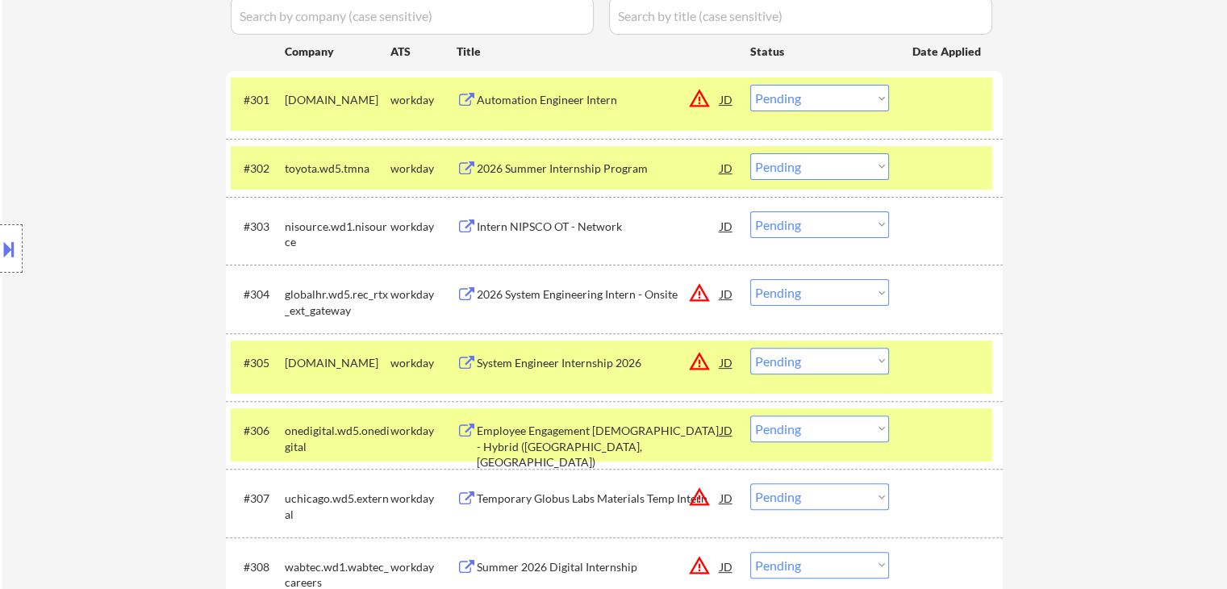
scroll to position [0, 0]
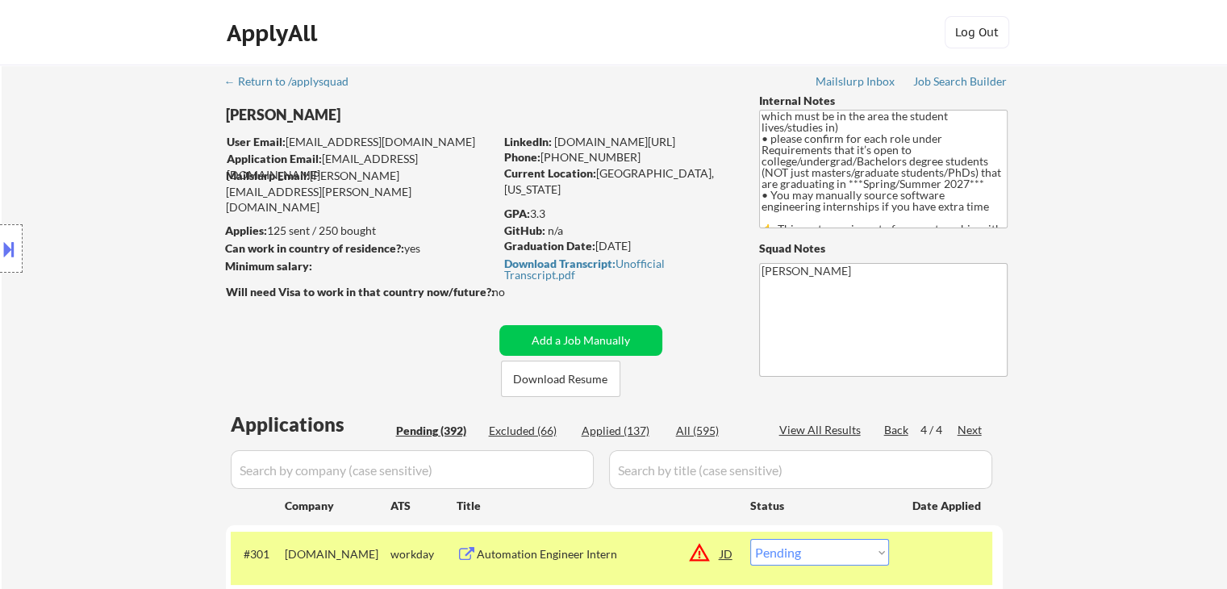
click at [119, 376] on div "Location Inclusions: country:[GEOGRAPHIC_DATA]" at bounding box center [144, 248] width 289 height 299
click at [116, 376] on div "Location Inclusions: country:[GEOGRAPHIC_DATA]" at bounding box center [144, 248] width 289 height 299
click at [116, 377] on div "Location Inclusions: country:[GEOGRAPHIC_DATA]" at bounding box center [144, 248] width 289 height 299
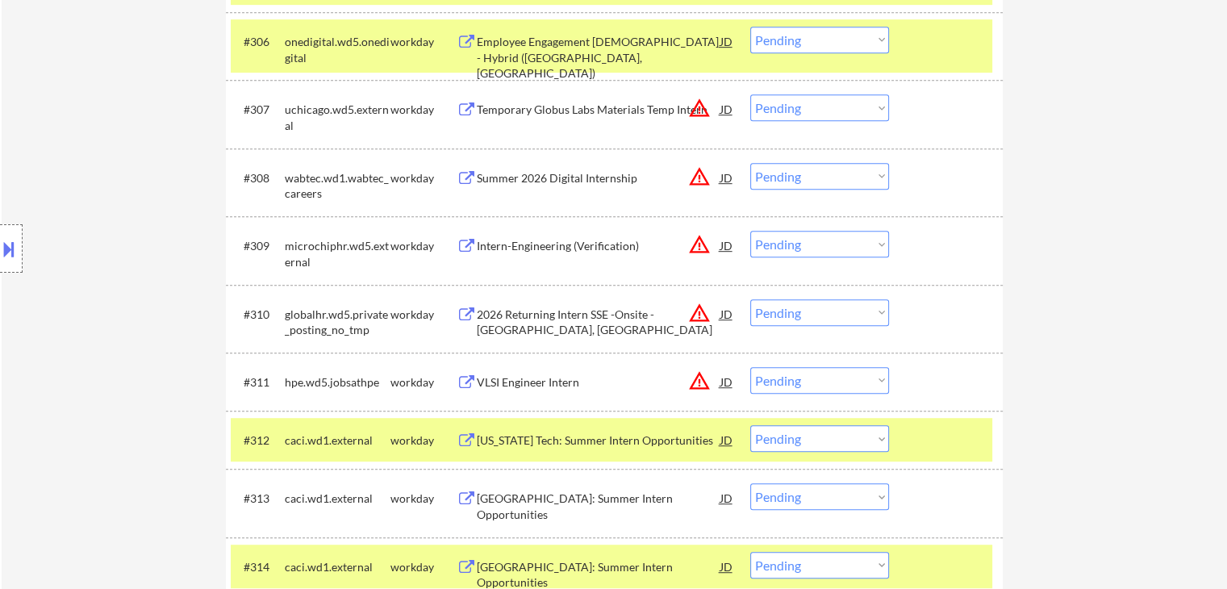
scroll to position [887, 0]
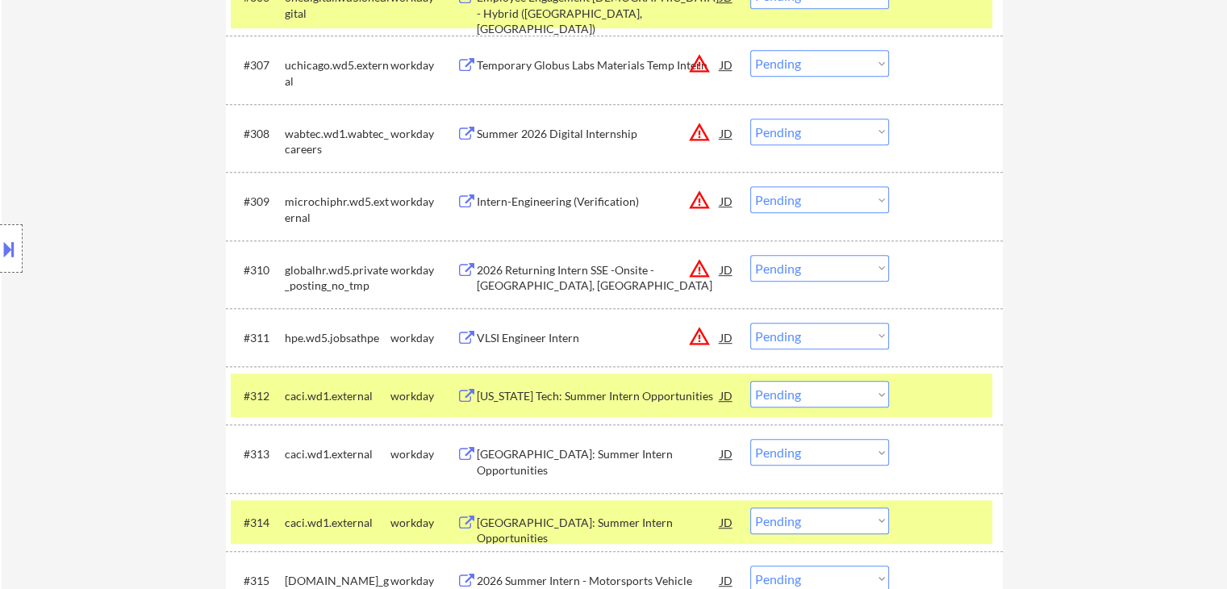
click at [106, 318] on div "Location Inclusions: country:[GEOGRAPHIC_DATA]" at bounding box center [144, 248] width 289 height 299
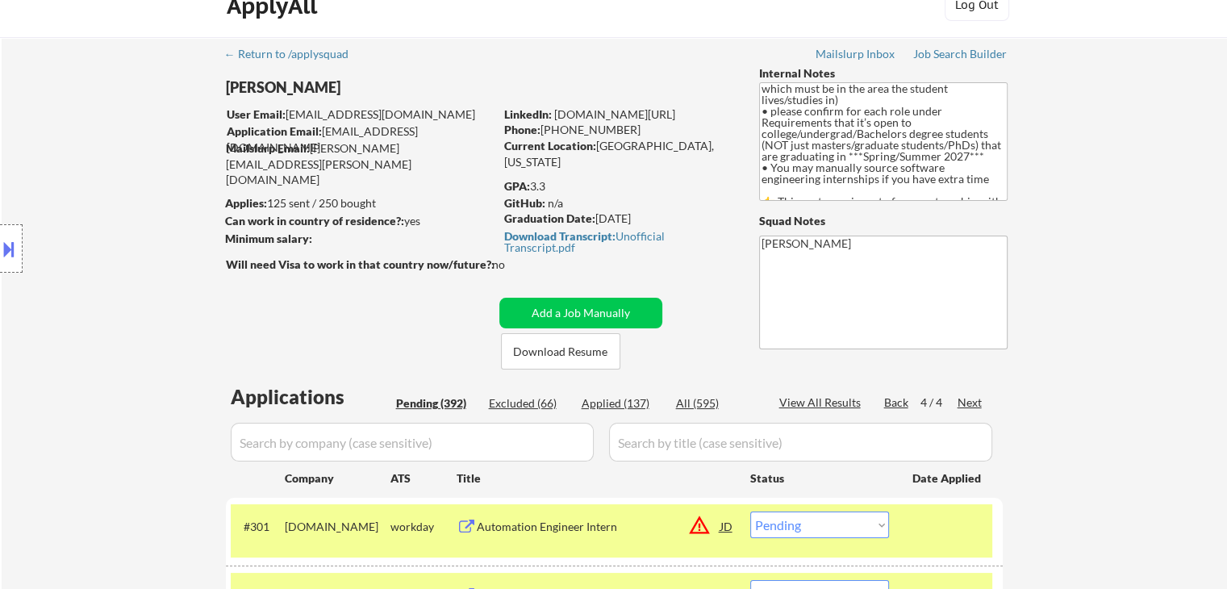
scroll to position [0, 0]
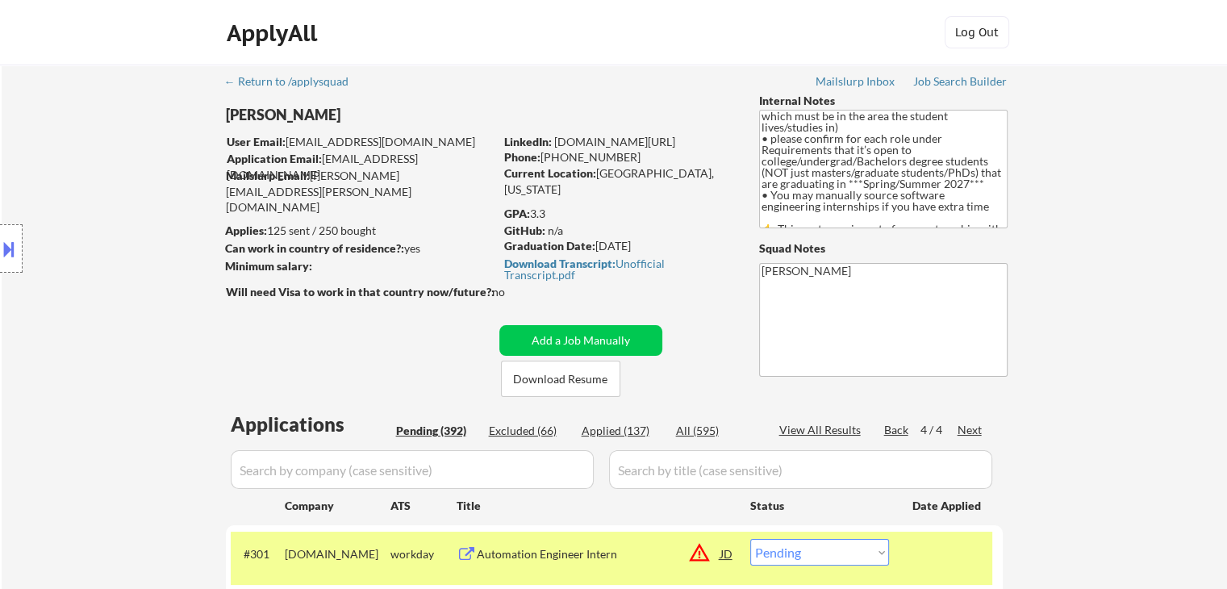
click at [177, 318] on div "Location Inclusions: country:[GEOGRAPHIC_DATA]" at bounding box center [144, 248] width 289 height 299
click at [894, 430] on div "Back" at bounding box center [897, 430] width 26 height 16
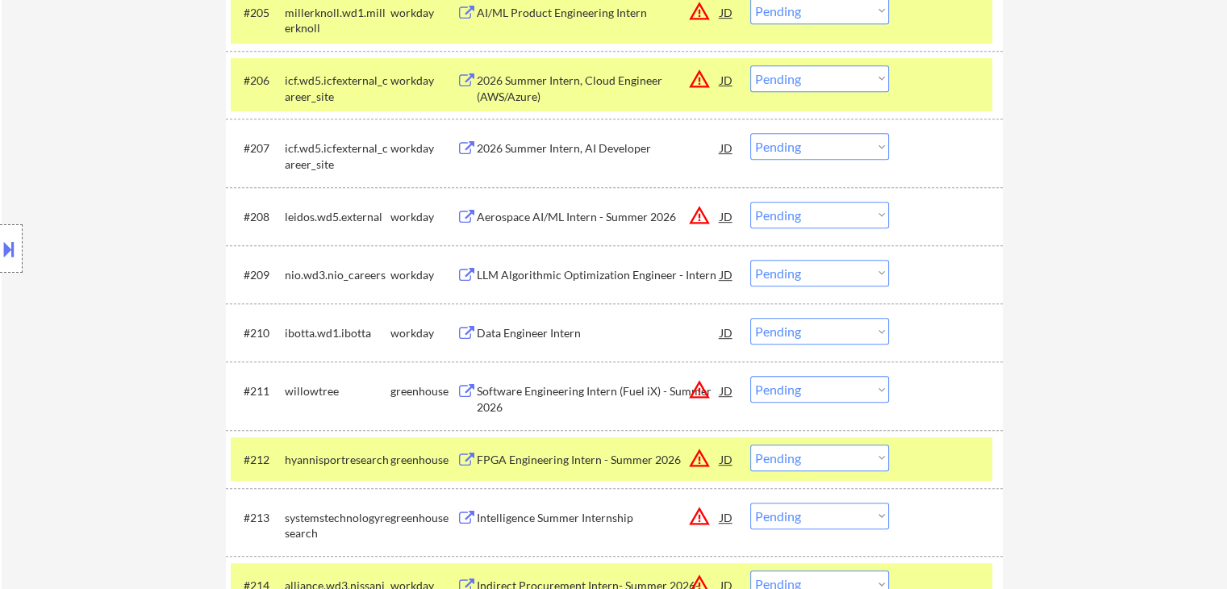
scroll to position [887, 0]
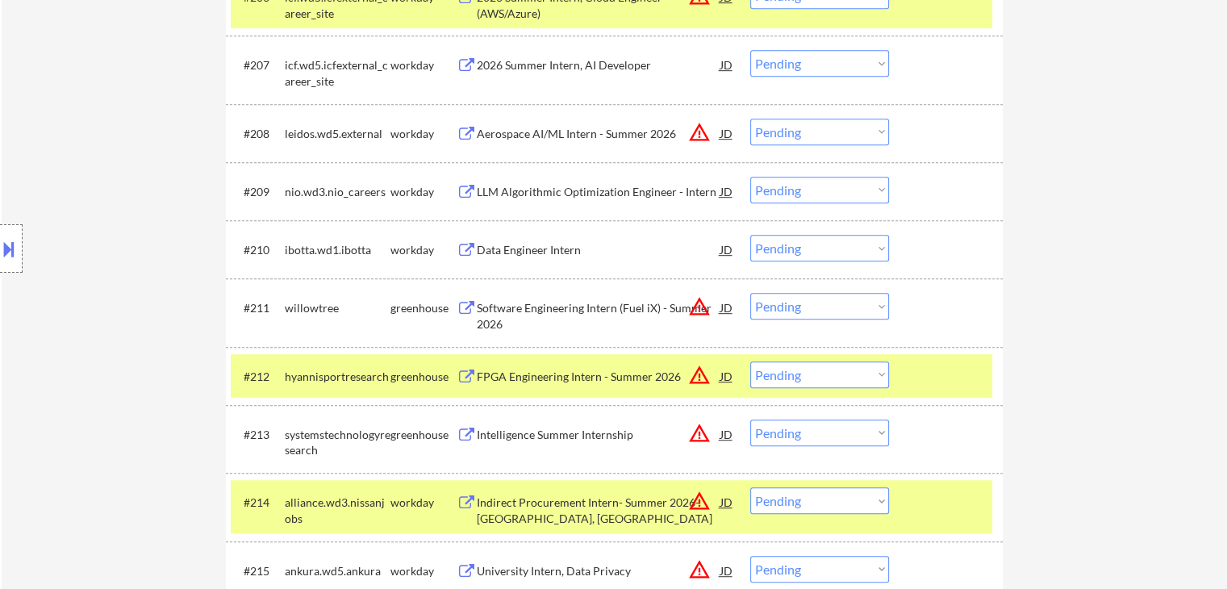
click at [516, 302] on div "Software Engineering Intern (Fuel iX) - Summer 2026" at bounding box center [599, 315] width 244 height 31
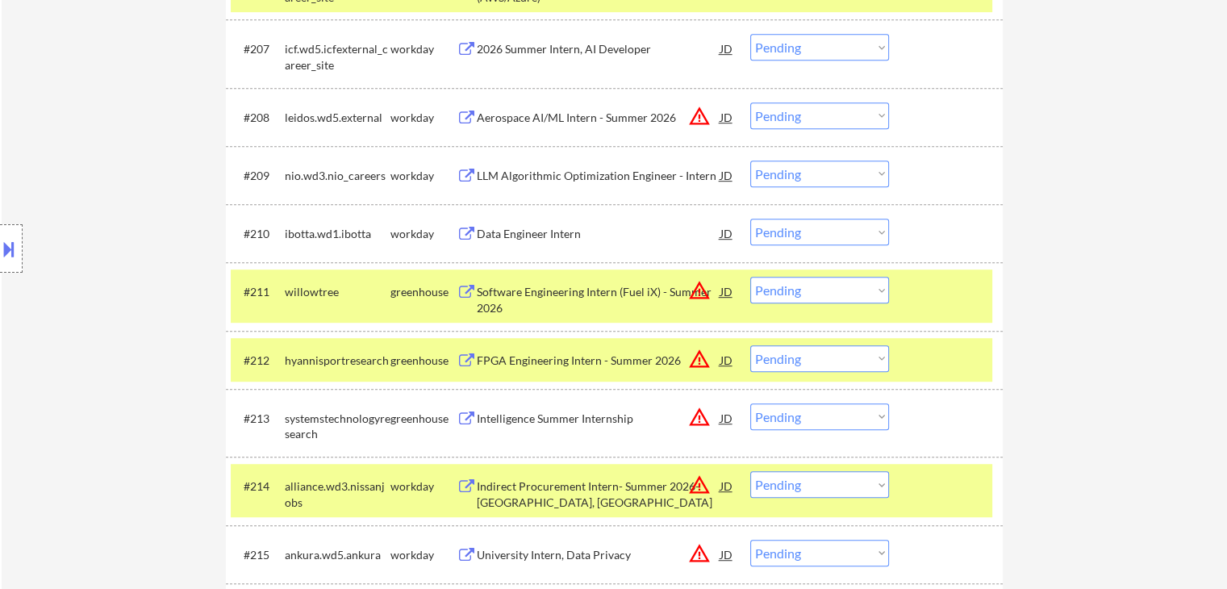
scroll to position [1048, 0]
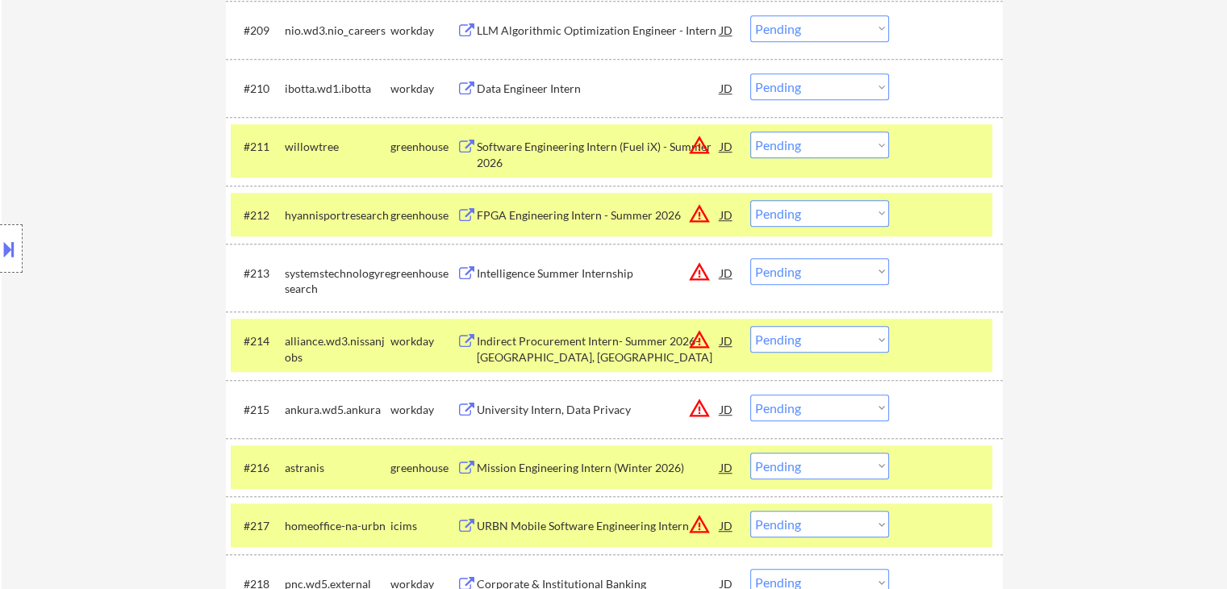
click at [520, 275] on div "Intelligence Summer Internship" at bounding box center [599, 273] width 244 height 16
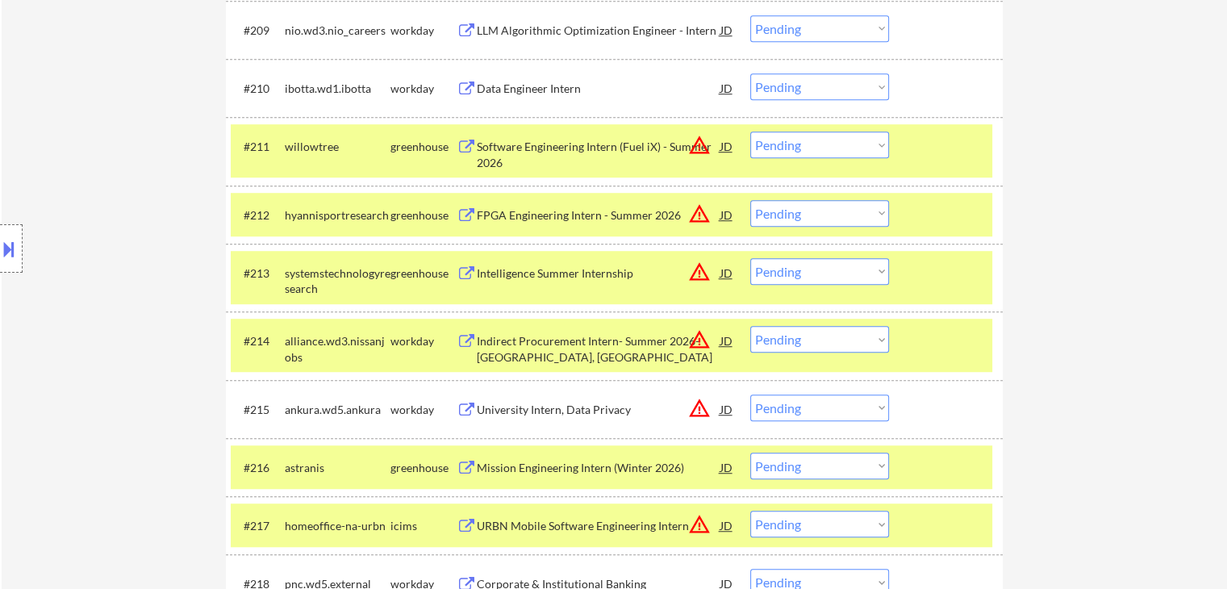
click at [516, 216] on div "FPGA Engineering Intern - Summer 2026" at bounding box center [599, 215] width 244 height 16
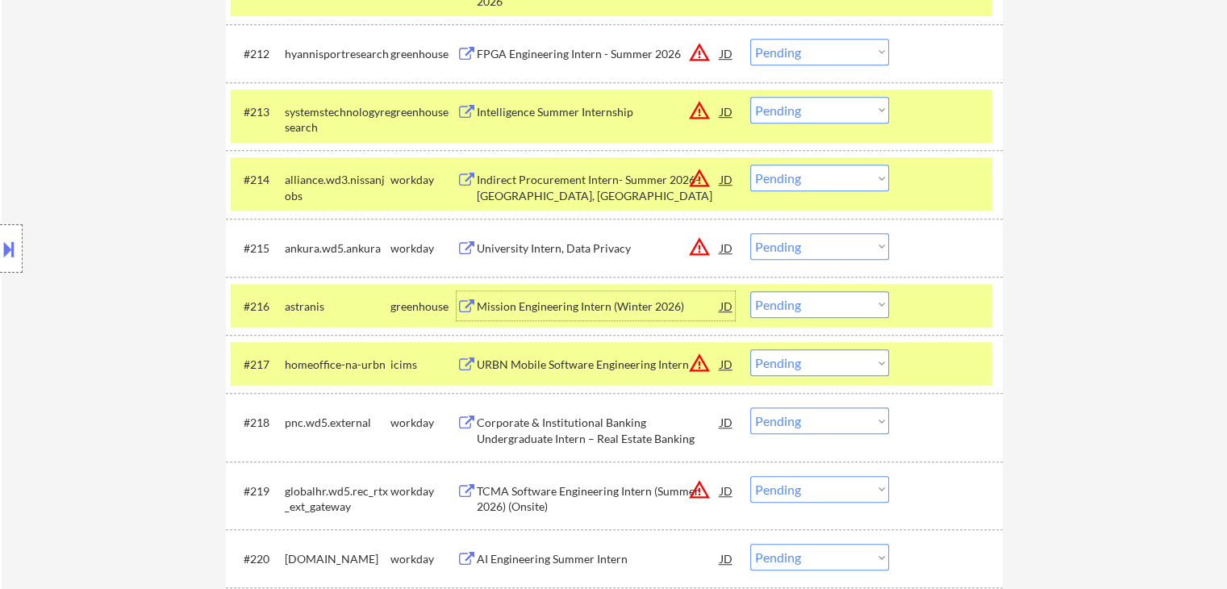
drag, startPoint x: 523, startPoint y: 307, endPoint x: 522, endPoint y: 318, distance: 10.5
click at [523, 307] on div "Mission Engineering Intern (Winter 2026)" at bounding box center [599, 306] width 244 height 16
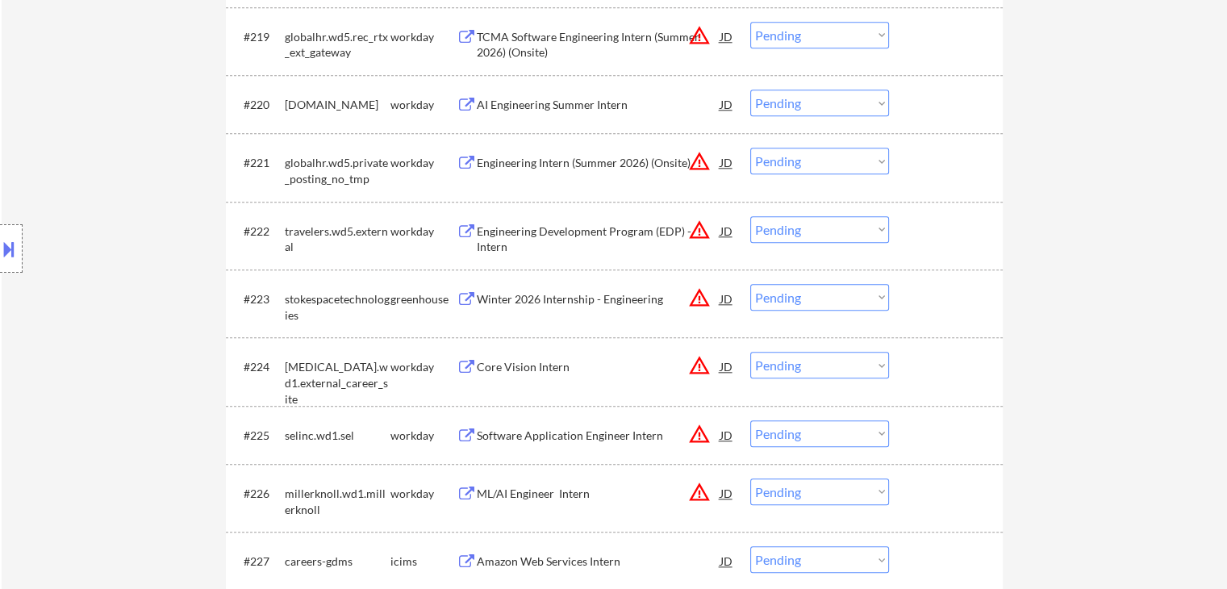
scroll to position [1694, 0]
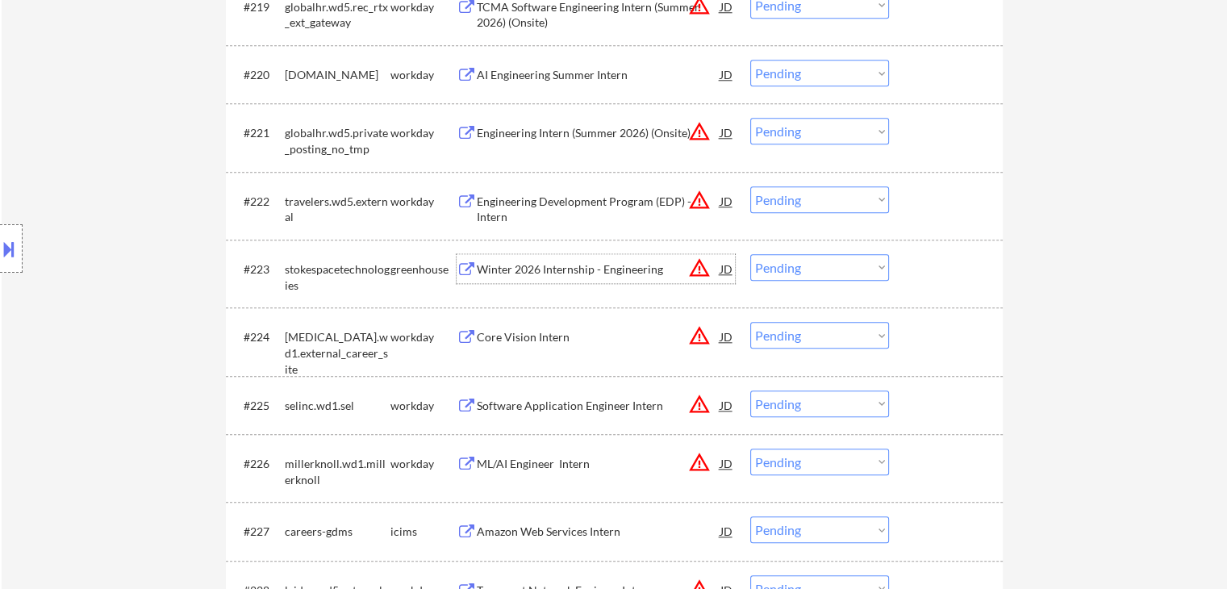
click at [498, 265] on div "Winter 2026 Internship - Engineering" at bounding box center [599, 269] width 244 height 16
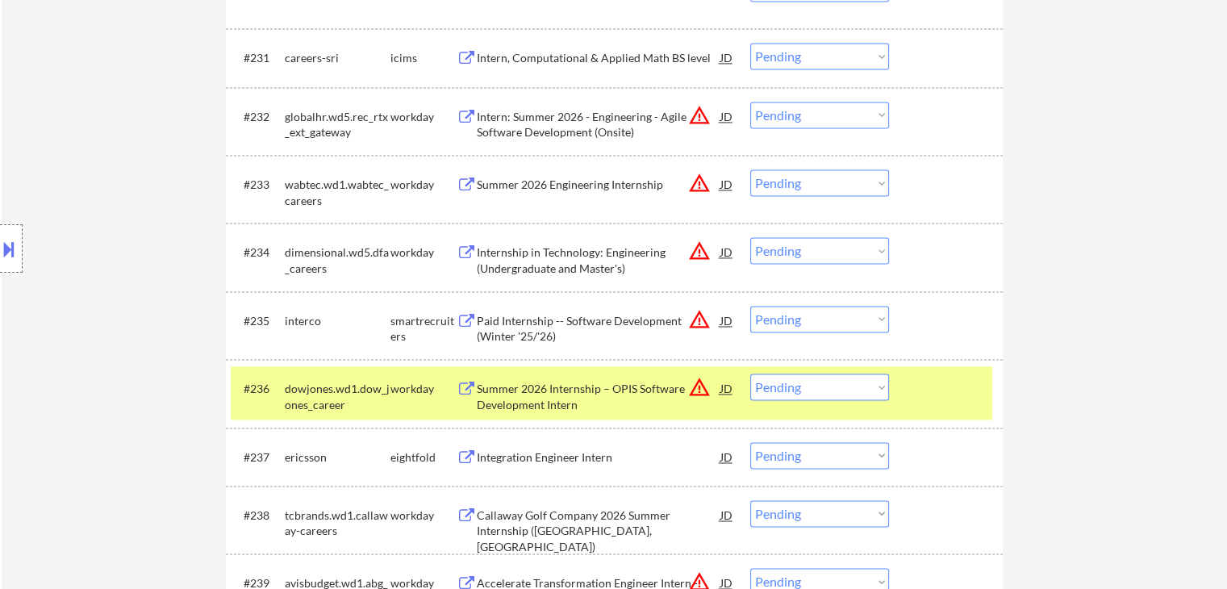
click at [514, 322] on div "Paid Internship -- Software Development (Winter '25/'26)" at bounding box center [599, 328] width 244 height 31
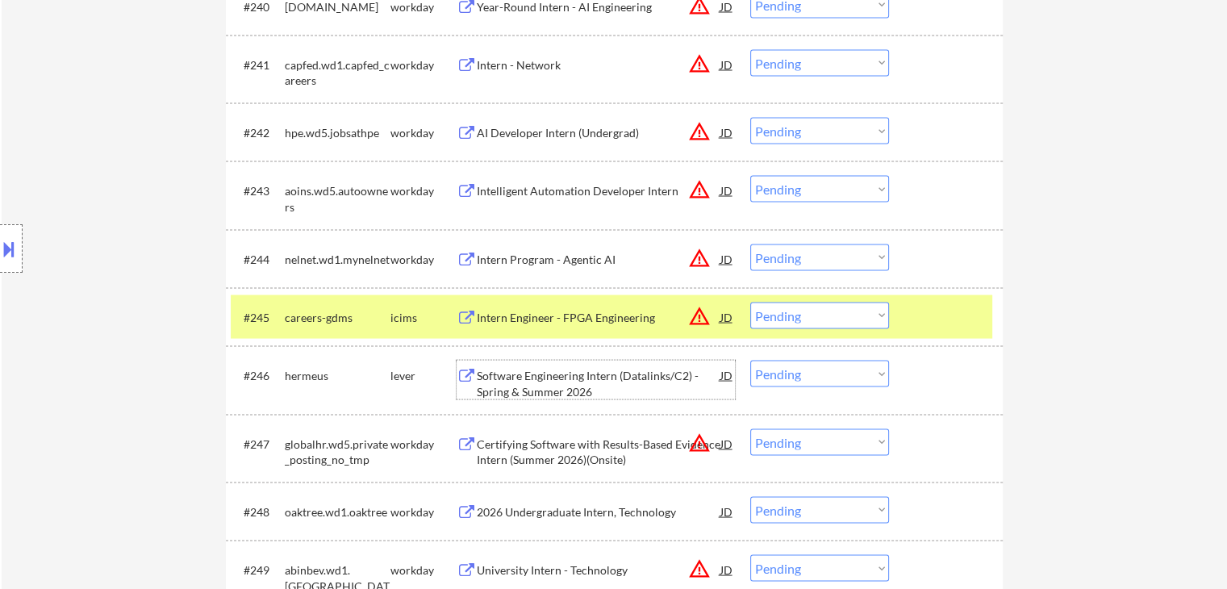
click at [525, 378] on div "Software Engineering Intern (Datalinks/C2) - Spring & Summer 2026" at bounding box center [599, 382] width 244 height 31
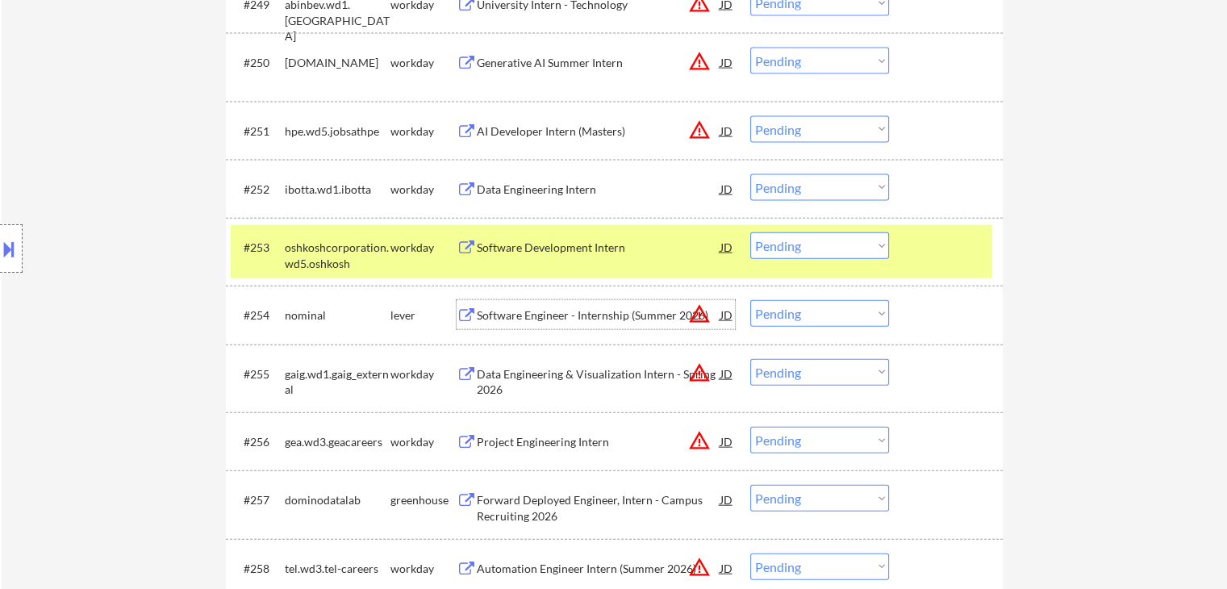
click at [519, 323] on div "Software Engineer - Internship (Summer 2026)" at bounding box center [599, 315] width 244 height 16
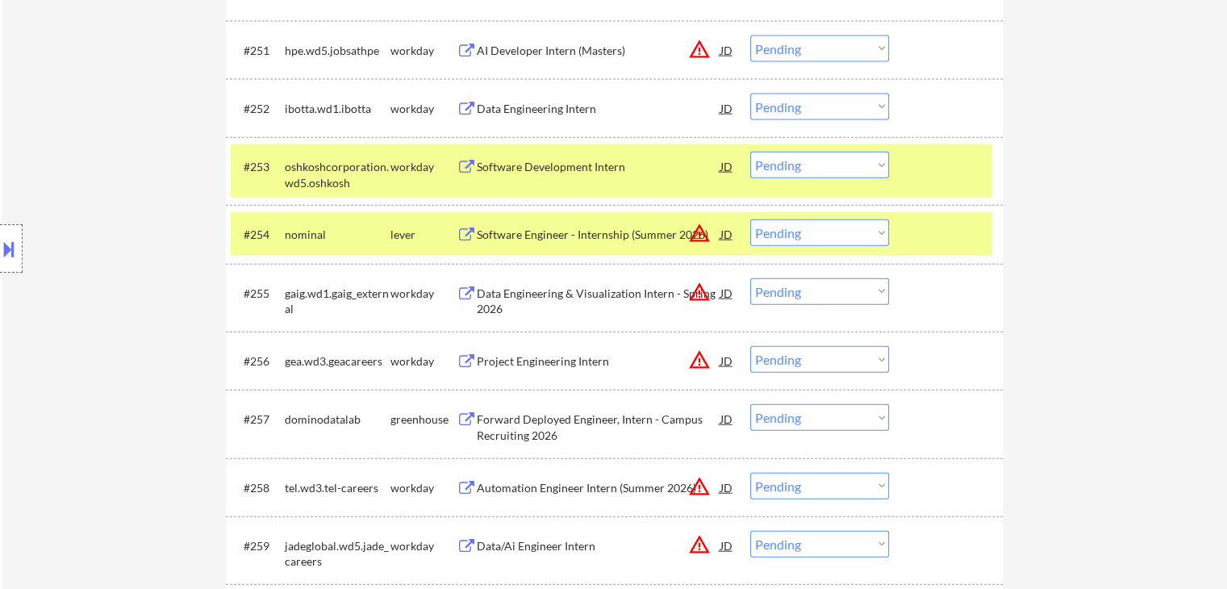
scroll to position [3145, 0]
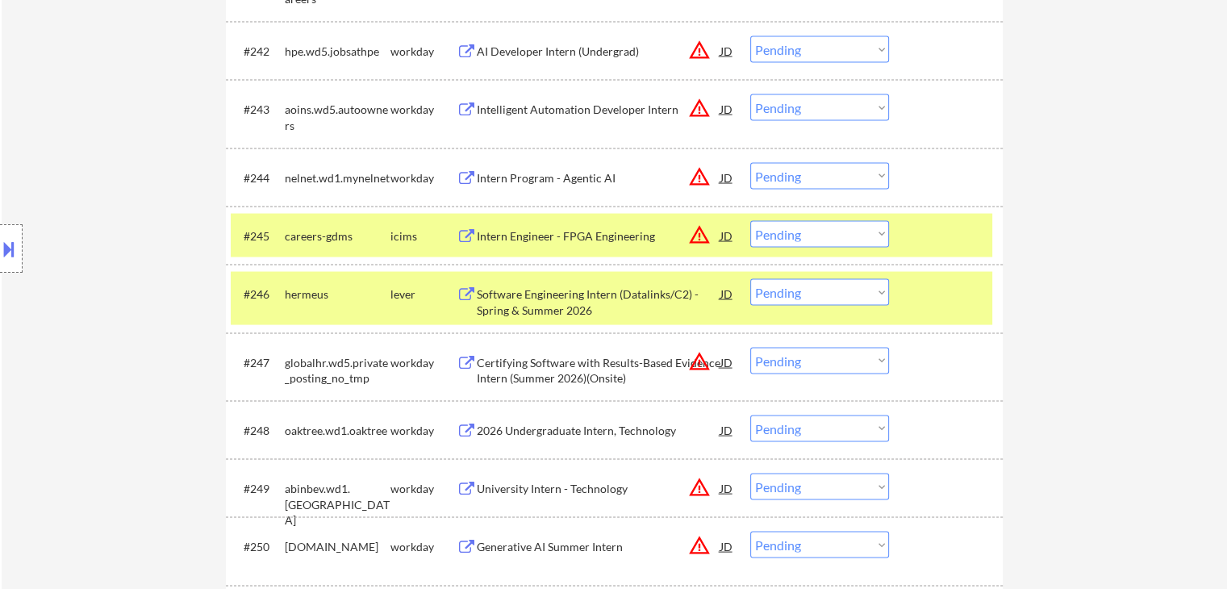
click at [836, 297] on select "Choose an option... Pending Applied Excluded (Questions) Excluded (Expired) Exc…" at bounding box center [819, 292] width 139 height 27
click at [750, 279] on select "Choose an option... Pending Applied Excluded (Questions) Excluded (Expired) Exc…" at bounding box center [819, 292] width 139 height 27
select select ""pending""
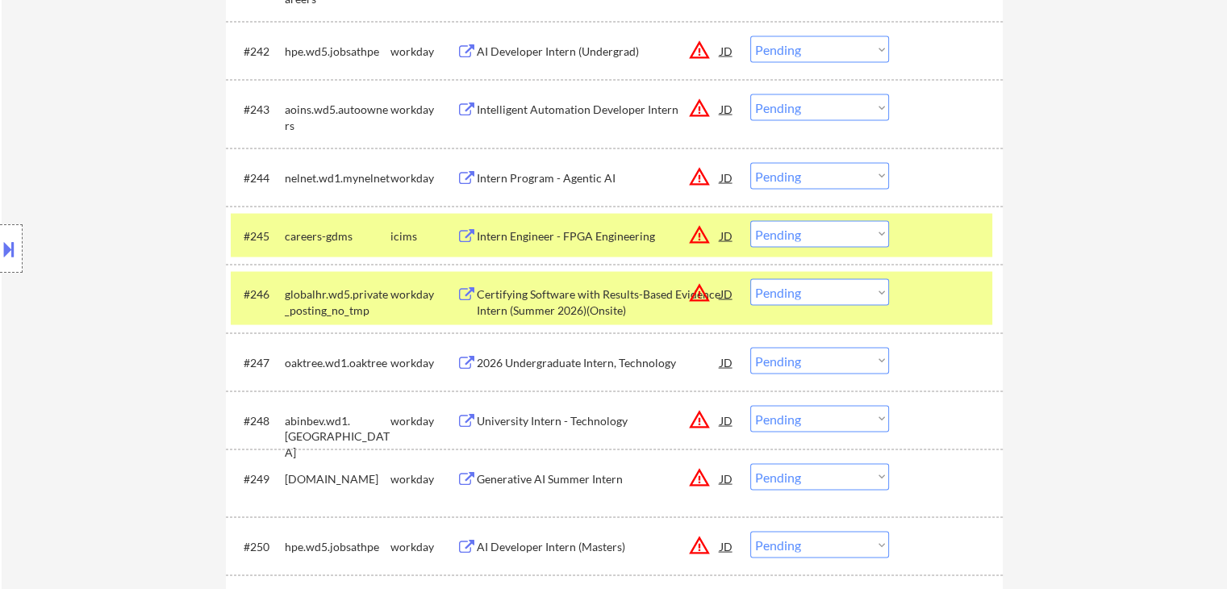
scroll to position [900, 0]
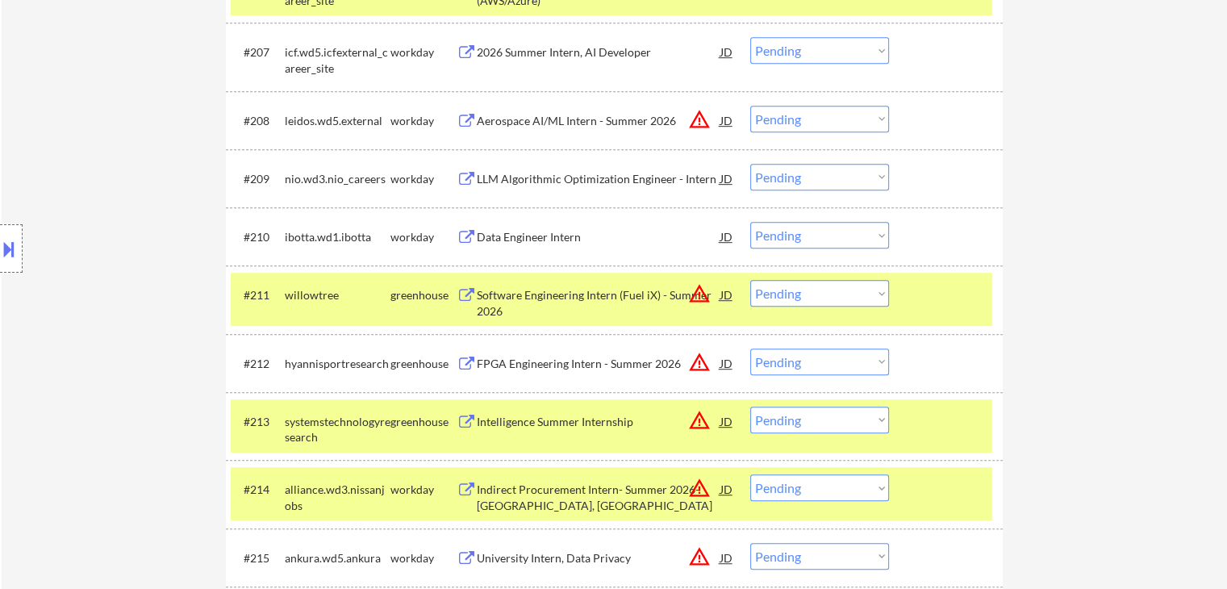
drag, startPoint x: 836, startPoint y: 295, endPoint x: 836, endPoint y: 304, distance: 8.9
click at [836, 296] on select "Choose an option... Pending Applied Excluded (Questions) Excluded (Expired) Exc…" at bounding box center [819, 293] width 139 height 27
click at [750, 280] on select "Choose an option... Pending Applied Excluded (Questions) Excluded (Expired) Exc…" at bounding box center [819, 293] width 139 height 27
select select ""pending""
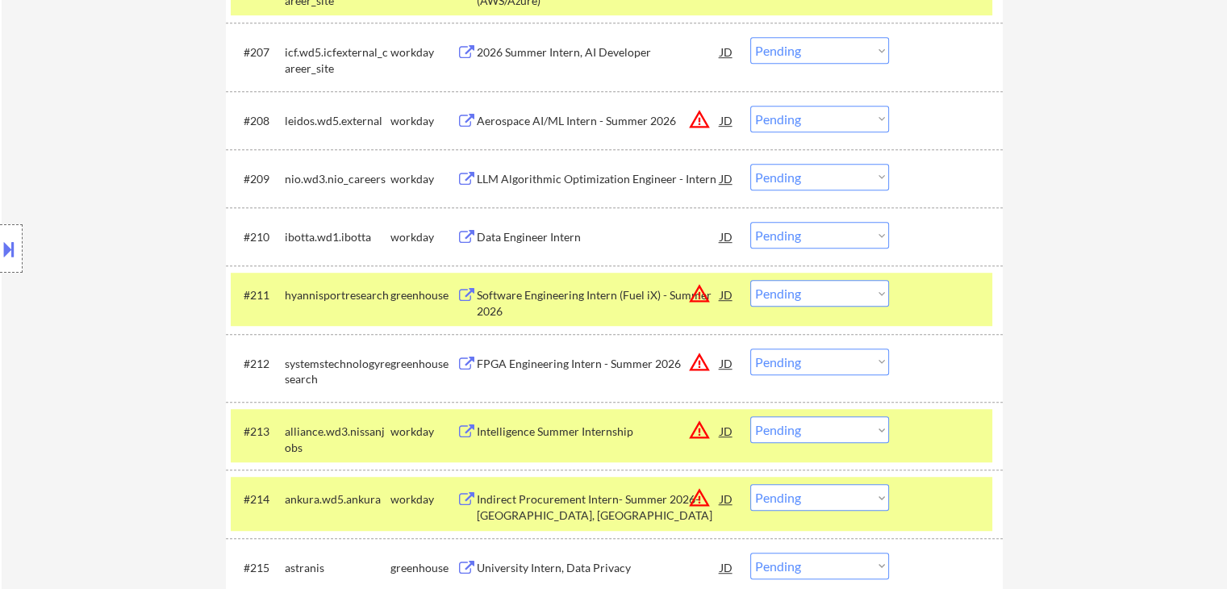
click at [0, 253] on button at bounding box center [9, 249] width 18 height 27
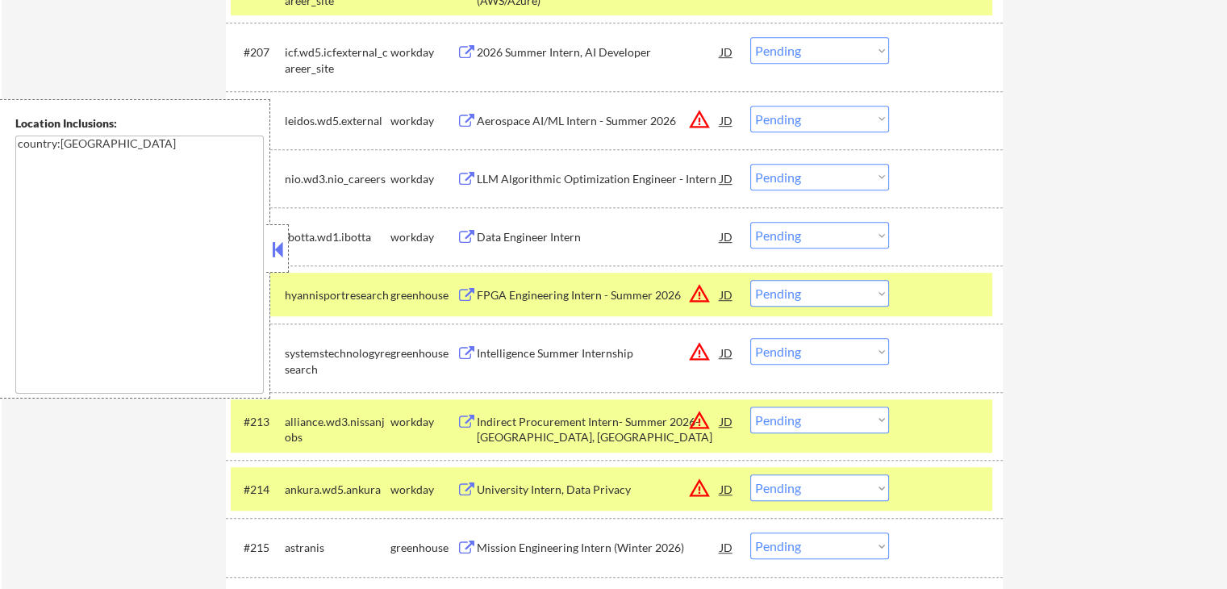
click at [280, 259] on button at bounding box center [278, 249] width 18 height 24
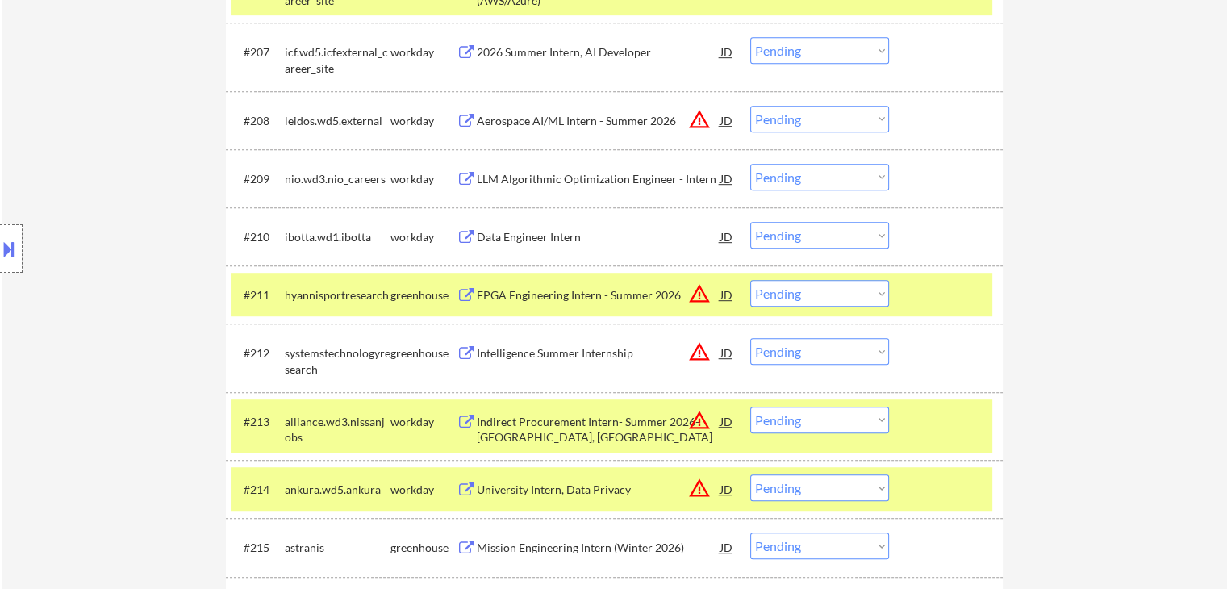
scroll to position [3514, 0]
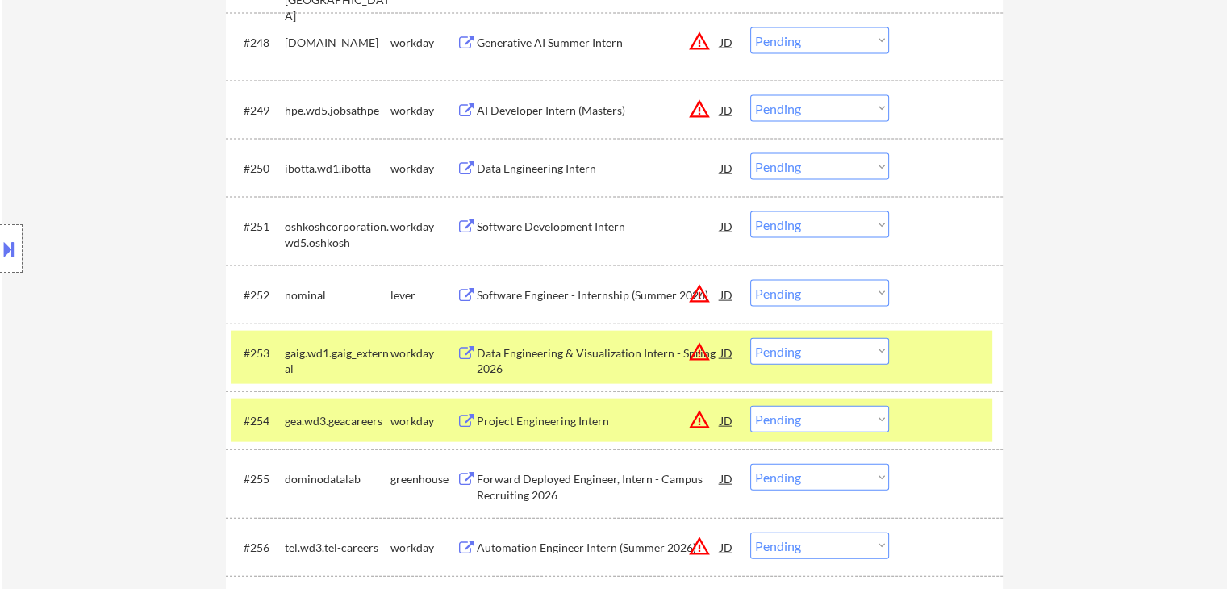
drag, startPoint x: 784, startPoint y: 291, endPoint x: 784, endPoint y: 304, distance: 12.9
click at [784, 293] on select "Choose an option... Pending Applied Excluded (Questions) Excluded (Expired) Exc…" at bounding box center [819, 293] width 139 height 27
click at [750, 280] on select "Choose an option... Pending Applied Excluded (Questions) Excluded (Expired) Exc…" at bounding box center [819, 293] width 139 height 27
select select ""pending""
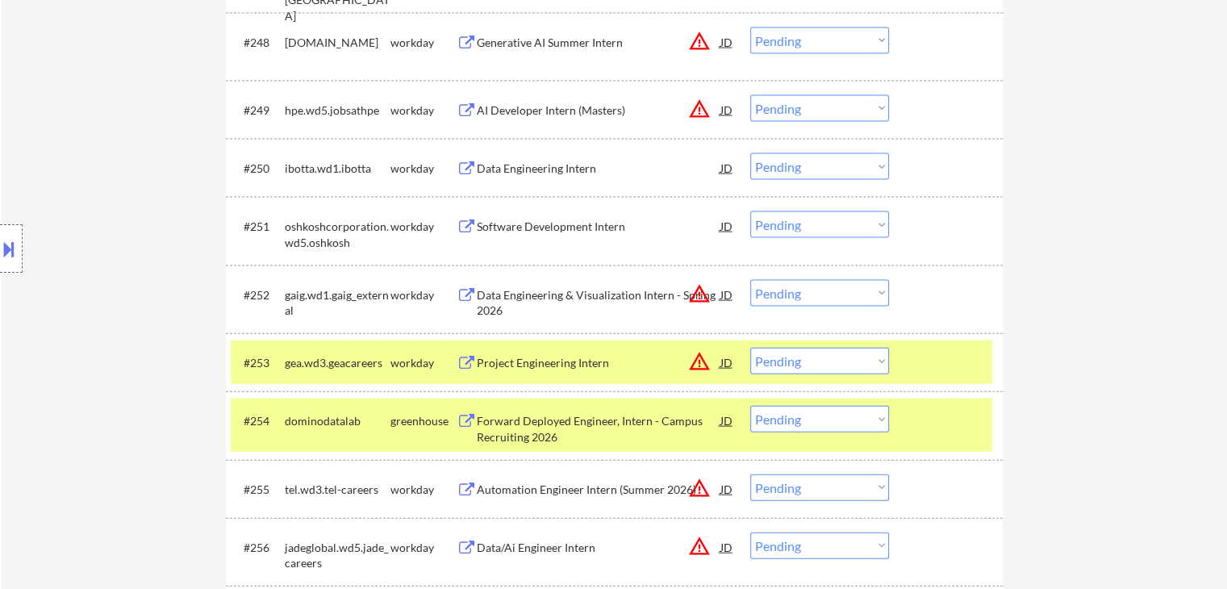
scroll to position [2378, 0]
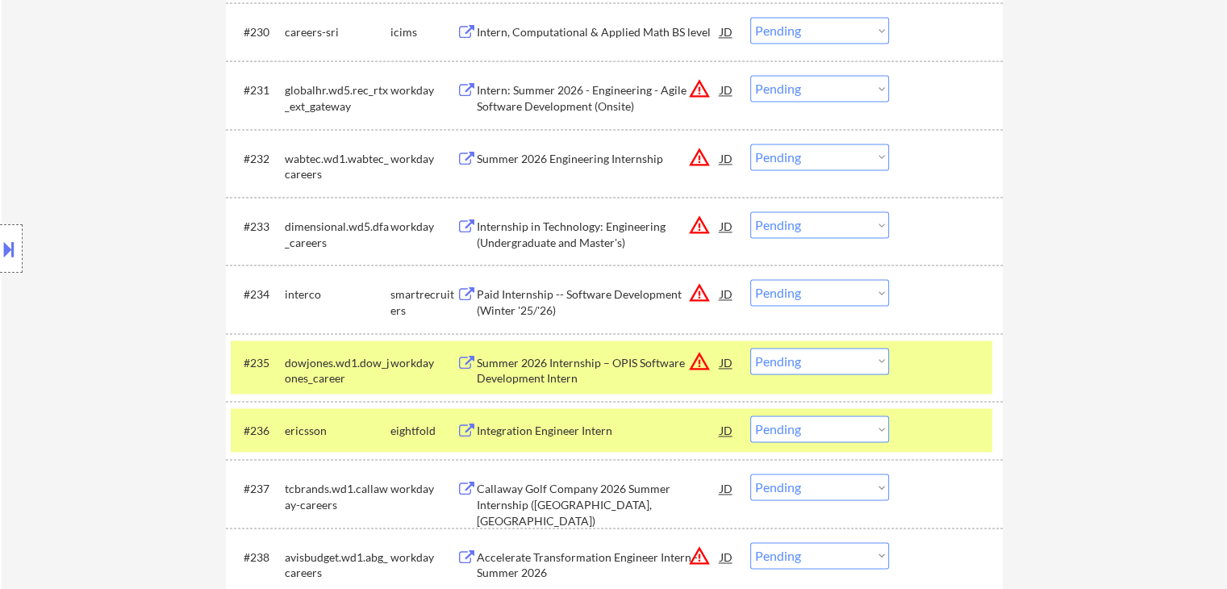
click at [798, 301] on select "Choose an option... Pending Applied Excluded (Questions) Excluded (Expired) Exc…" at bounding box center [819, 292] width 139 height 27
click at [750, 279] on select "Choose an option... Pending Applied Excluded (Questions) Excluded (Expired) Exc…" at bounding box center [819, 292] width 139 height 27
select select ""pending""
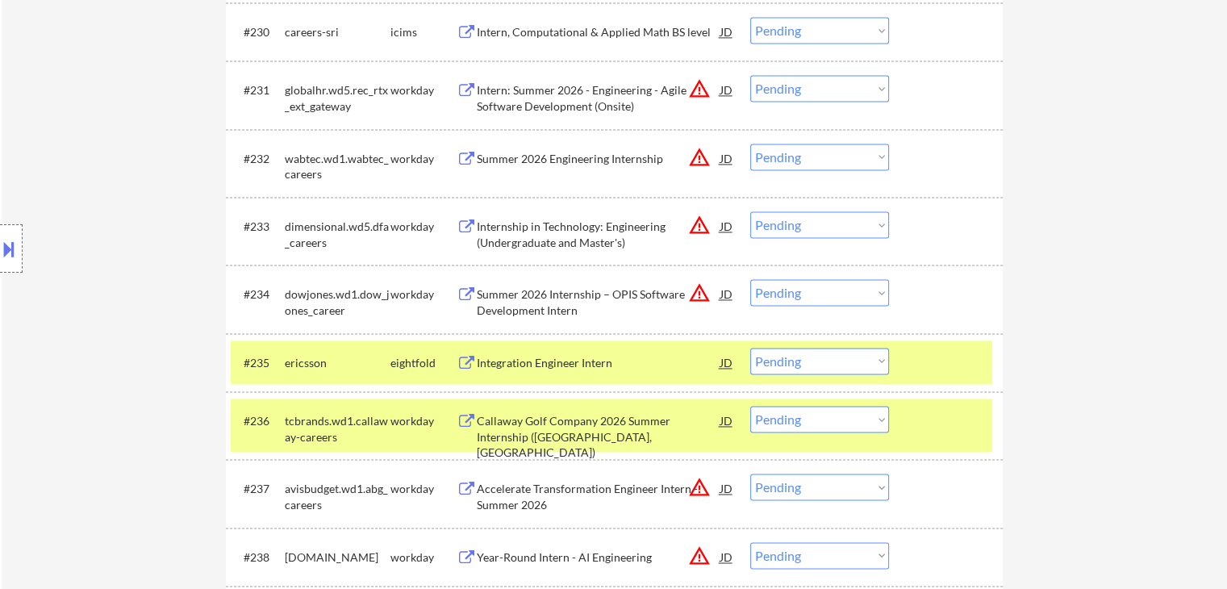
scroll to position [1153, 0]
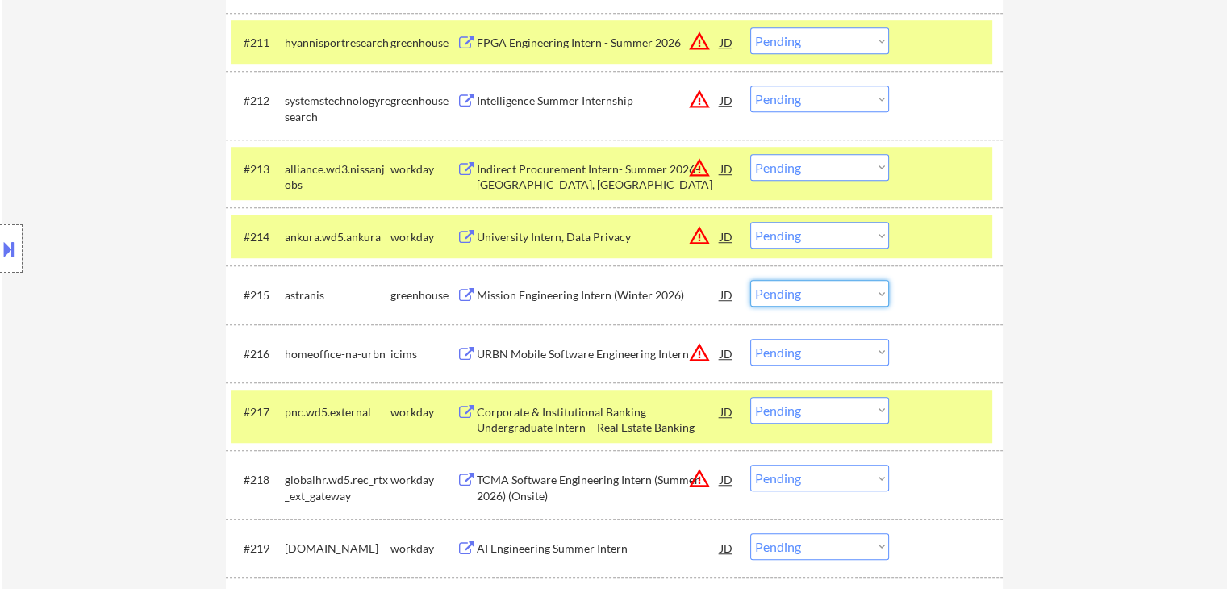
click at [837, 298] on select "Choose an option... Pending Applied Excluded (Questions) Excluded (Expired) Exc…" at bounding box center [819, 293] width 139 height 27
click at [750, 280] on select "Choose an option... Pending Applied Excluded (Questions) Excluded (Expired) Exc…" at bounding box center [819, 293] width 139 height 27
select select ""pending""
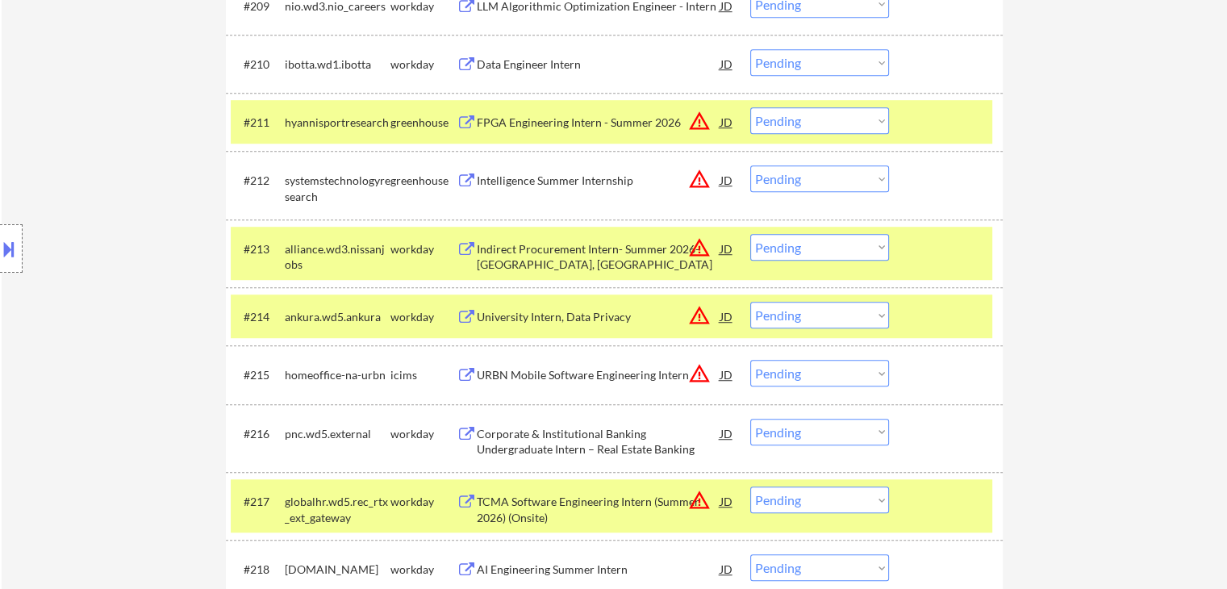
scroll to position [1072, 0]
click at [802, 123] on select "Choose an option... Pending Applied Excluded (Questions) Excluded (Expired) Exc…" at bounding box center [819, 121] width 139 height 27
click at [750, 108] on select "Choose an option... Pending Applied Excluded (Questions) Excluded (Expired) Exc…" at bounding box center [819, 121] width 139 height 27
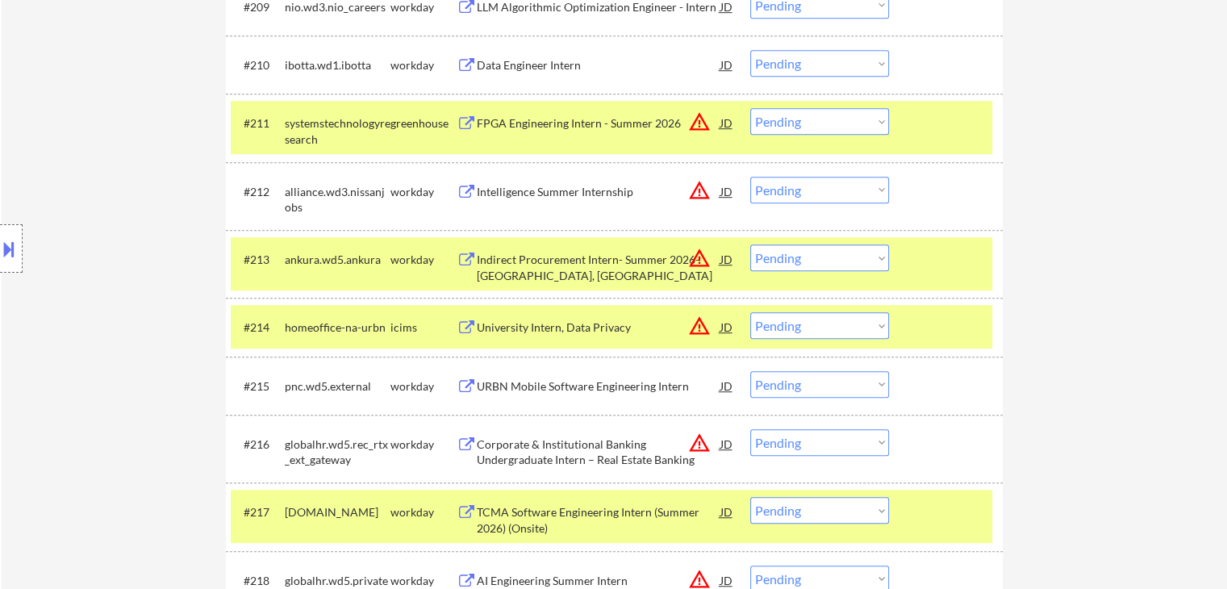
click at [790, 123] on select "Choose an option... Pending Applied Excluded (Questions) Excluded (Expired) Exc…" at bounding box center [819, 121] width 139 height 27
click at [750, 108] on select "Choose an option... Pending Applied Excluded (Questions) Excluded (Expired) Exc…" at bounding box center [819, 121] width 139 height 27
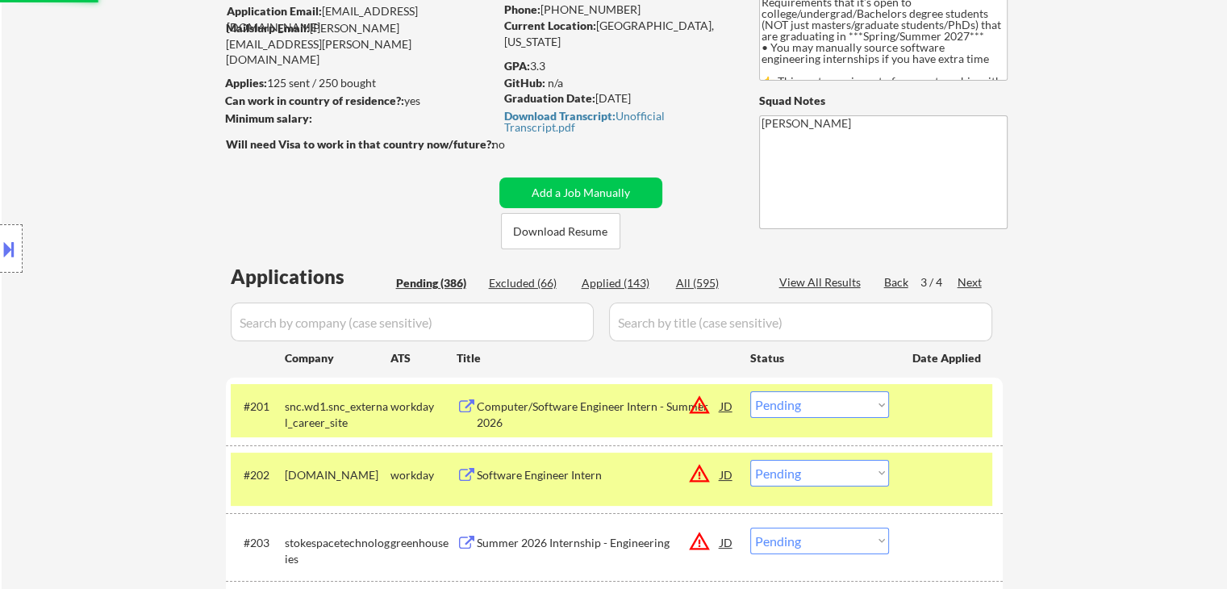
scroll to position [0, 0]
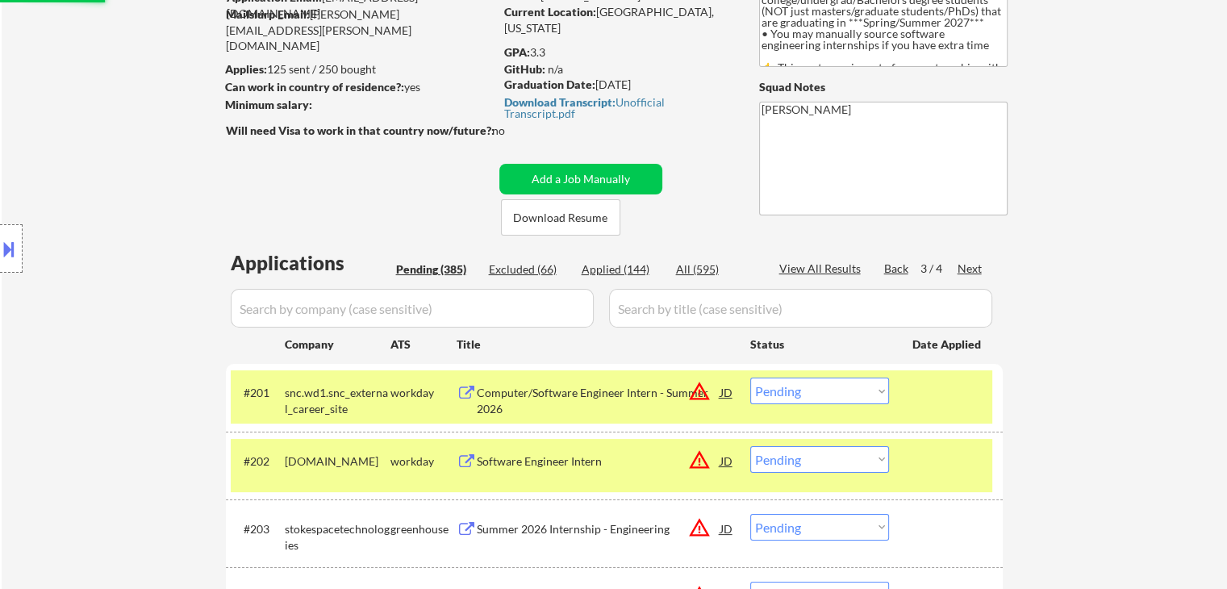
click at [133, 265] on div "Location Inclusions: country:[GEOGRAPHIC_DATA]" at bounding box center [144, 248] width 289 height 299
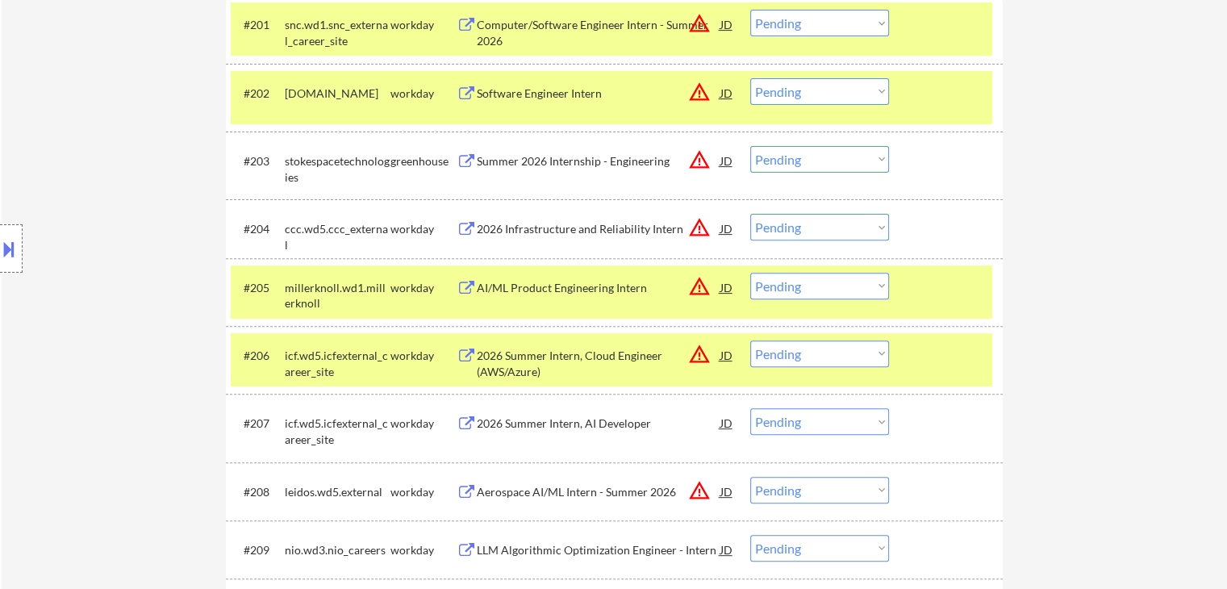
scroll to position [403, 0]
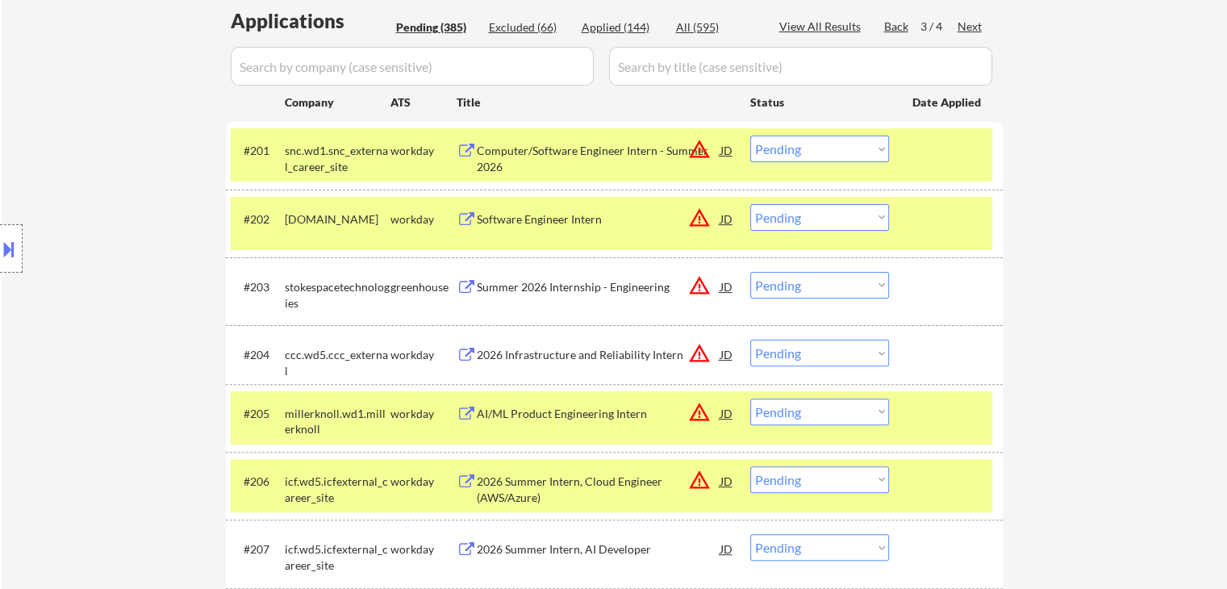
click at [569, 287] on div "Summer 2026 Internship - Engineering" at bounding box center [599, 287] width 244 height 16
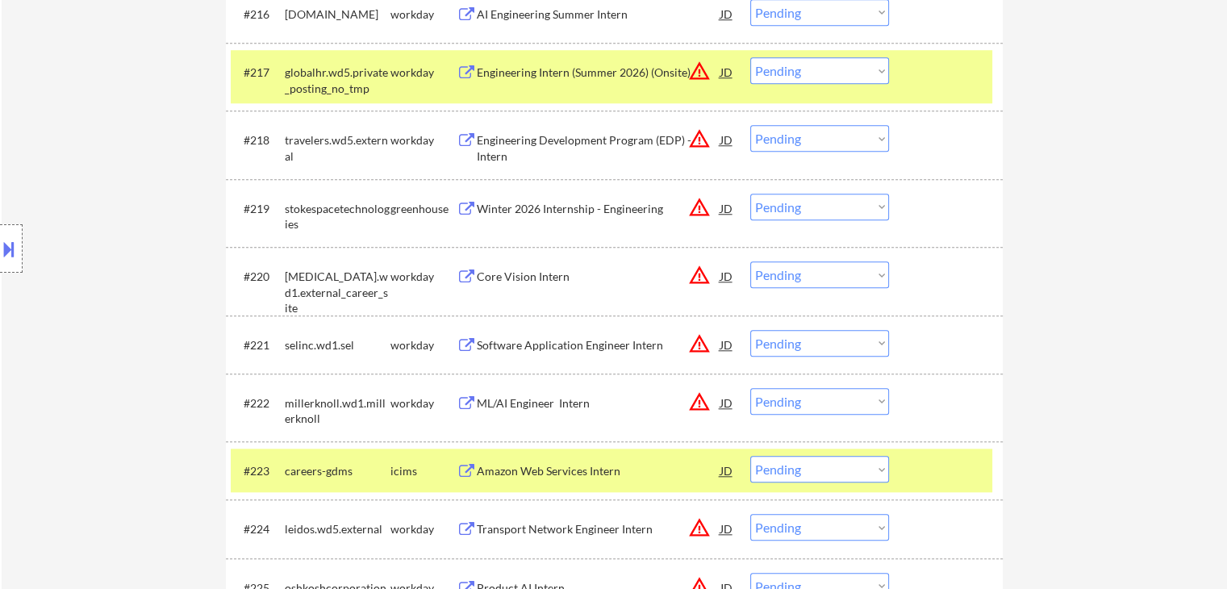
scroll to position [1452, 0]
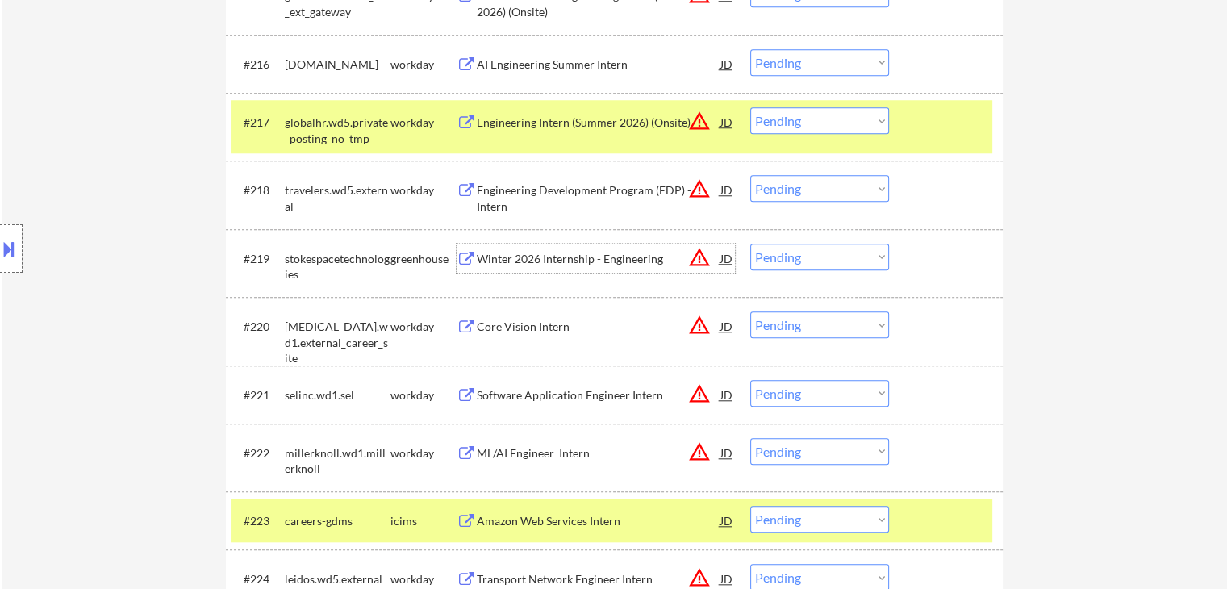
click at [549, 252] on div "Winter 2026 Internship - Engineering" at bounding box center [599, 259] width 244 height 16
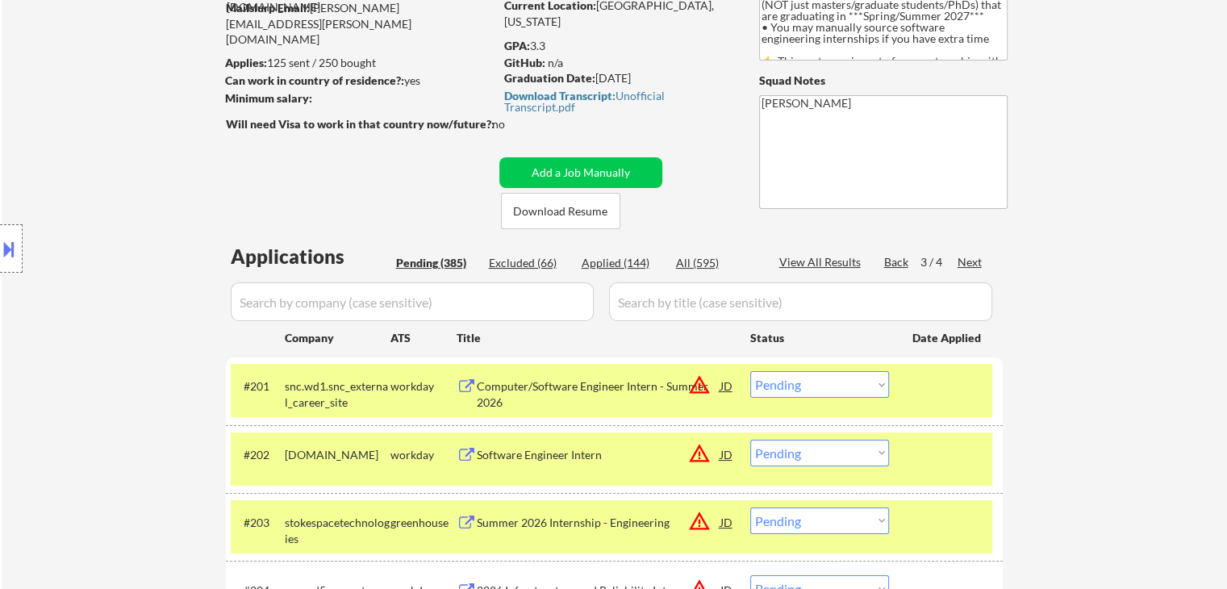
scroll to position [403, 0]
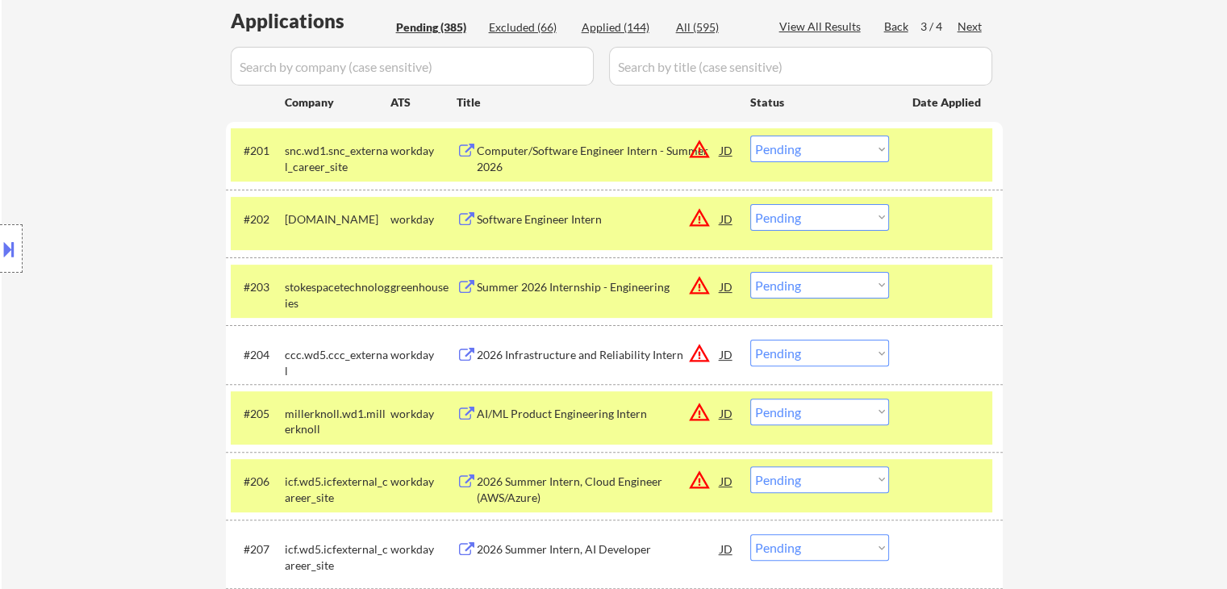
click at [553, 280] on div "Summer 2026 Internship - Engineering" at bounding box center [599, 287] width 244 height 16
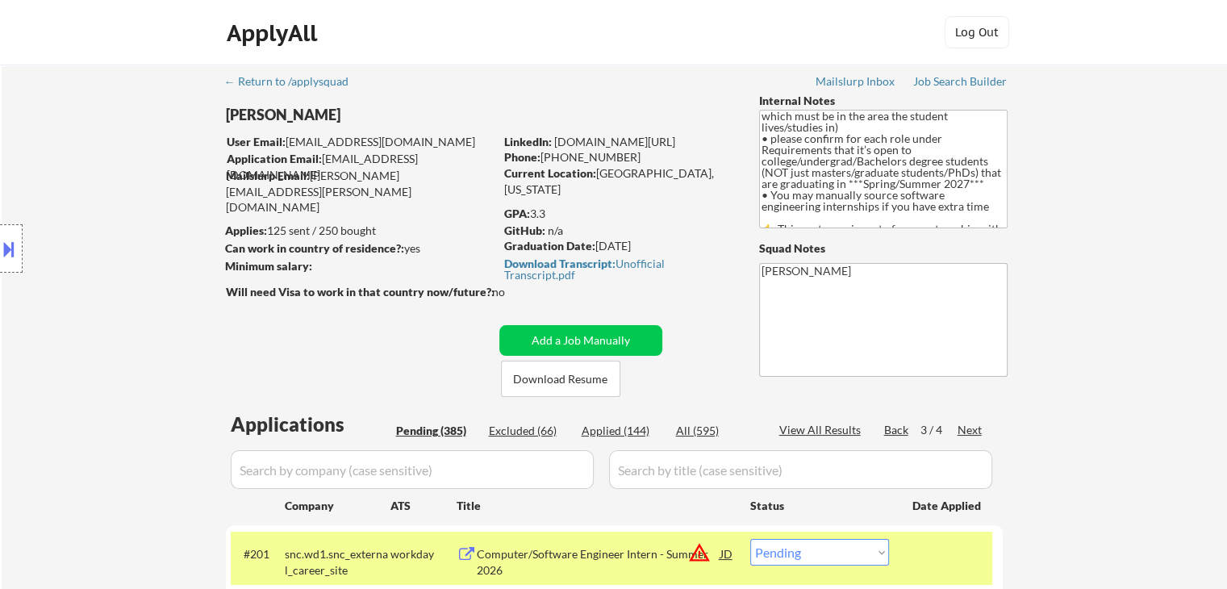
scroll to position [161, 0]
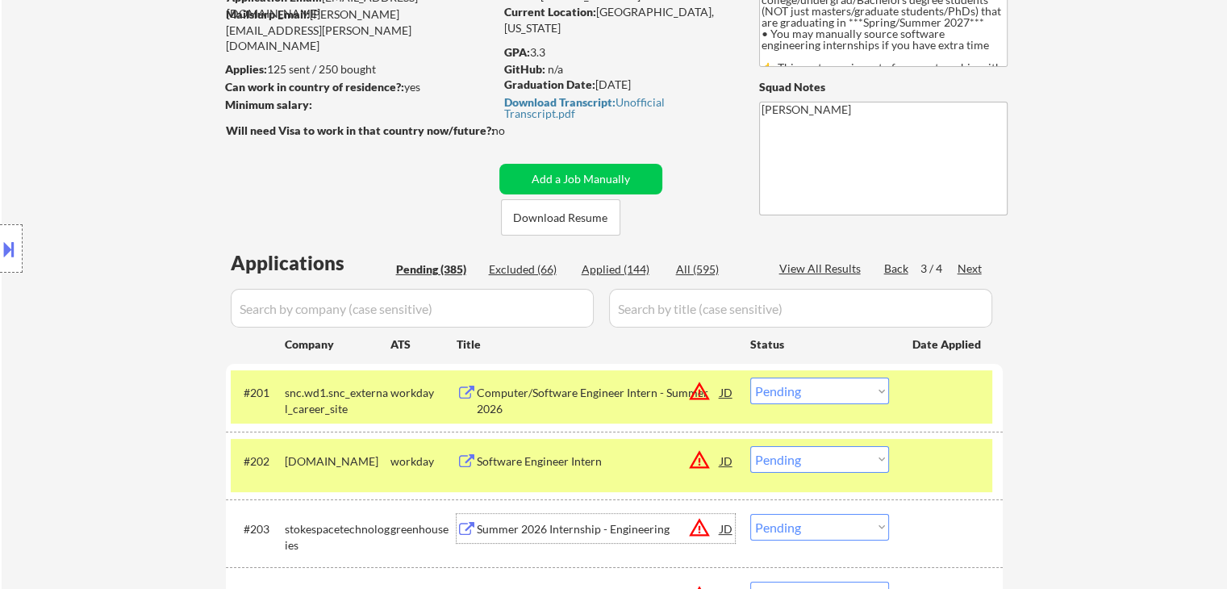
click at [885, 265] on div "Back" at bounding box center [897, 269] width 26 height 16
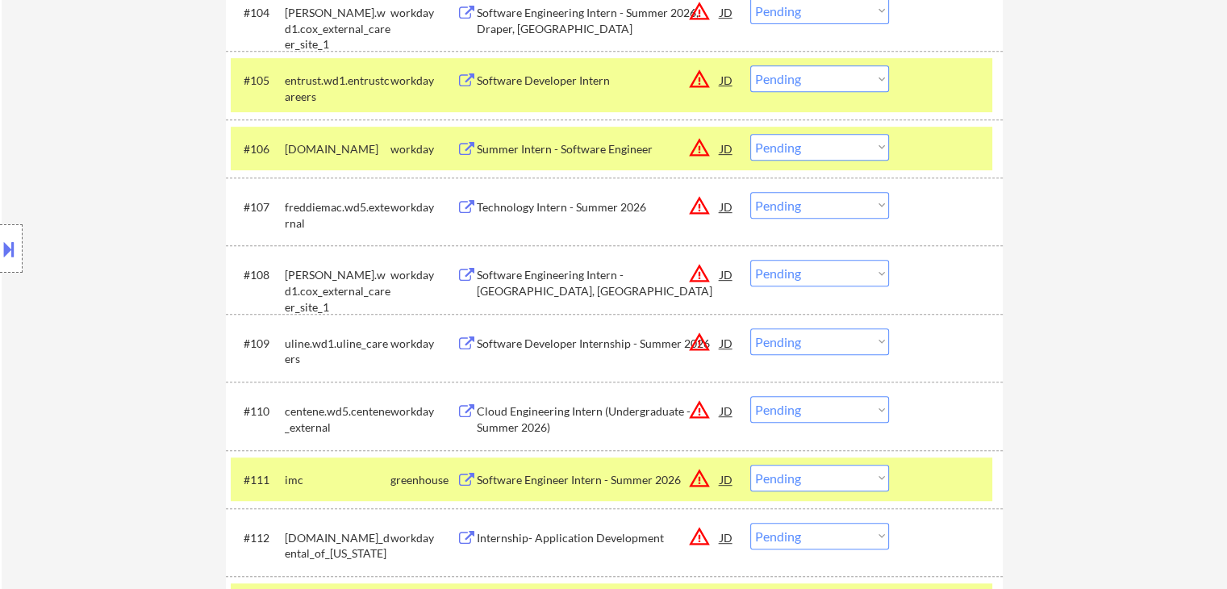
scroll to position [1048, 0]
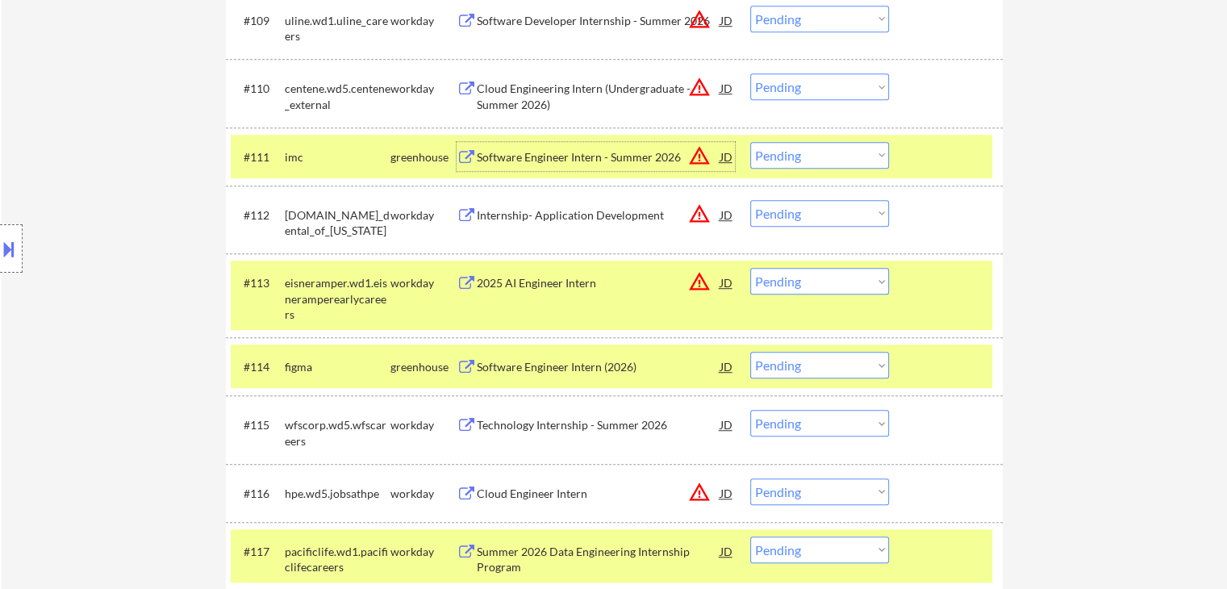
click at [515, 156] on div "Software Engineer Intern - Summer 2026" at bounding box center [599, 157] width 244 height 16
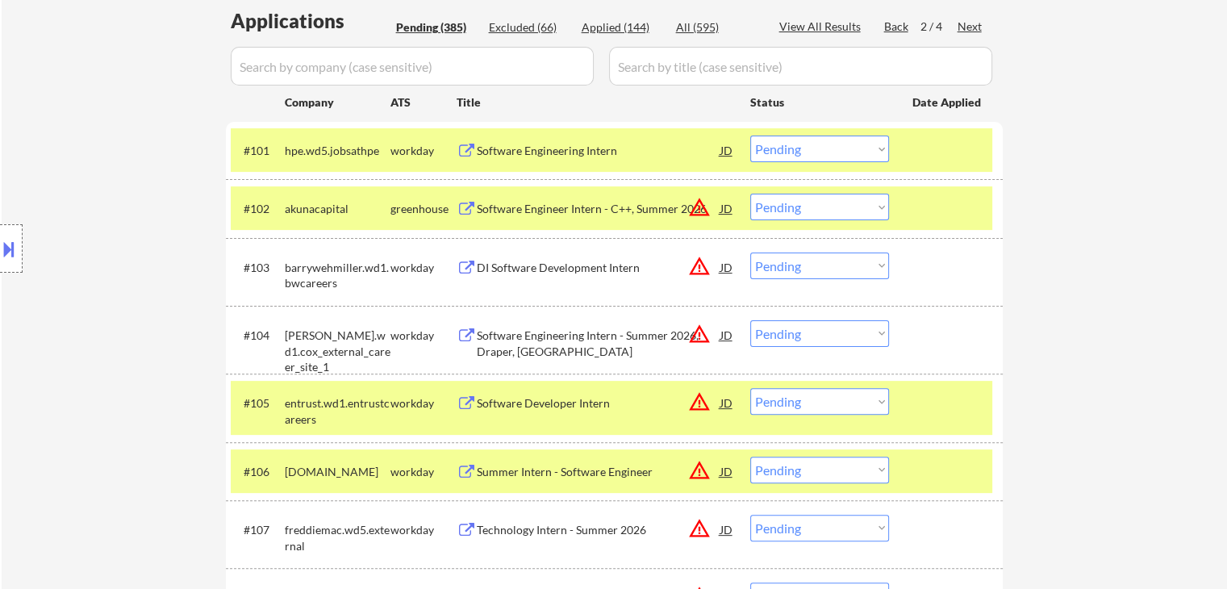
scroll to position [910, 0]
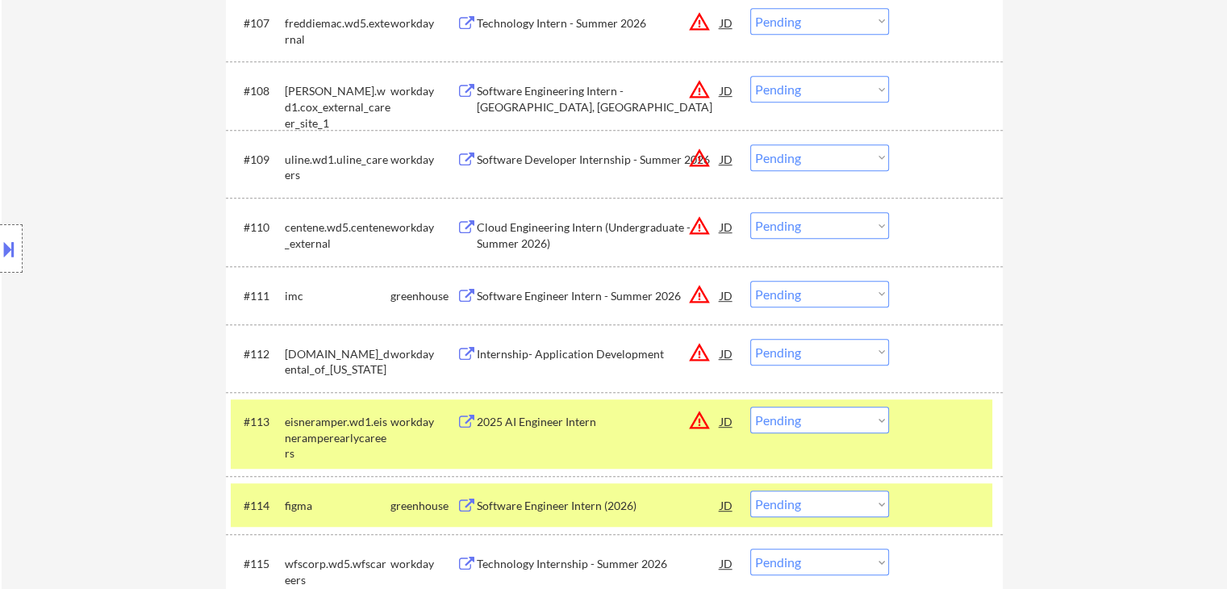
click at [842, 297] on select "Choose an option... Pending Applied Excluded (Questions) Excluded (Expired) Exc…" at bounding box center [819, 294] width 139 height 27
click at [750, 281] on select "Choose an option... Pending Applied Excluded (Questions) Excluded (Expired) Exc…" at bounding box center [819, 294] width 139 height 27
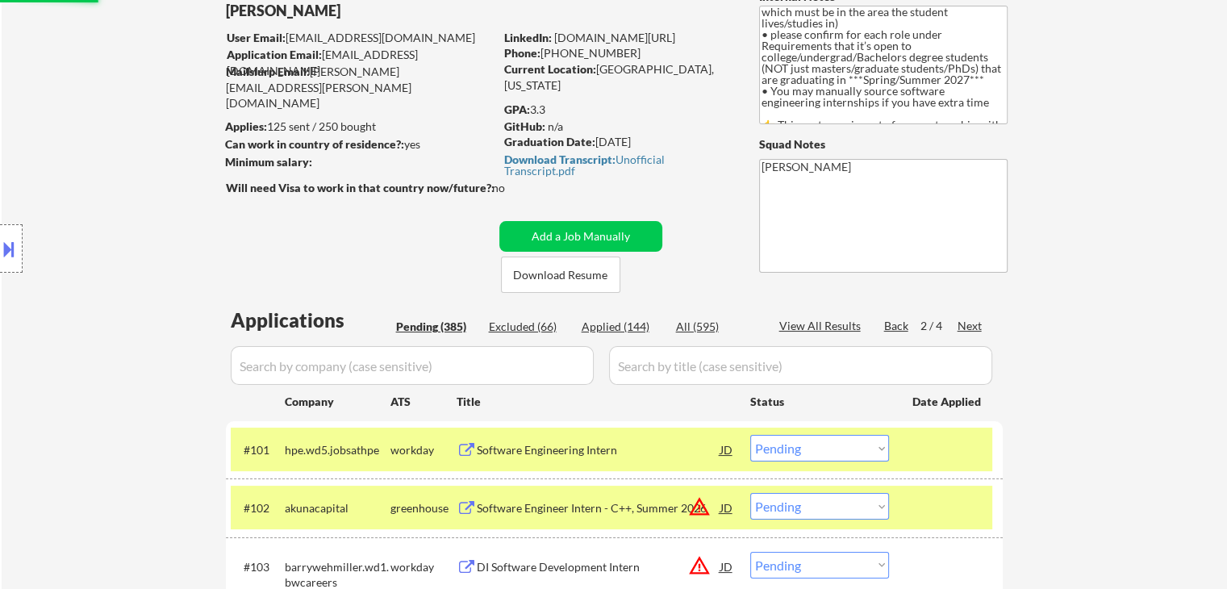
scroll to position [0, 0]
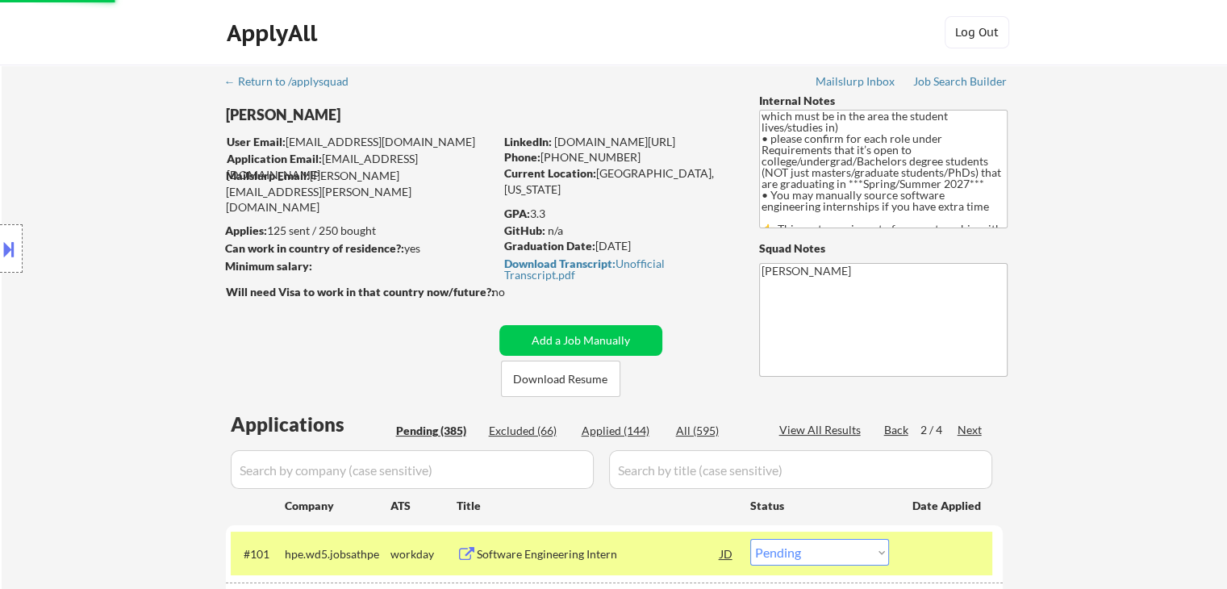
select select ""pending""
drag, startPoint x: 1155, startPoint y: 217, endPoint x: 1182, endPoint y: 160, distance: 62.8
